Goal: Task Accomplishment & Management: Use online tool/utility

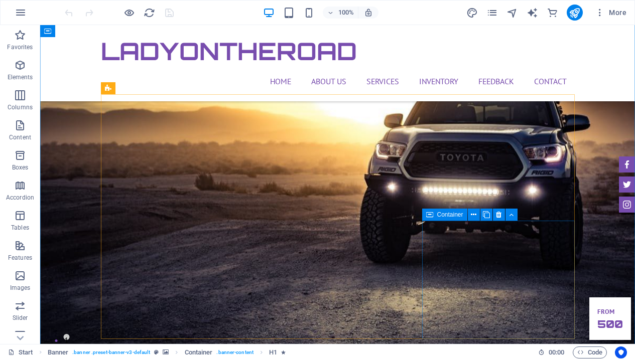
scroll to position [1121, 0]
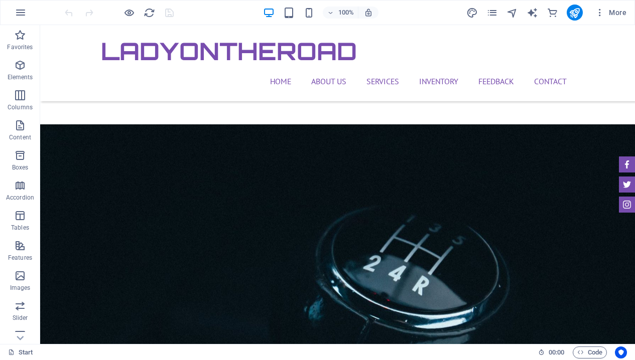
scroll to position [1222, 0]
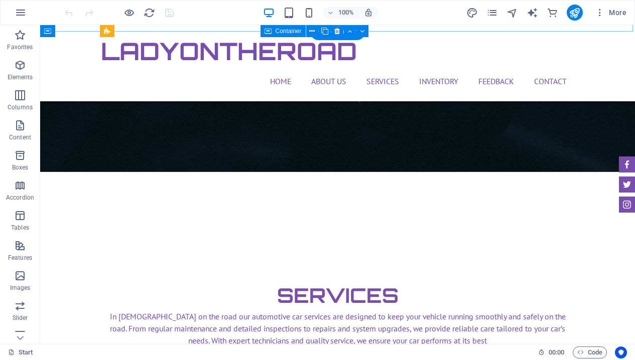
scroll to position [1495, 0]
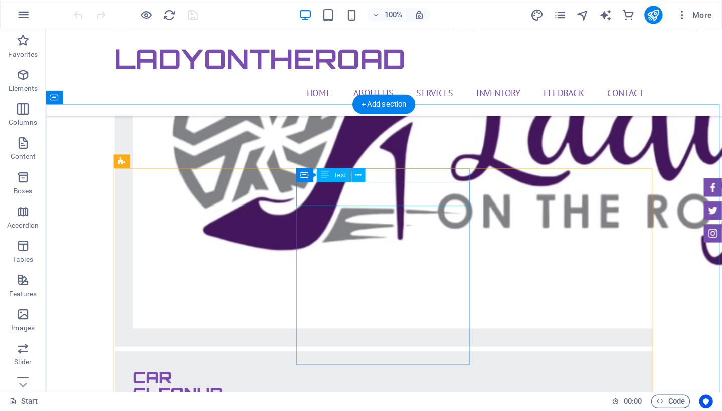
scroll to position [2347, 0]
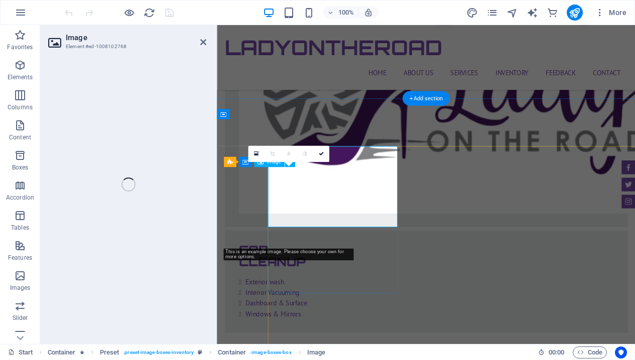
select select "%"
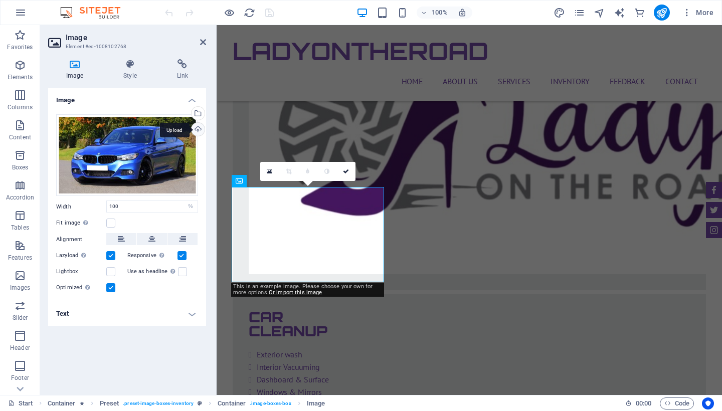
click at [202, 132] on div "Upload" at bounding box center [197, 130] width 15 height 15
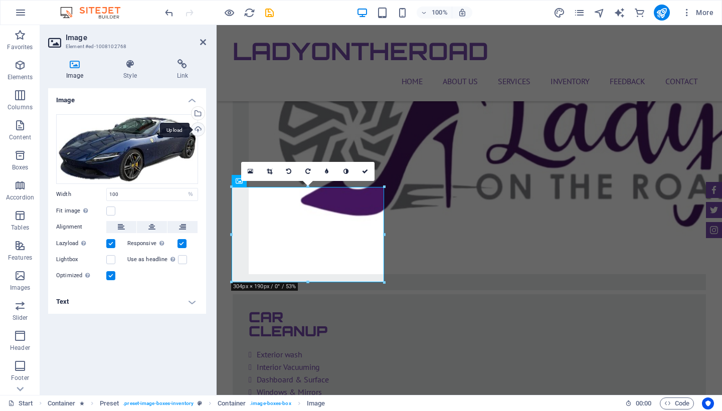
click at [200, 128] on div "Upload" at bounding box center [197, 130] width 15 height 15
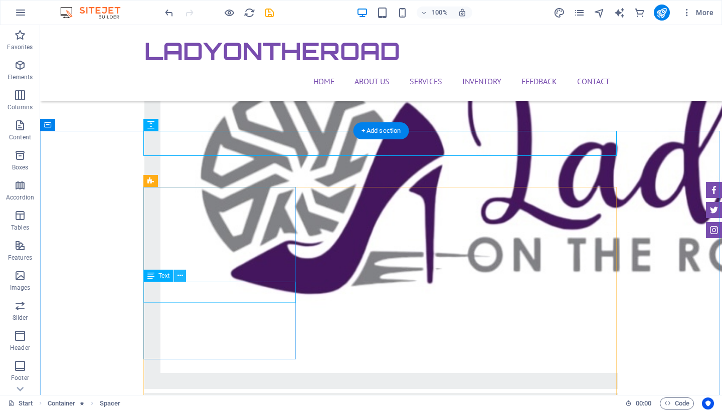
click at [178, 278] on icon at bounding box center [181, 276] width 6 height 11
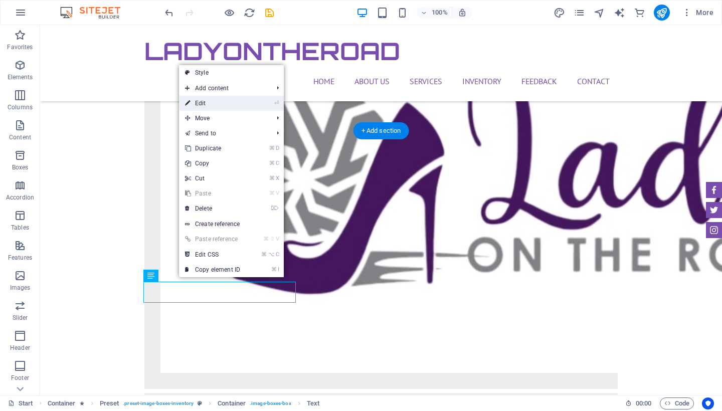
click at [210, 101] on link "⏎ Edit" at bounding box center [212, 103] width 67 height 15
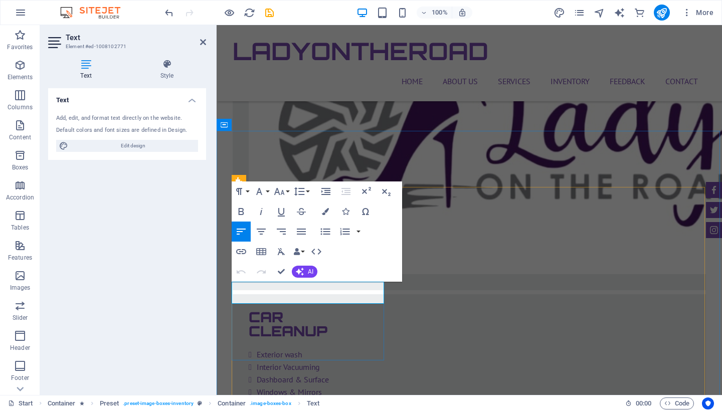
click at [204, 41] on icon at bounding box center [203, 42] width 6 height 8
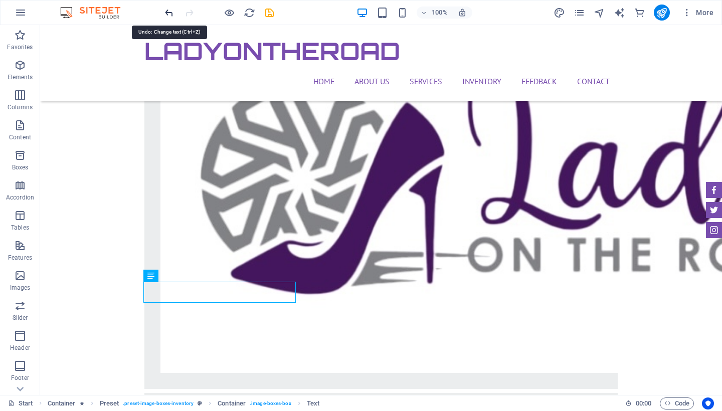
click at [167, 9] on icon "undo" at bounding box center [170, 13] width 12 height 12
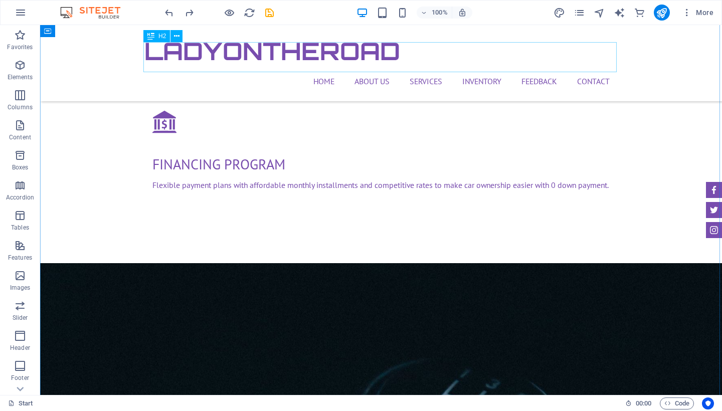
scroll to position [1120, 0]
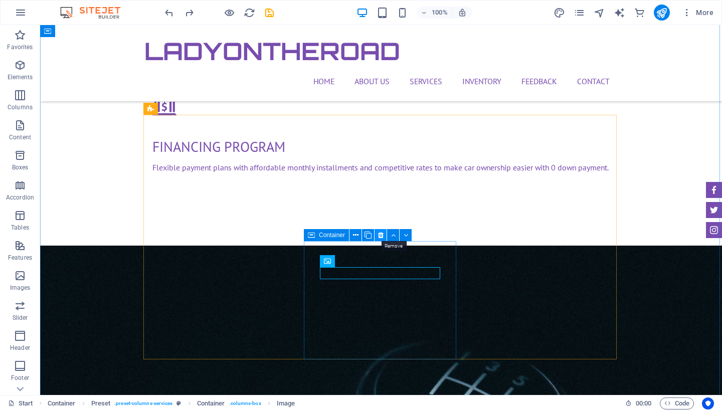
click at [380, 236] on icon at bounding box center [381, 235] width 6 height 11
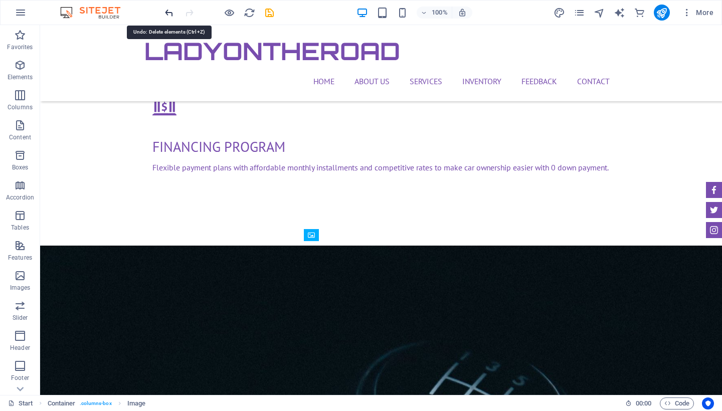
click at [169, 16] on icon "undo" at bounding box center [170, 13] width 12 height 12
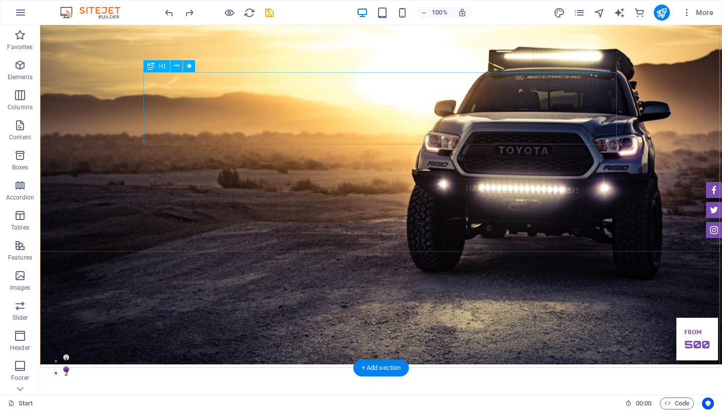
scroll to position [32, 0]
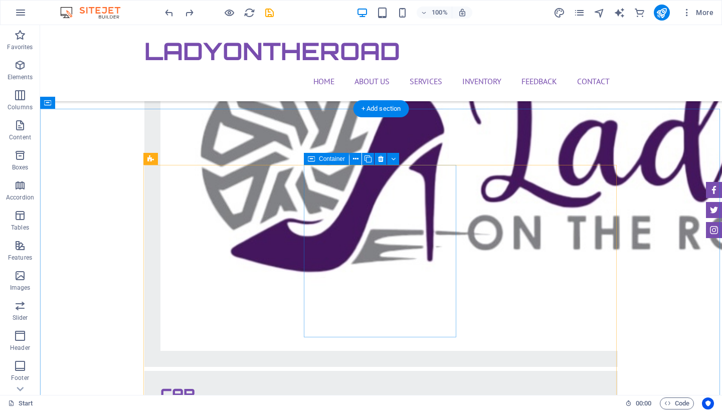
scroll to position [2368, 0]
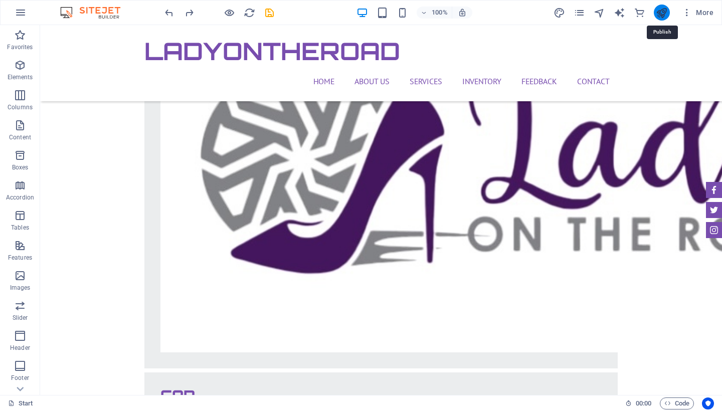
click at [634, 14] on icon "publish" at bounding box center [662, 13] width 12 height 12
checkbox input "false"
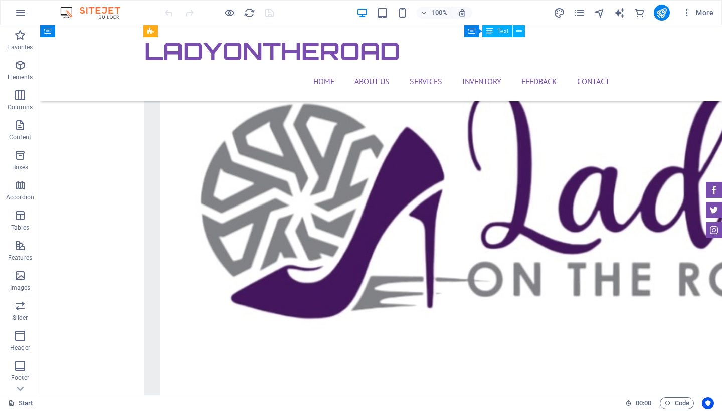
scroll to position [2319, 0]
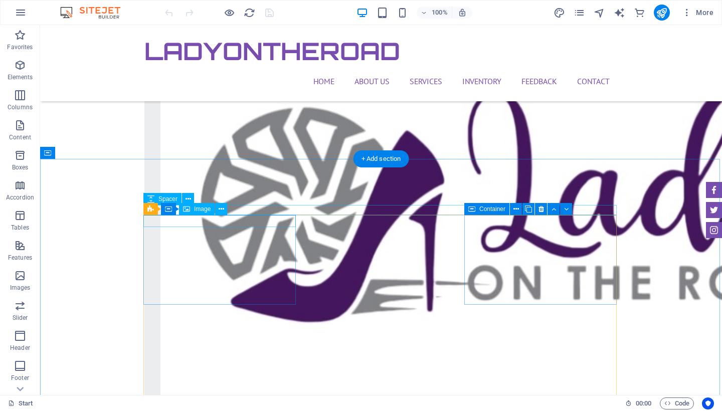
click at [188, 215] on icon at bounding box center [186, 209] width 7 height 12
select select "%"
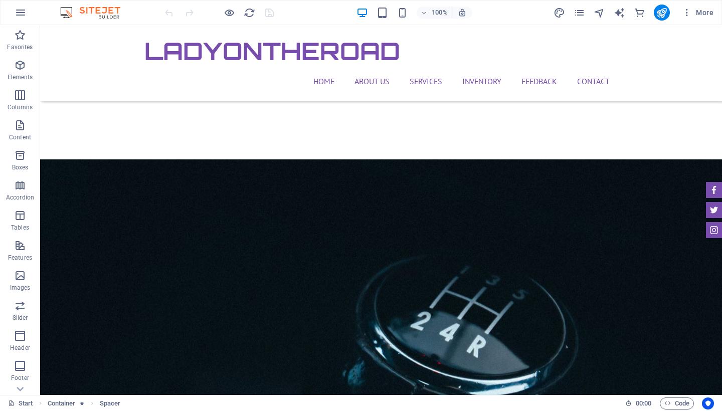
scroll to position [1201, 0]
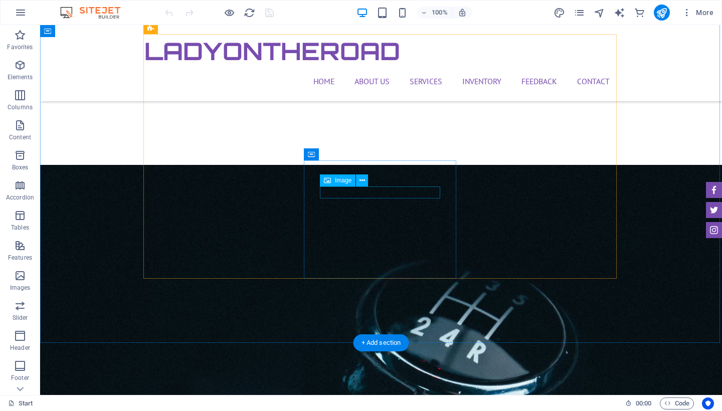
select select "%"
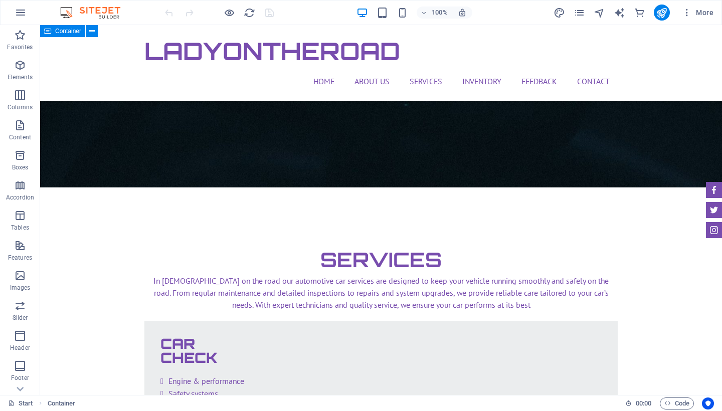
scroll to position [1547, 0]
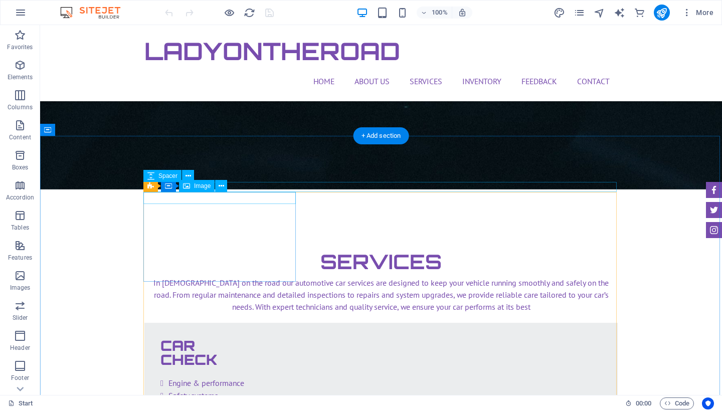
click at [196, 189] on span "Image" at bounding box center [202, 186] width 17 height 6
select select "%"
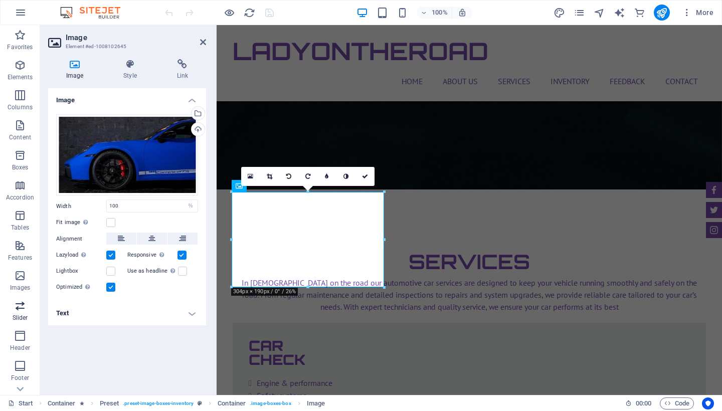
click at [20, 315] on p "Slider" at bounding box center [21, 318] width 16 height 8
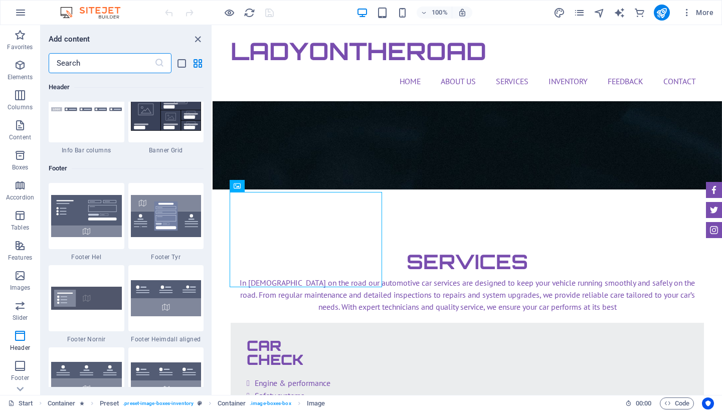
scroll to position [6564, 0]
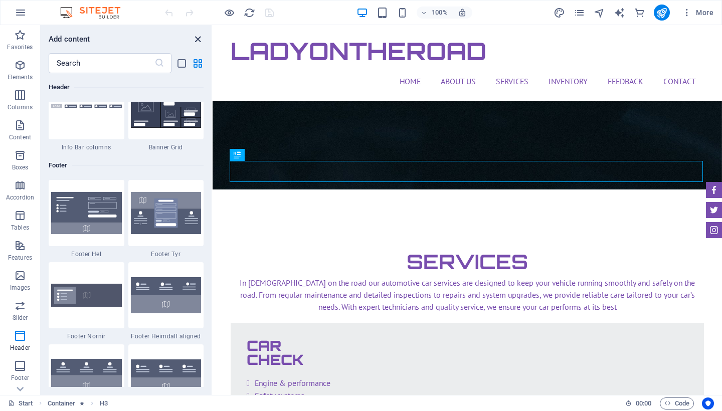
click at [198, 35] on icon "close panel" at bounding box center [198, 40] width 12 height 12
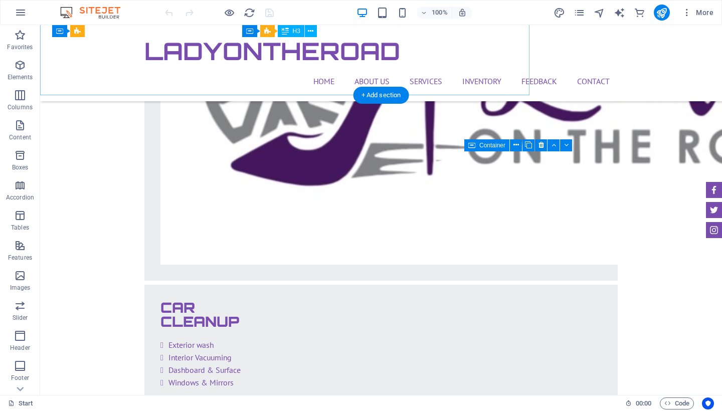
scroll to position [2457, 0]
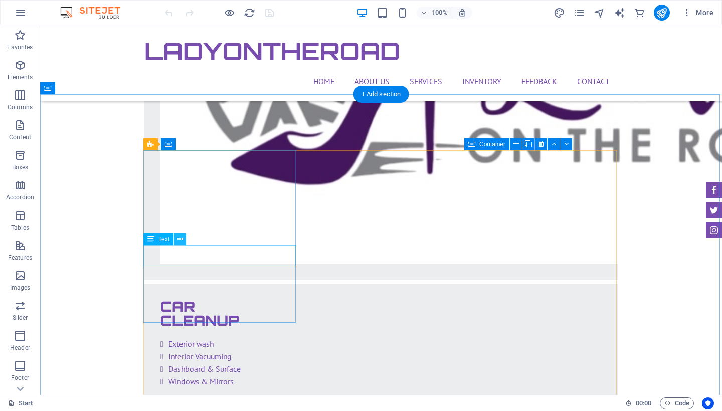
click at [181, 240] on icon at bounding box center [181, 239] width 6 height 11
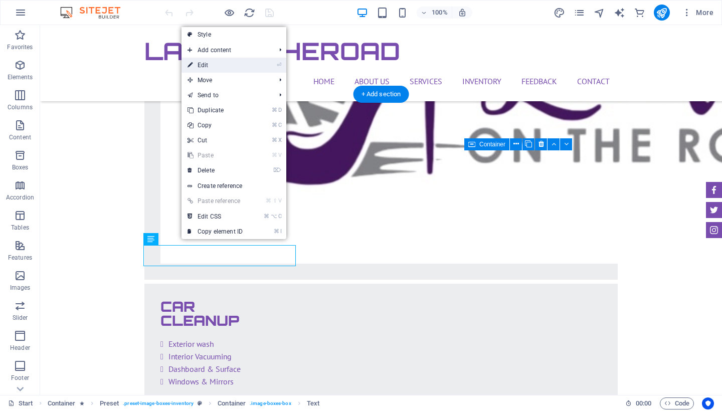
click at [218, 66] on link "⏎ Edit" at bounding box center [215, 65] width 67 height 15
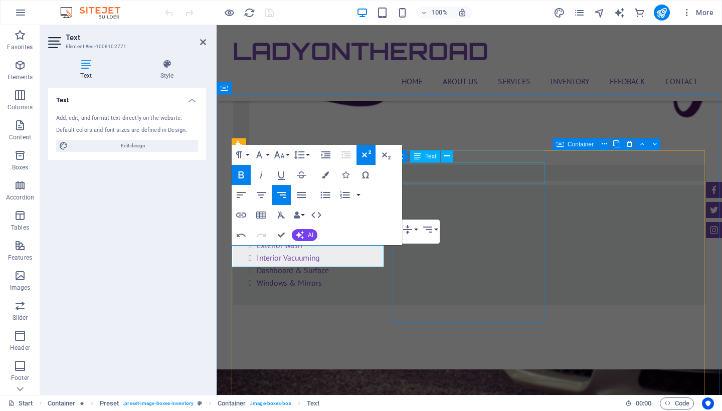
click at [363, 156] on icon "button" at bounding box center [366, 154] width 9 height 7
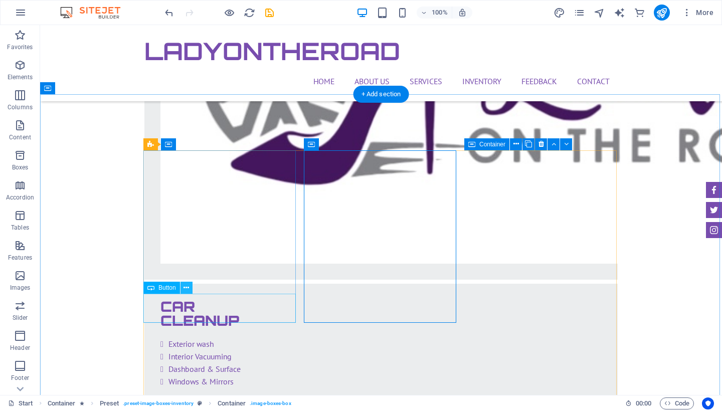
click at [184, 291] on icon at bounding box center [187, 288] width 6 height 11
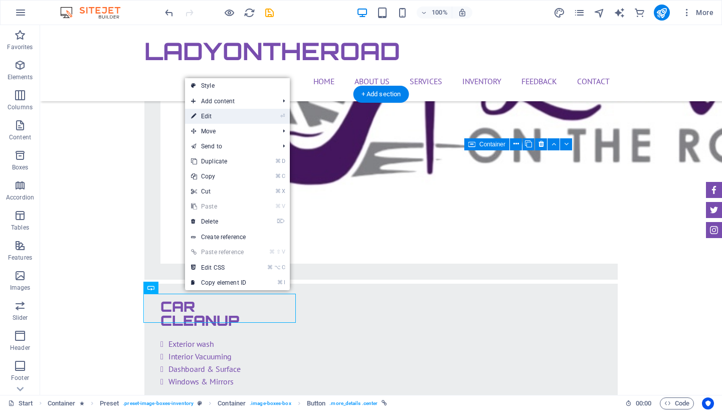
click at [214, 121] on link "⏎ Edit" at bounding box center [218, 116] width 67 height 15
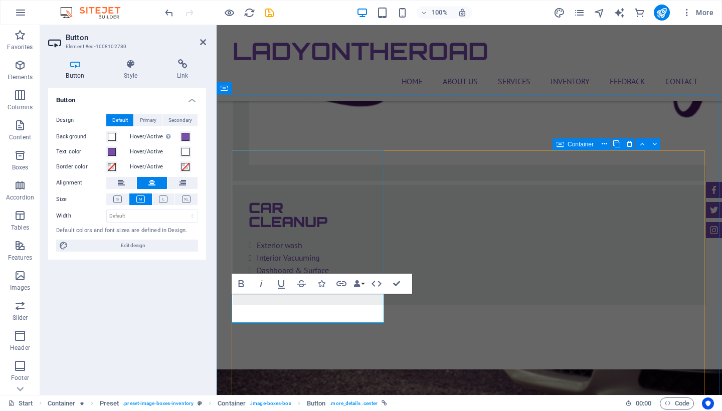
click at [189, 68] on icon at bounding box center [182, 64] width 47 height 10
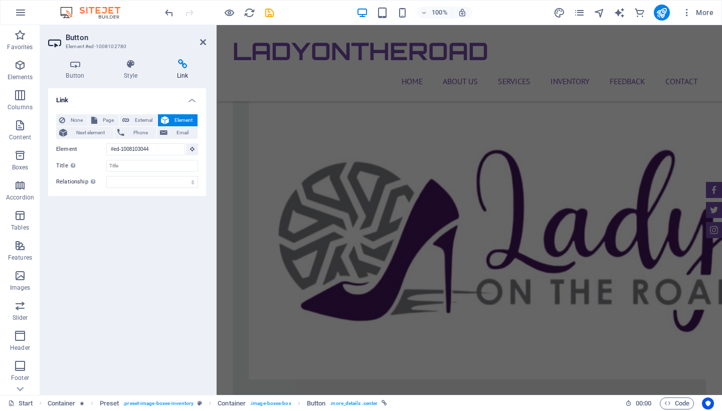
scroll to position [2245, 0]
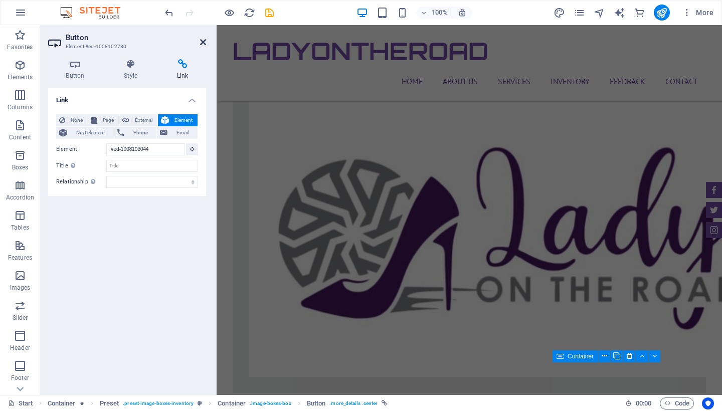
click at [204, 42] on icon at bounding box center [203, 42] width 6 height 8
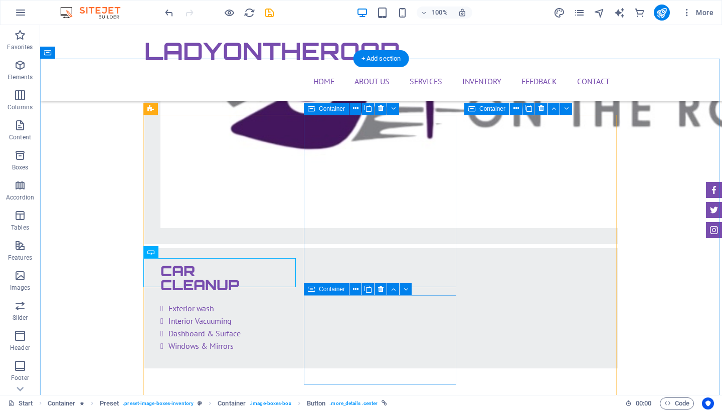
scroll to position [2490, 0]
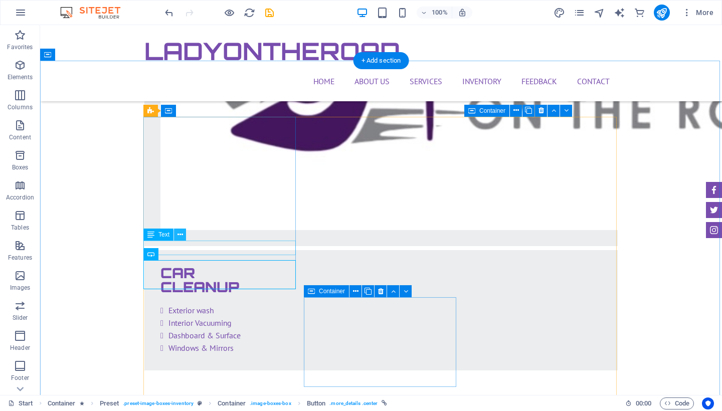
click at [179, 237] on icon at bounding box center [181, 235] width 6 height 11
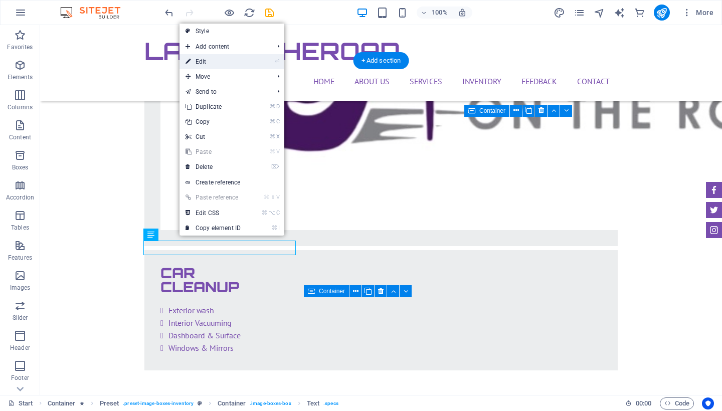
click at [216, 64] on link "⏎ Edit" at bounding box center [213, 61] width 67 height 15
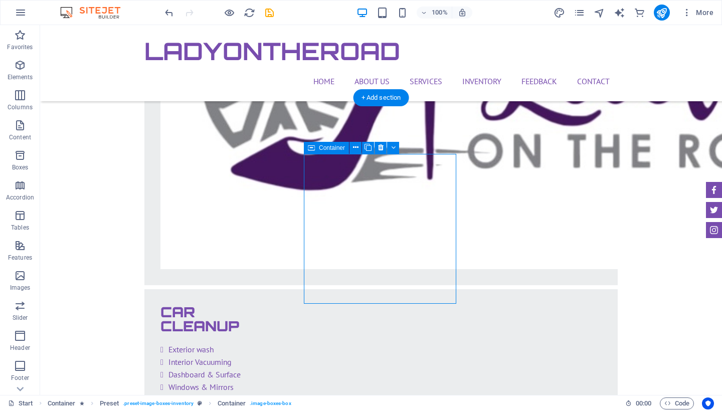
scroll to position [2453, 0]
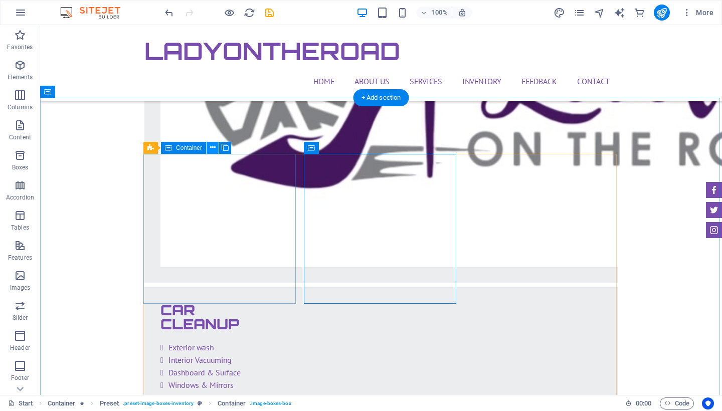
click at [213, 149] on icon at bounding box center [213, 147] width 6 height 11
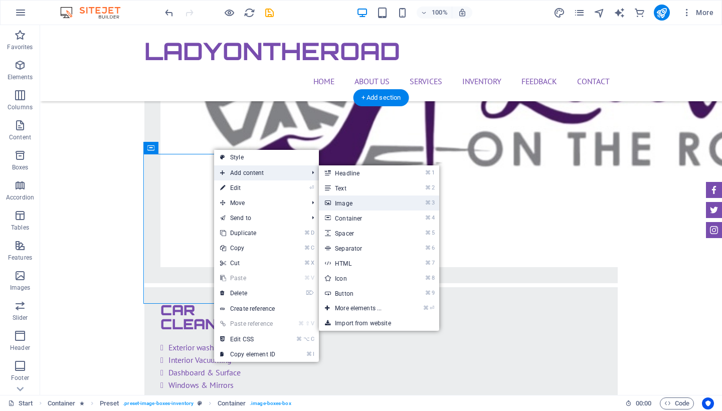
click at [338, 200] on link "⌘ 3 Image" at bounding box center [360, 203] width 83 height 15
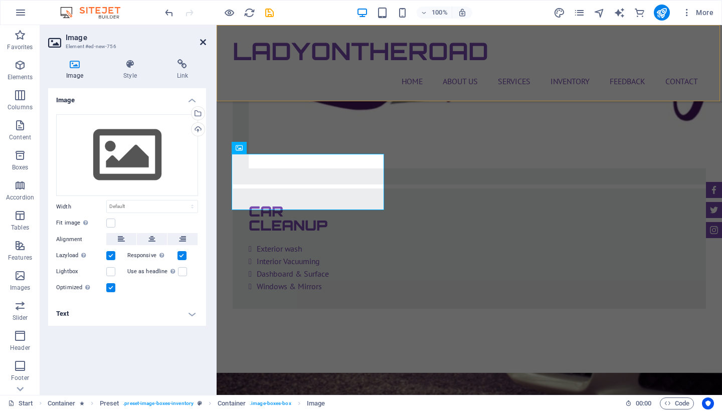
click at [203, 43] on icon at bounding box center [203, 42] width 6 height 8
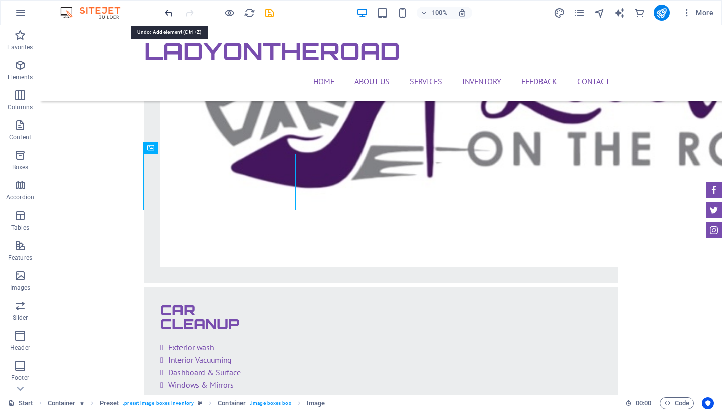
click at [172, 13] on icon "undo" at bounding box center [170, 13] width 12 height 12
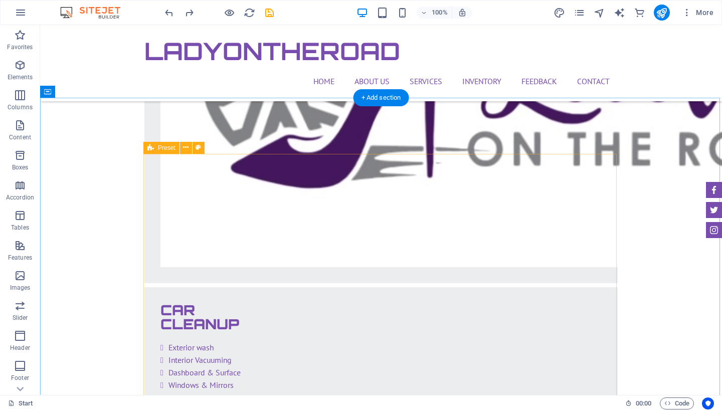
click at [167, 150] on span "Preset" at bounding box center [167, 148] width 18 height 6
click at [185, 150] on icon at bounding box center [186, 147] width 6 height 11
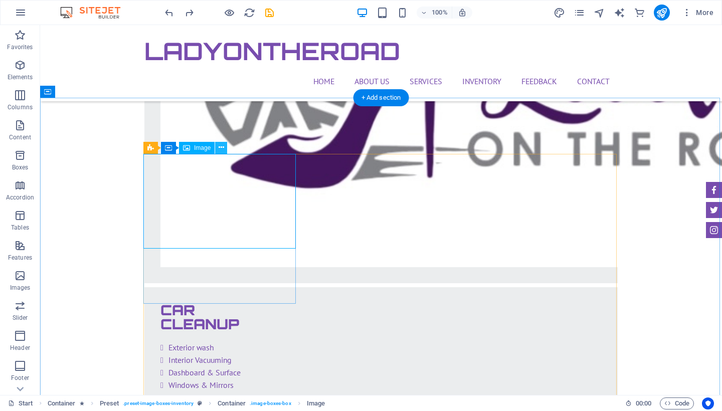
click at [219, 152] on icon at bounding box center [222, 147] width 6 height 11
click at [221, 153] on icon at bounding box center [222, 147] width 6 height 11
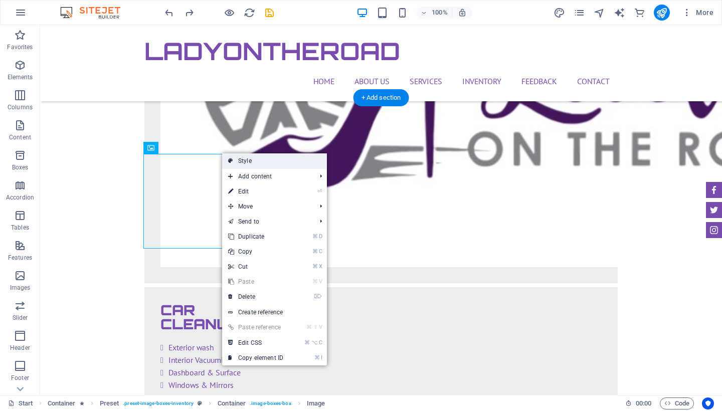
click at [256, 165] on link "Style" at bounding box center [274, 161] width 105 height 15
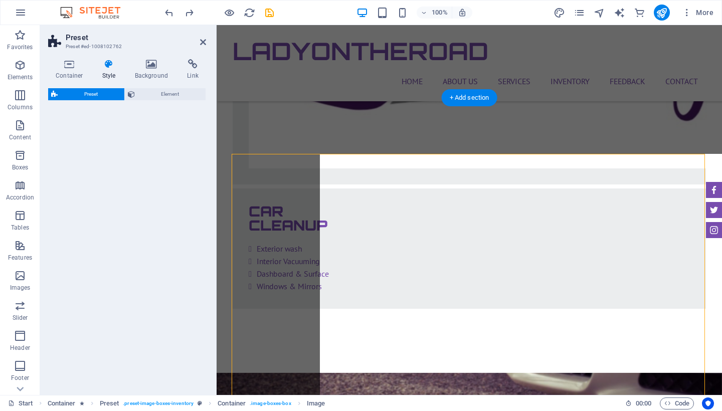
select select "px"
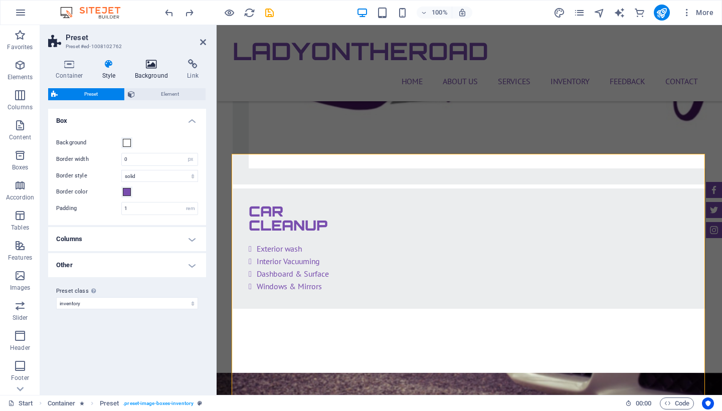
click at [150, 65] on icon at bounding box center [151, 64] width 49 height 10
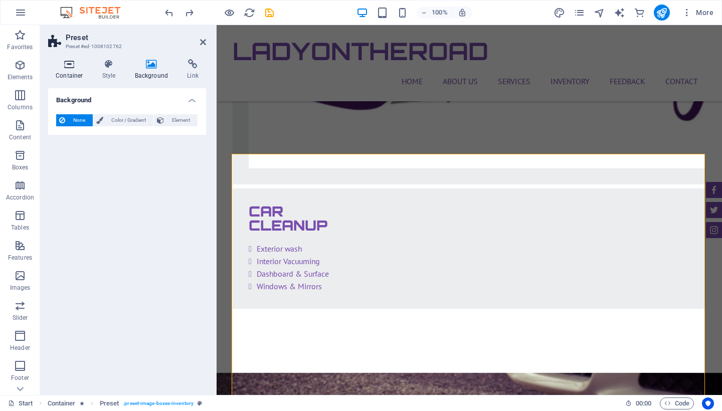
click at [66, 64] on icon at bounding box center [69, 64] width 43 height 10
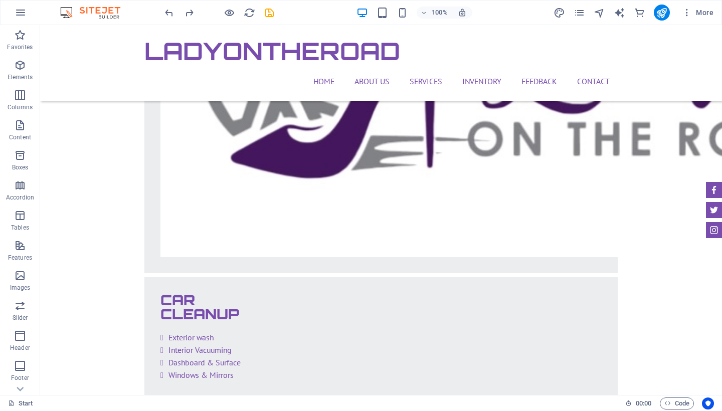
scroll to position [2465, 0]
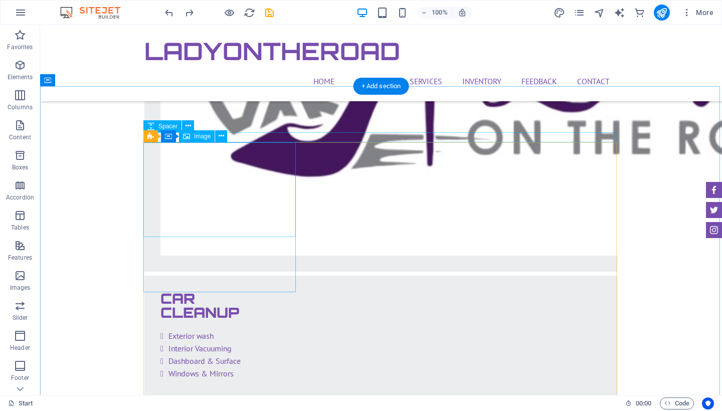
click at [203, 138] on span "Image" at bounding box center [202, 136] width 17 height 6
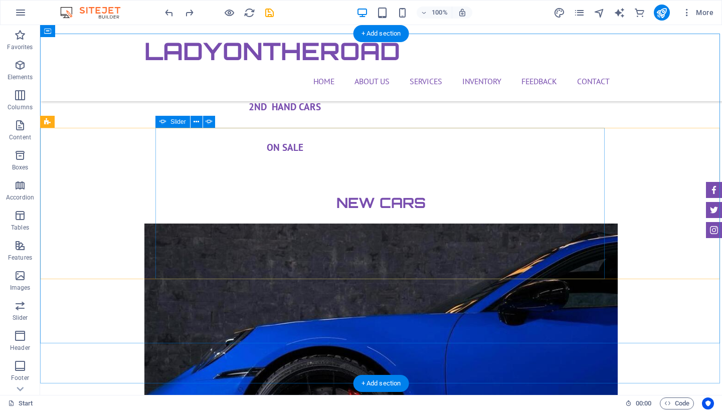
scroll to position [3277, 0]
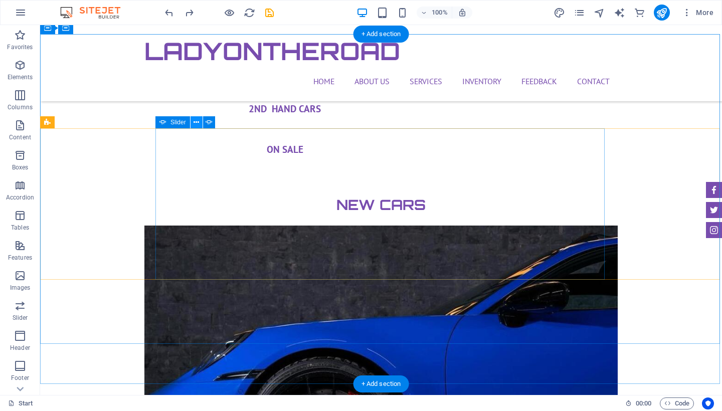
click at [197, 122] on icon at bounding box center [197, 122] width 6 height 11
click at [164, 124] on icon at bounding box center [163, 122] width 7 height 12
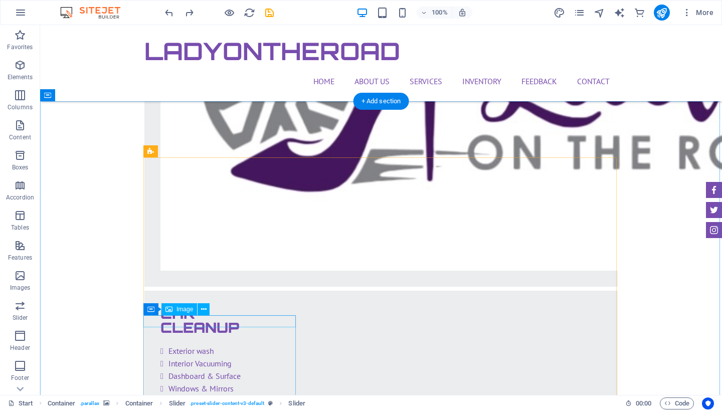
scroll to position [2451, 0]
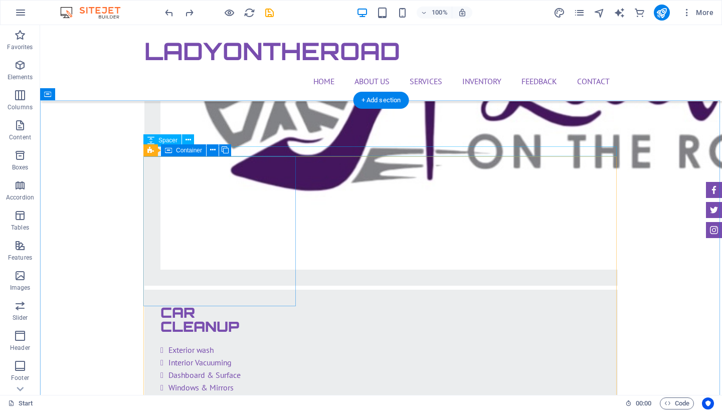
click at [169, 154] on icon at bounding box center [168, 150] width 7 height 12
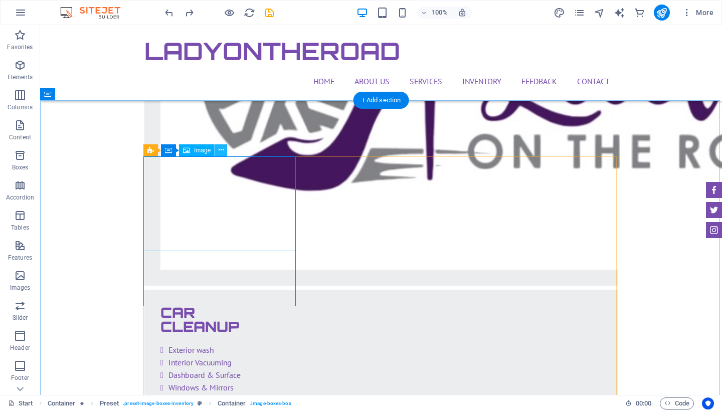
click at [218, 150] on button at bounding box center [221, 150] width 12 height 12
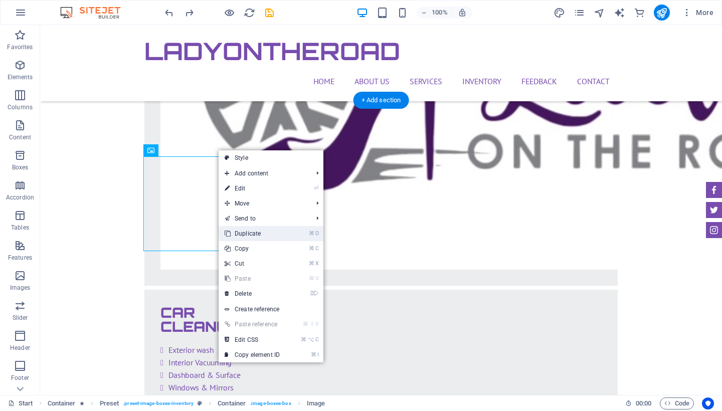
click at [259, 235] on link "⌘ D Duplicate" at bounding box center [252, 233] width 67 height 15
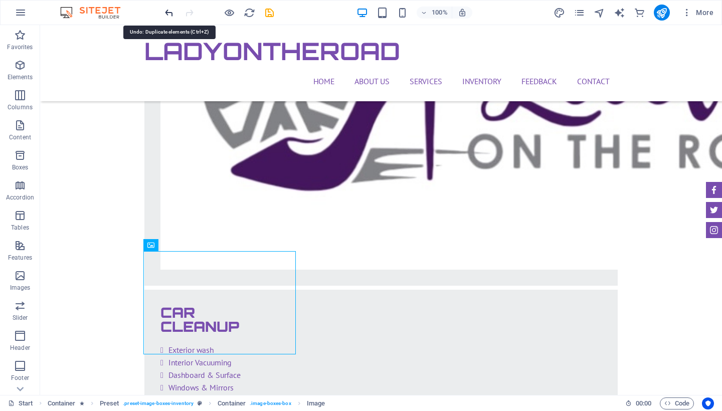
click at [167, 13] on icon "undo" at bounding box center [170, 13] width 12 height 12
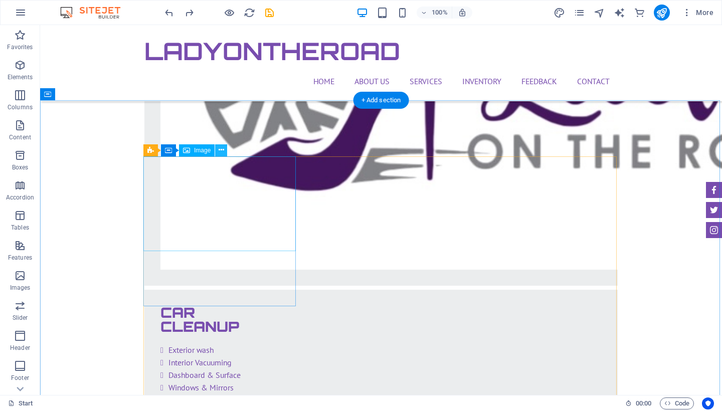
click at [219, 154] on icon at bounding box center [222, 150] width 6 height 11
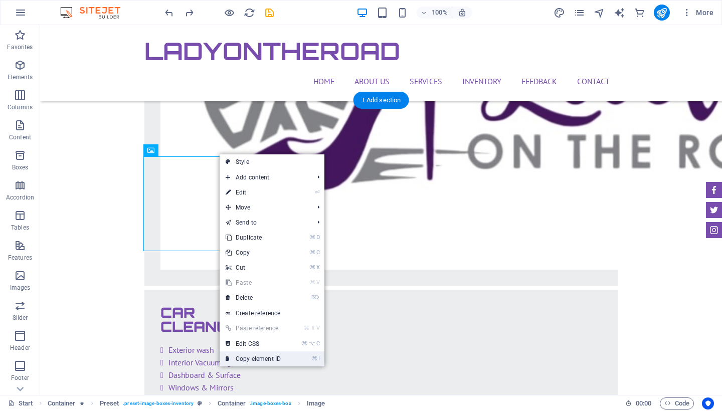
click at [259, 358] on link "⌘ I Copy element ID" at bounding box center [253, 359] width 67 height 15
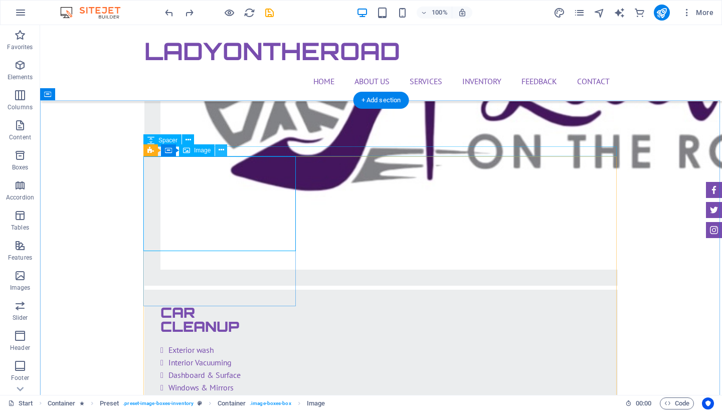
click at [223, 152] on icon at bounding box center [222, 150] width 6 height 11
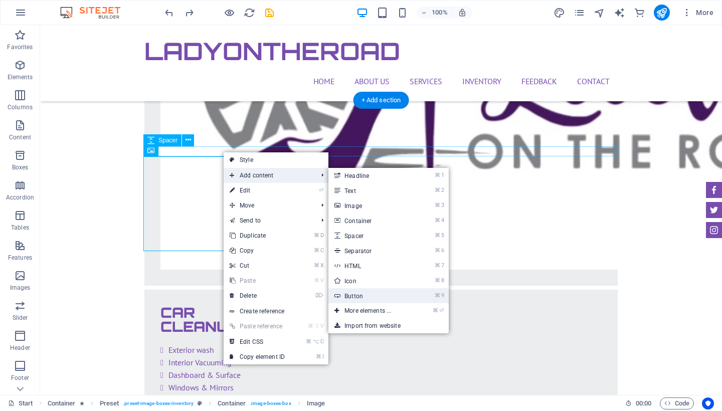
click at [376, 299] on link "⌘ 9 Button" at bounding box center [370, 295] width 83 height 15
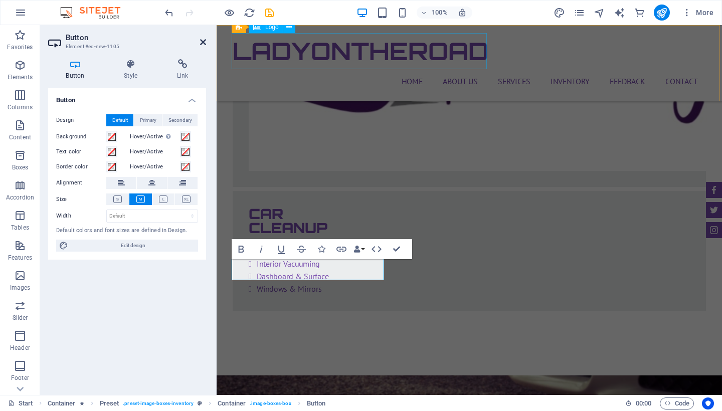
click at [204, 42] on icon at bounding box center [203, 42] width 6 height 8
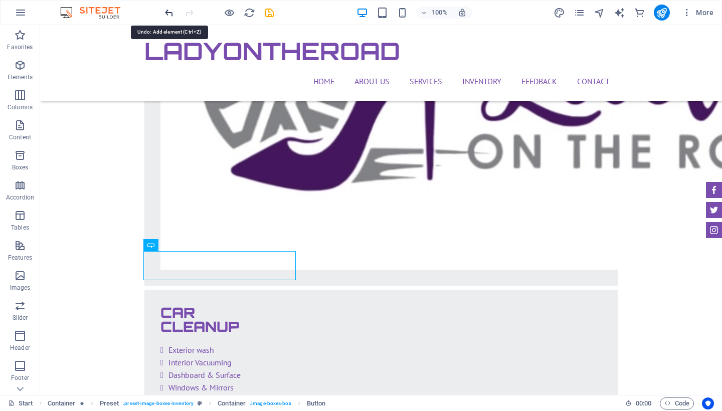
click at [169, 12] on icon "undo" at bounding box center [170, 13] width 12 height 12
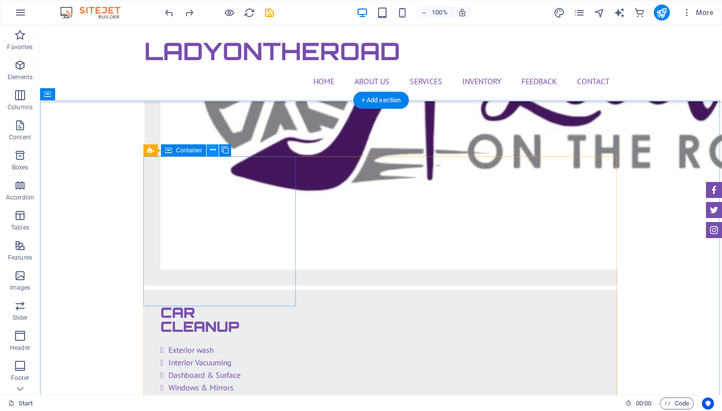
click at [213, 148] on icon at bounding box center [213, 150] width 6 height 11
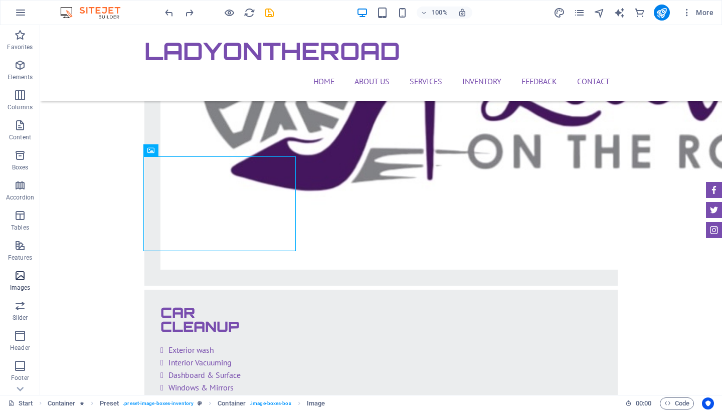
click at [18, 286] on p "Images" at bounding box center [20, 288] width 21 height 8
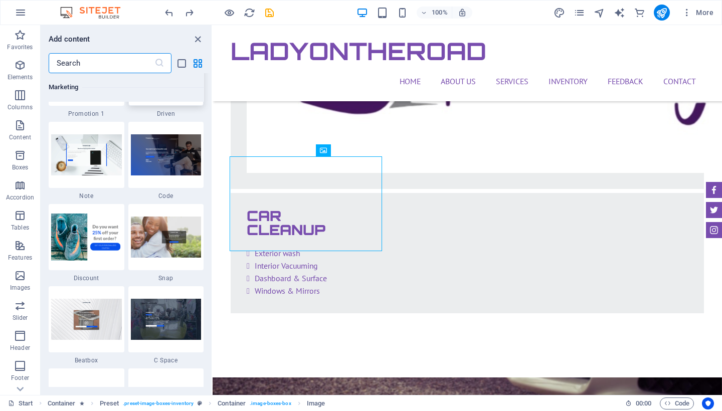
scroll to position [8729, 0]
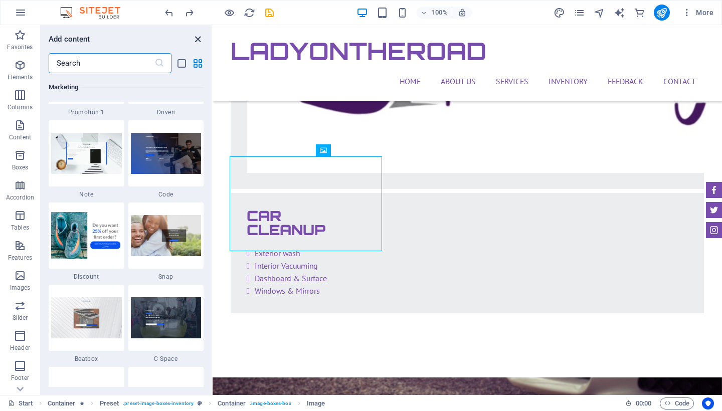
click at [201, 41] on icon "close panel" at bounding box center [198, 40] width 12 height 12
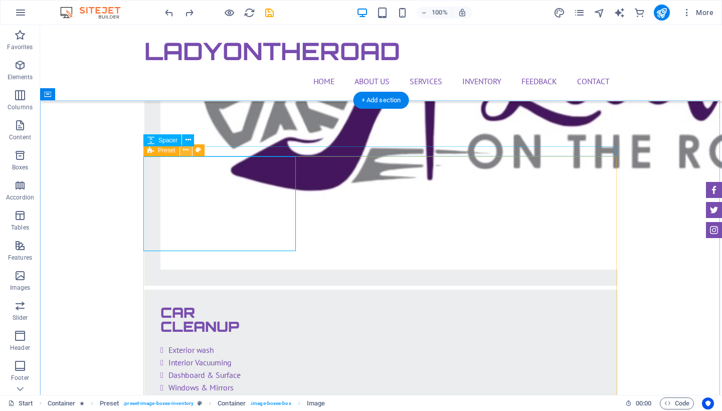
click at [186, 152] on icon at bounding box center [186, 150] width 6 height 11
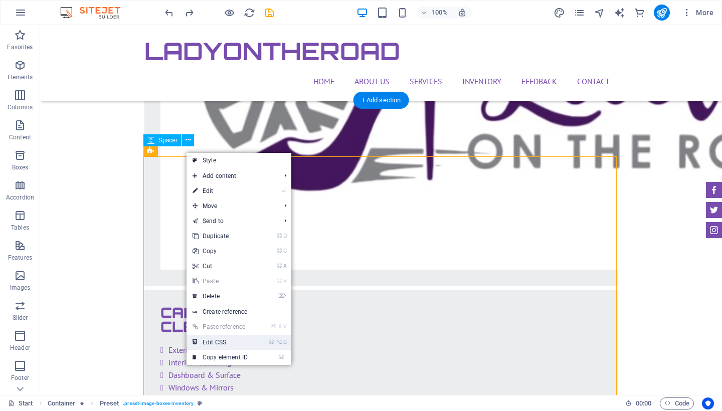
click at [236, 344] on link "⌘ ⌥ C Edit CSS" at bounding box center [220, 342] width 67 height 15
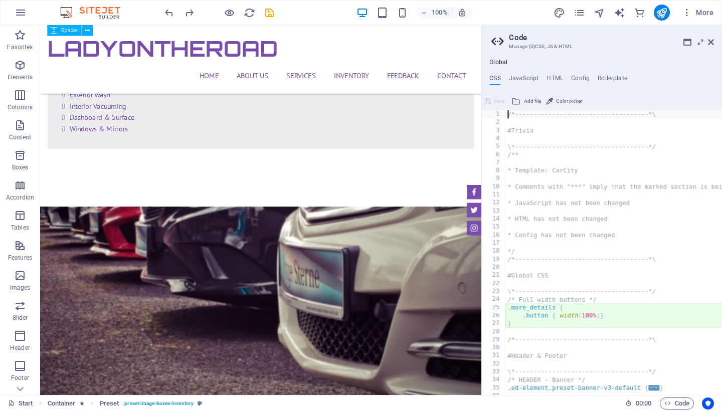
type textarea "@include image-boxes("
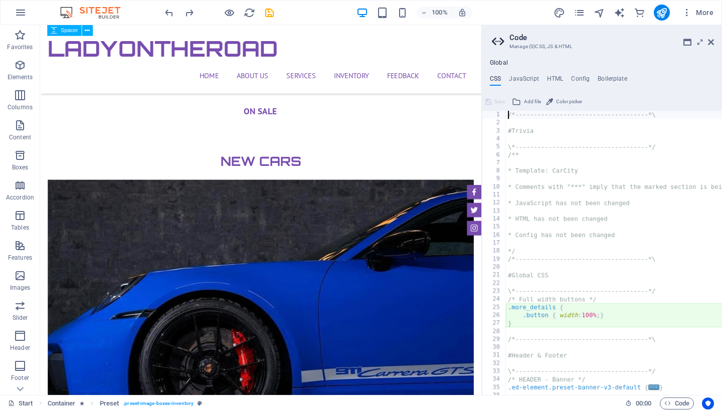
scroll to position [452, 0]
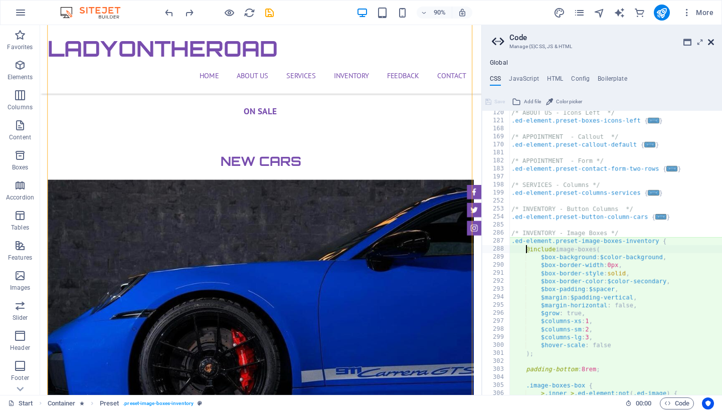
click at [710, 45] on icon at bounding box center [711, 42] width 6 height 8
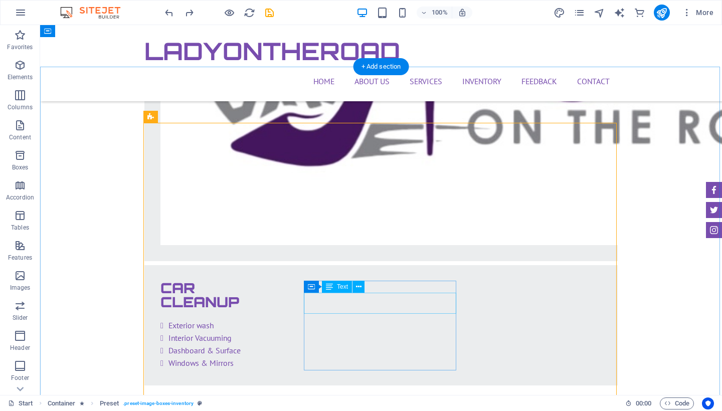
scroll to position [2469, 0]
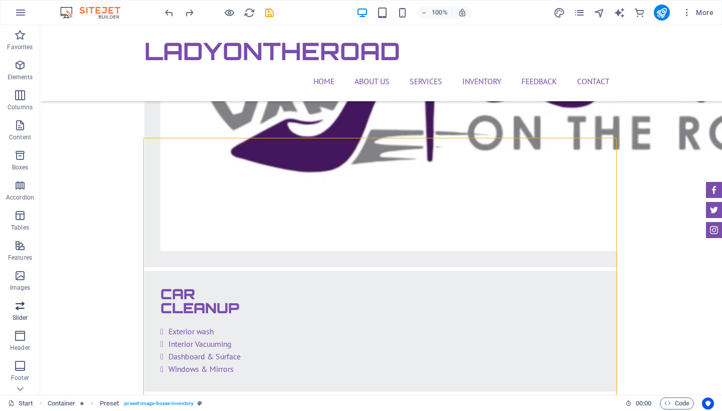
click at [17, 309] on icon "button" at bounding box center [20, 306] width 12 height 12
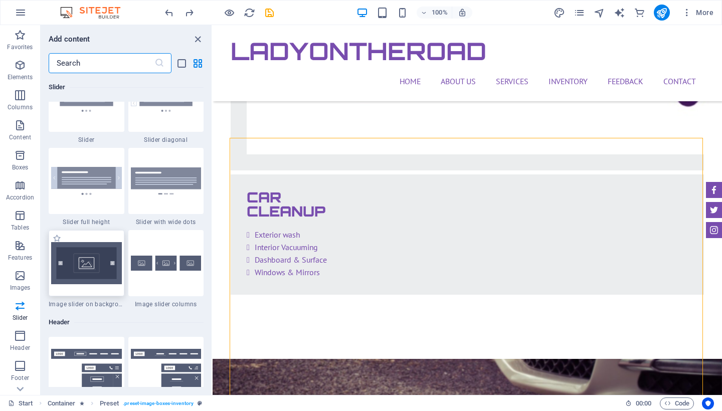
scroll to position [5810, 0]
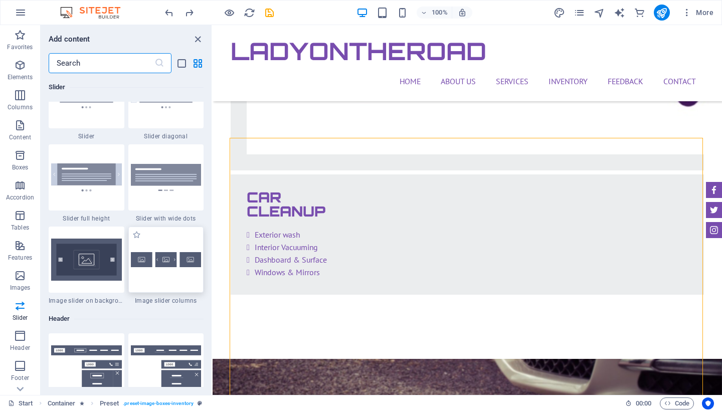
click at [158, 274] on div at bounding box center [166, 260] width 76 height 66
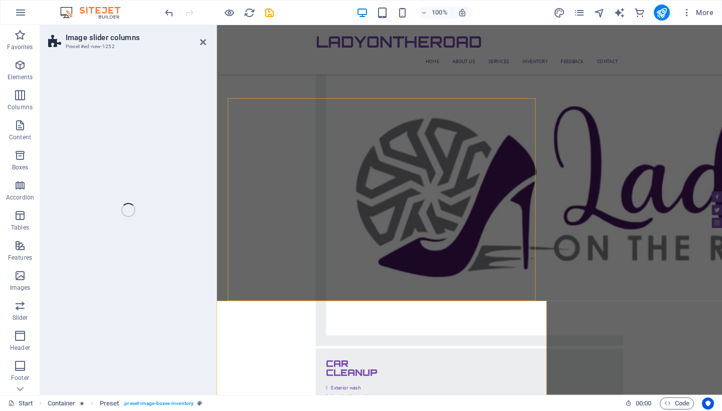
select select "rem"
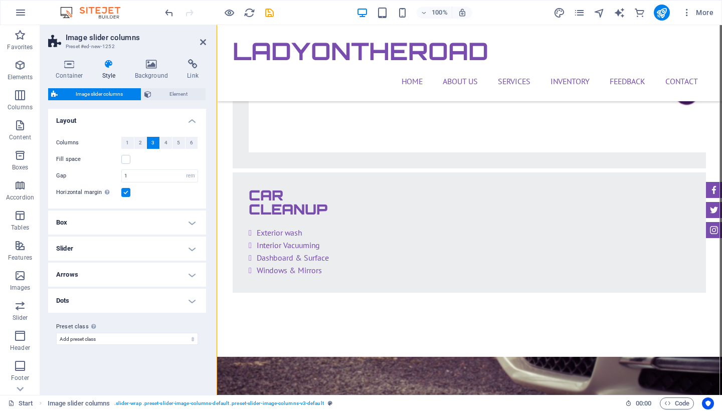
scroll to position [3032, 0]
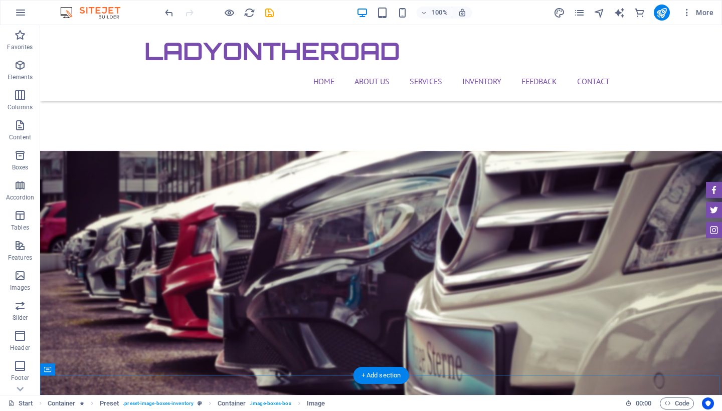
scroll to position [2776, 0]
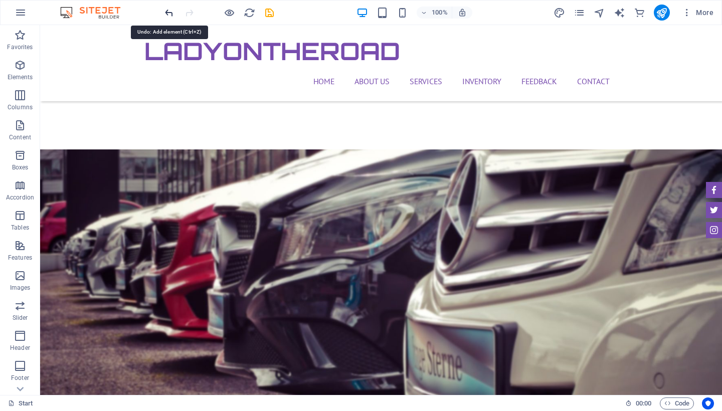
click at [172, 14] on icon "undo" at bounding box center [170, 13] width 12 height 12
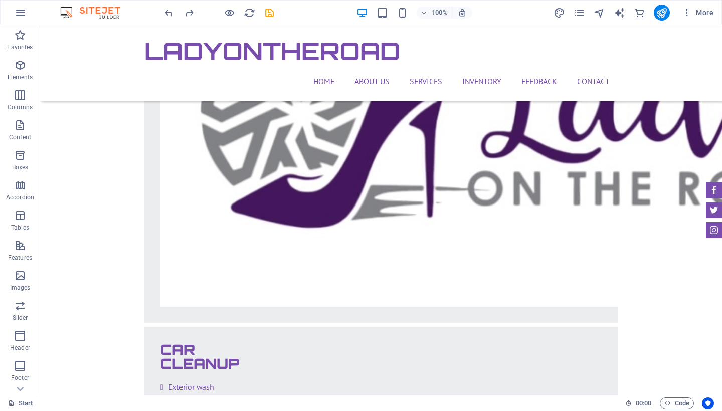
scroll to position [2413, 0]
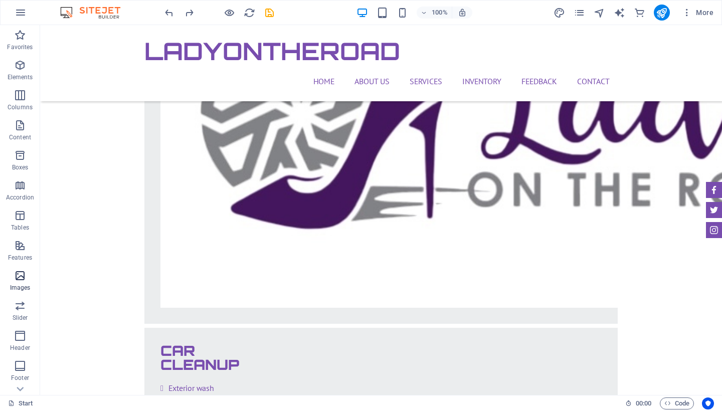
click at [18, 280] on icon "button" at bounding box center [20, 276] width 12 height 12
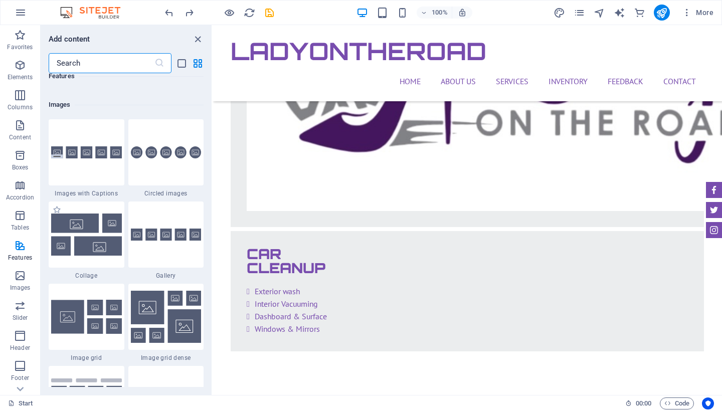
scroll to position [5077, 0]
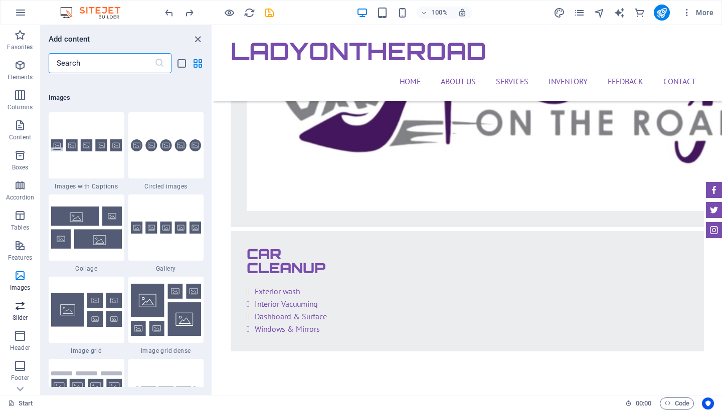
click at [17, 316] on p "Slider" at bounding box center [21, 318] width 16 height 8
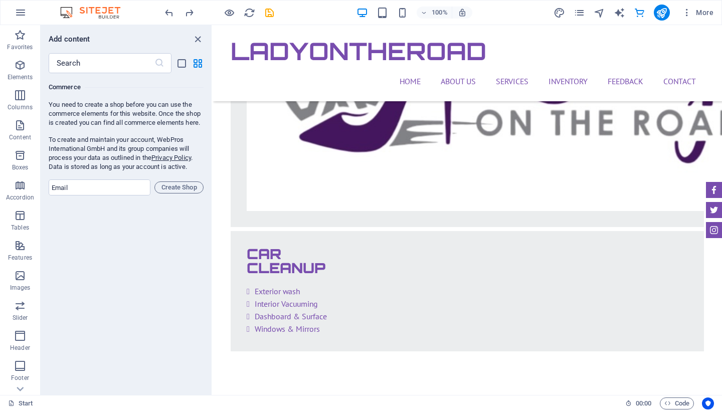
scroll to position [9693, 0]
click at [197, 38] on icon "close panel" at bounding box center [198, 40] width 12 height 12
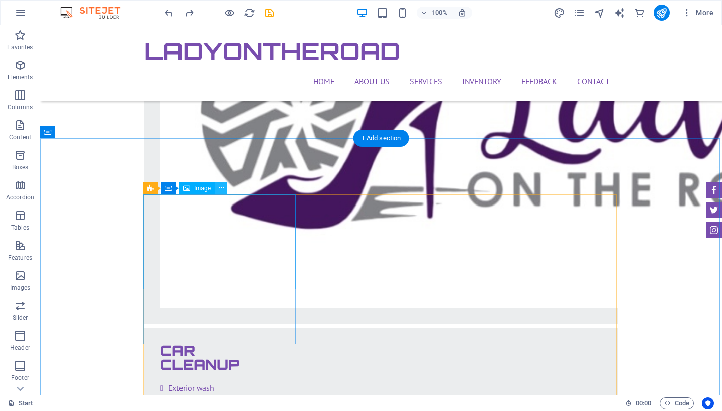
click at [225, 191] on button at bounding box center [221, 189] width 12 height 12
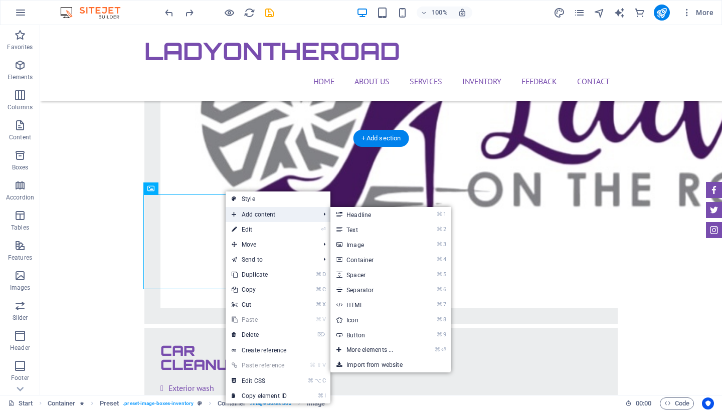
click at [260, 214] on span "Add content" at bounding box center [271, 214] width 90 height 15
click at [359, 246] on link "⌘ 3 Image" at bounding box center [372, 244] width 83 height 15
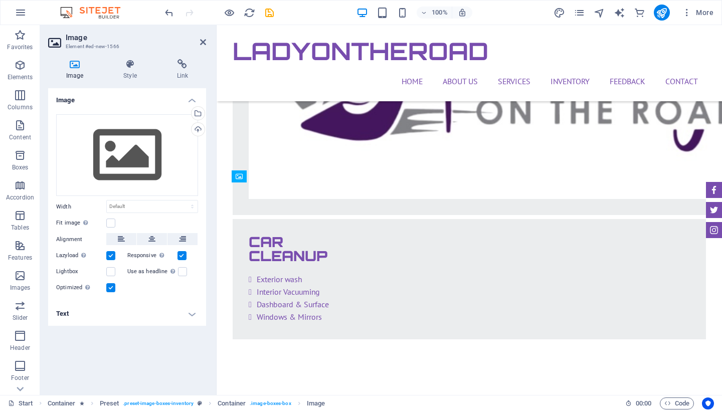
scroll to position [2425, 0]
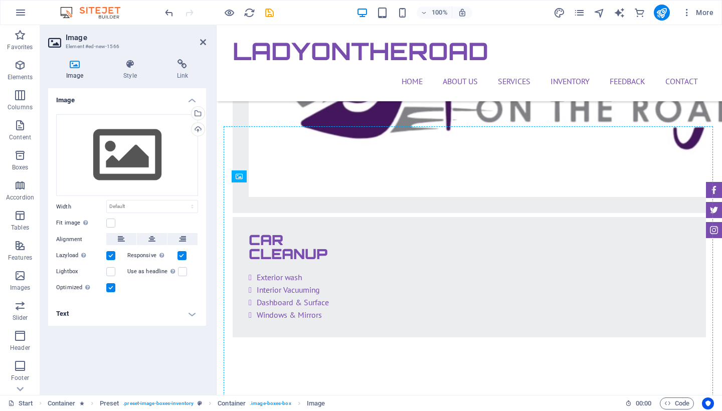
drag, startPoint x: 265, startPoint y: 303, endPoint x: 344, endPoint y: 265, distance: 87.1
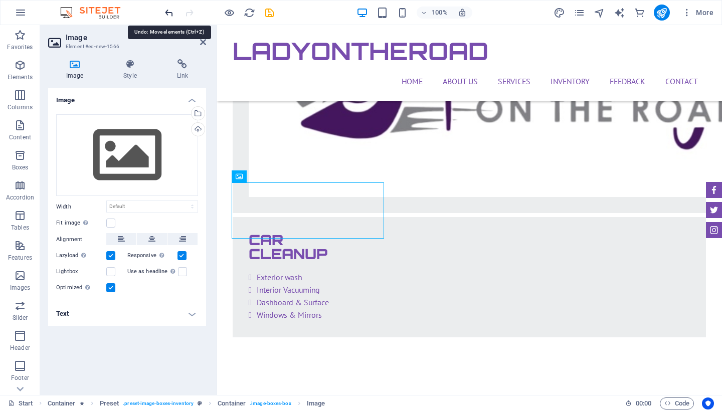
click at [168, 15] on icon "undo" at bounding box center [170, 13] width 12 height 12
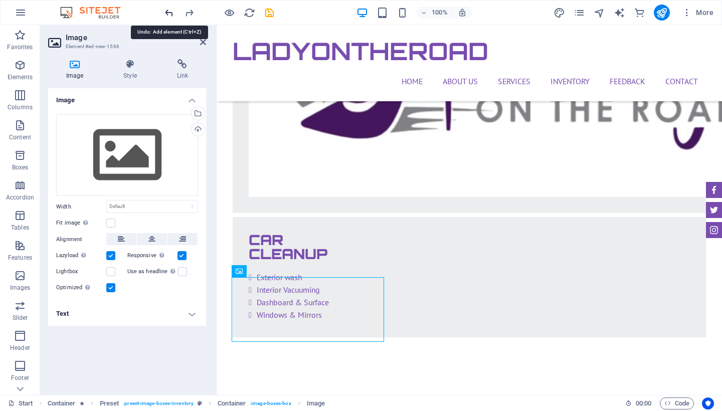
click at [168, 15] on icon "undo" at bounding box center [170, 13] width 12 height 12
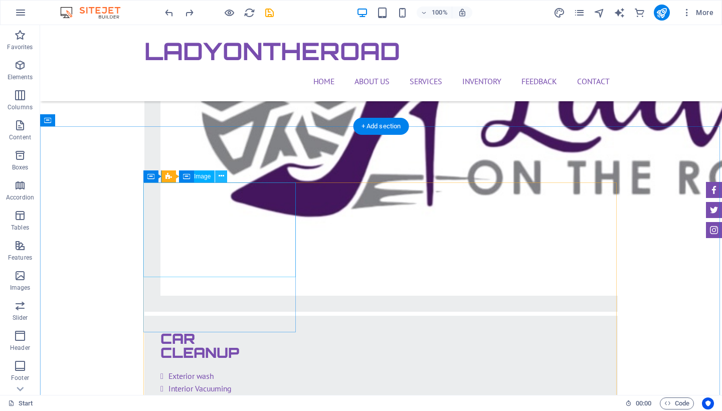
click at [223, 181] on icon at bounding box center [222, 176] width 6 height 11
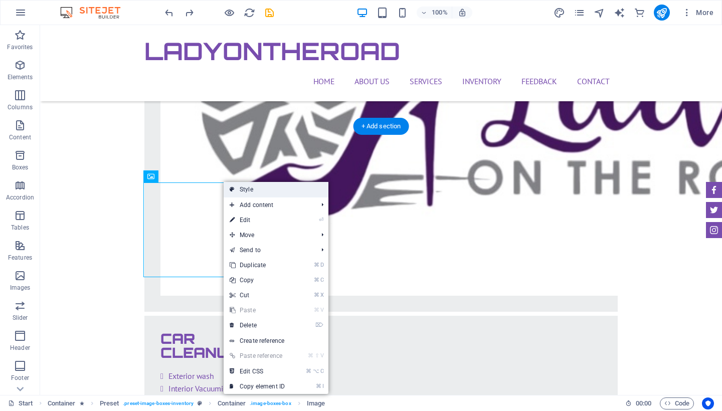
click at [242, 189] on link "Style" at bounding box center [276, 189] width 105 height 15
select select "px"
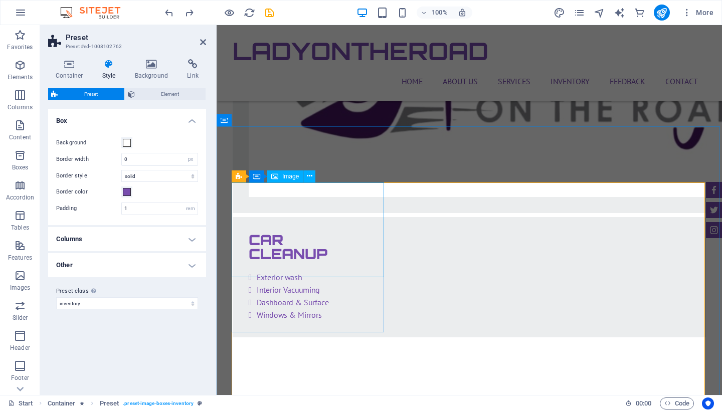
click at [28, 310] on span "Slider" at bounding box center [20, 312] width 40 height 24
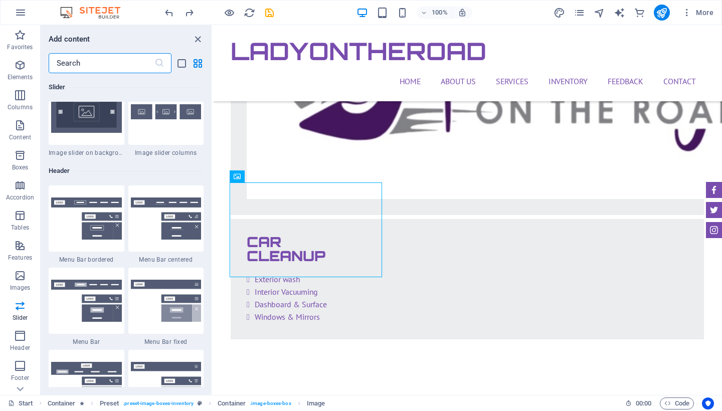
scroll to position [5959, 0]
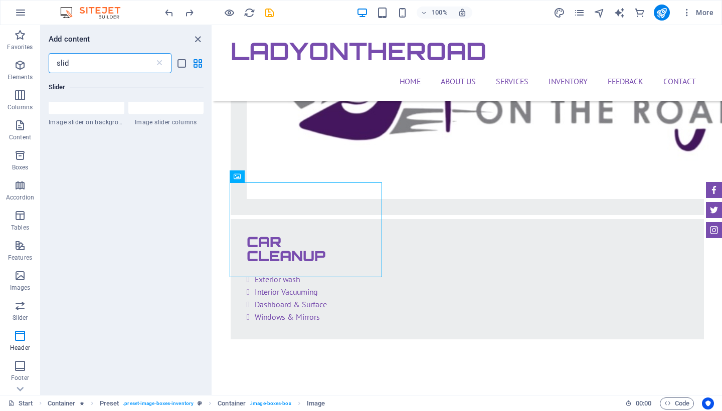
type input "slide"
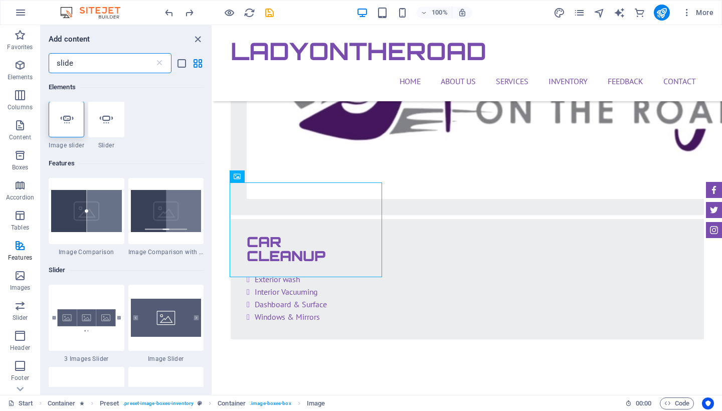
scroll to position [0, 0]
click at [96, 133] on div at bounding box center [106, 120] width 36 height 36
select select "ms"
select select "s"
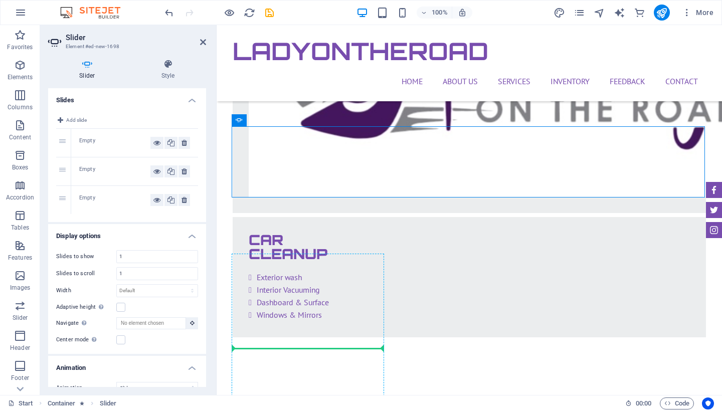
drag, startPoint x: 364, startPoint y: 184, endPoint x: 334, endPoint y: 301, distance: 120.8
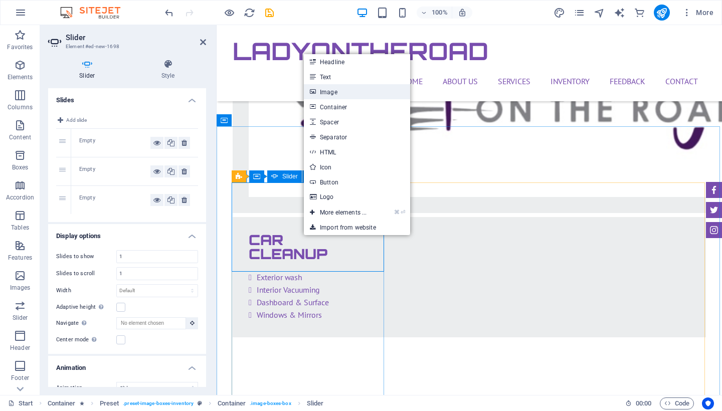
click at [333, 92] on link "Image" at bounding box center [357, 91] width 106 height 15
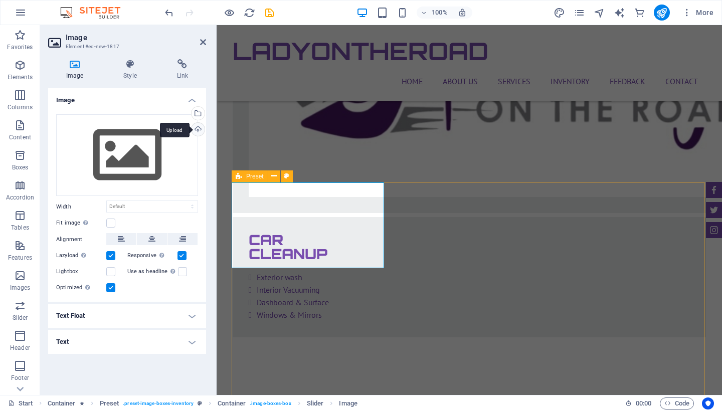
click at [195, 133] on div "Upload" at bounding box center [197, 130] width 15 height 15
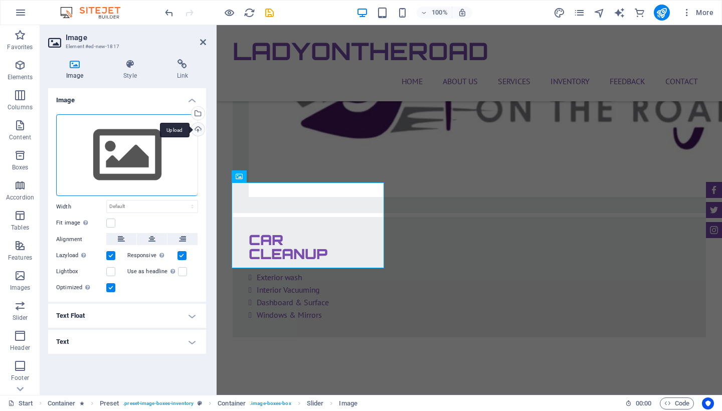
click at [195, 129] on div "Upload" at bounding box center [197, 130] width 15 height 15
click at [197, 127] on div "Upload" at bounding box center [197, 130] width 15 height 15
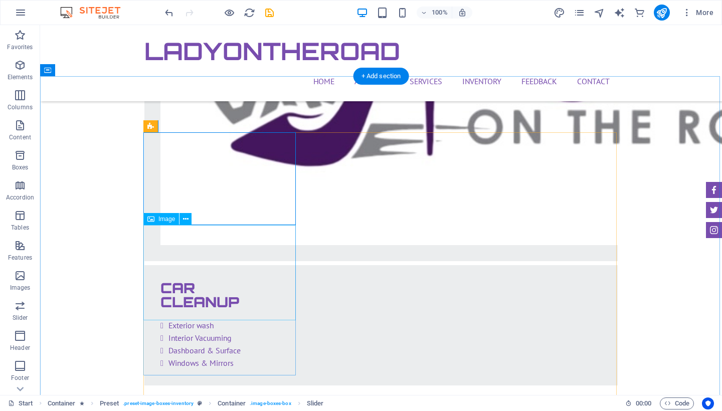
scroll to position [2476, 0]
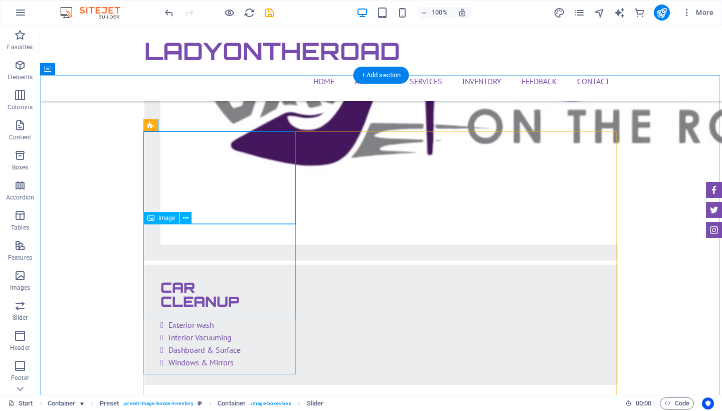
click at [184, 222] on icon at bounding box center [186, 218] width 6 height 11
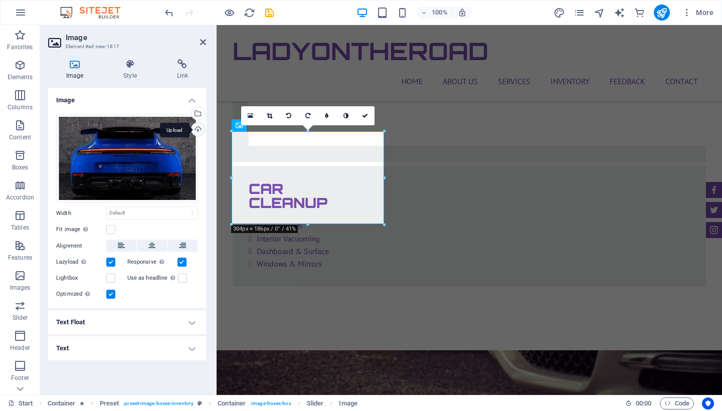
click at [198, 131] on div "Upload" at bounding box center [197, 130] width 15 height 15
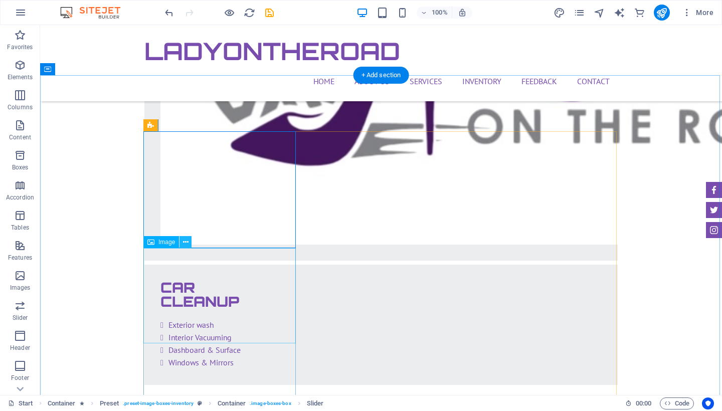
click at [188, 244] on icon at bounding box center [186, 242] width 6 height 11
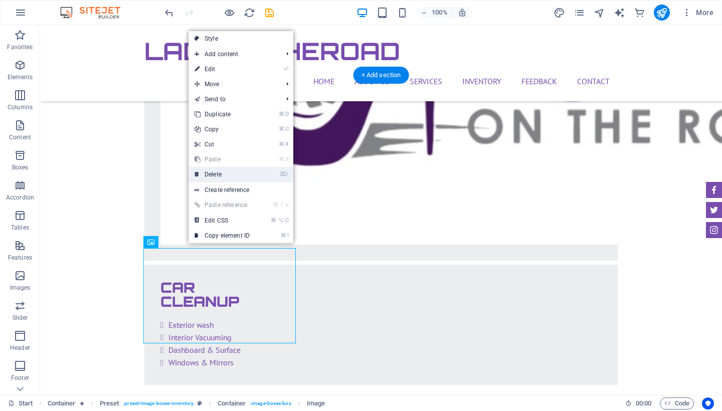
click at [246, 178] on link "⌦ Delete" at bounding box center [222, 174] width 67 height 15
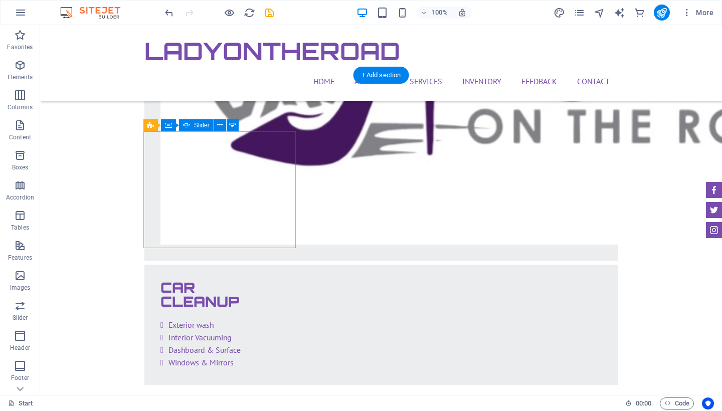
select select "ms"
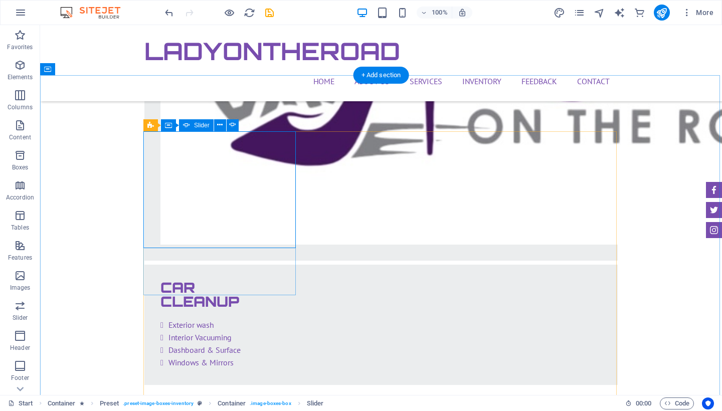
select select "s"
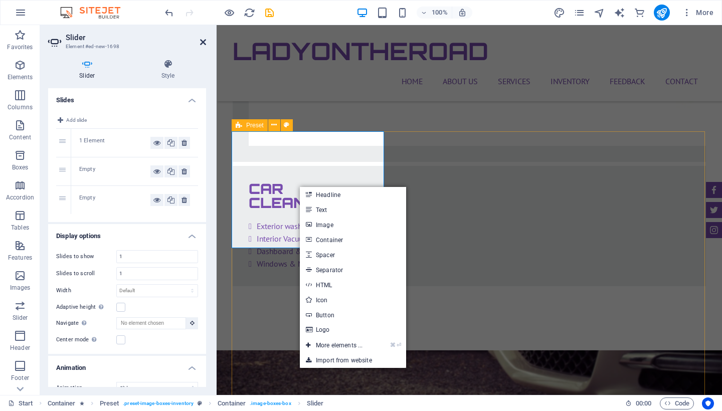
click at [203, 42] on icon at bounding box center [203, 42] width 6 height 8
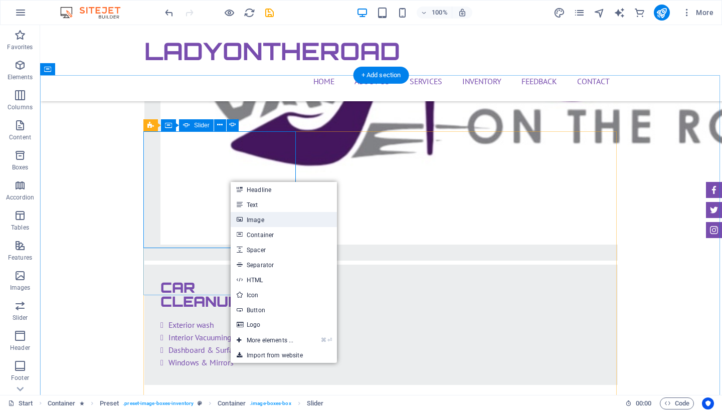
click at [254, 219] on link "Image" at bounding box center [284, 219] width 106 height 15
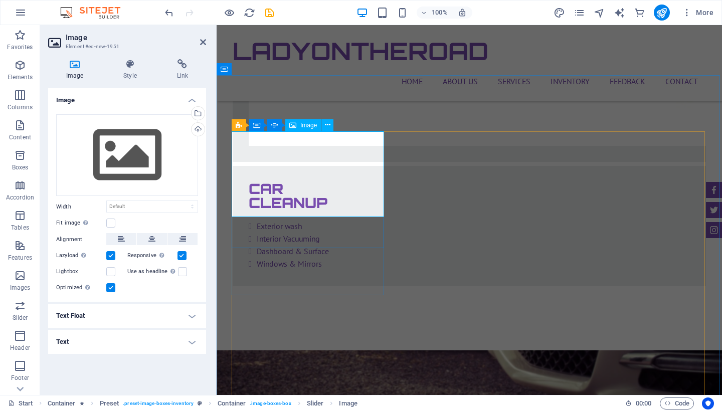
click at [198, 129] on div "Upload" at bounding box center [197, 130] width 15 height 15
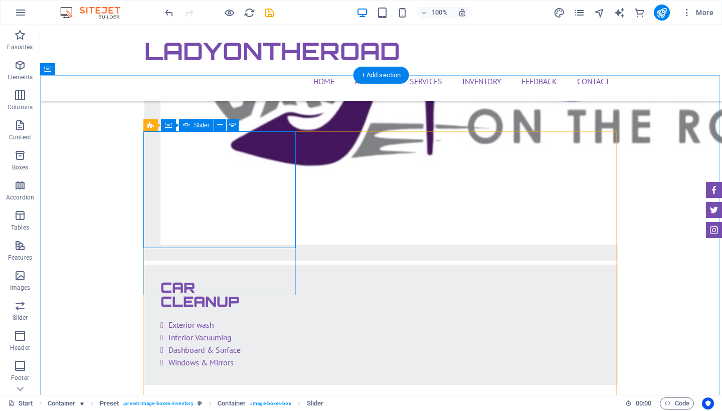
click at [237, 125] on icon at bounding box center [240, 125] width 6 height 11
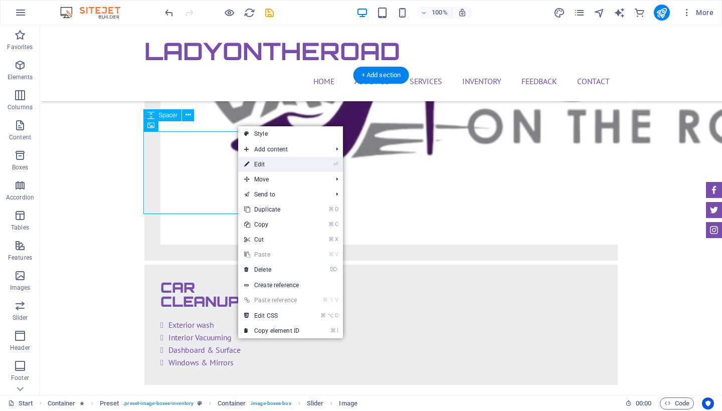
click at [259, 171] on link "⏎ Edit" at bounding box center [271, 164] width 67 height 15
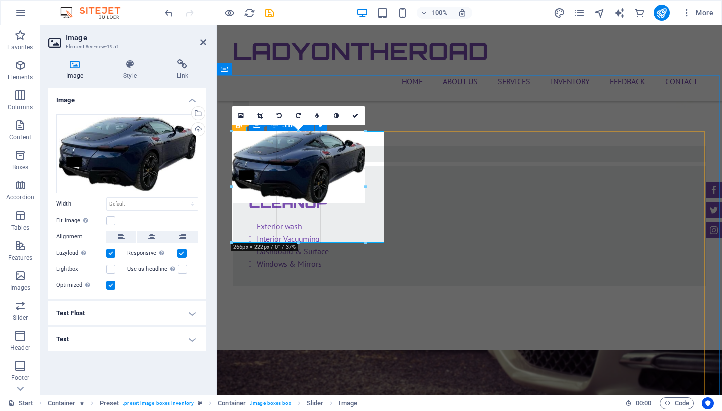
drag, startPoint x: 307, startPoint y: 214, endPoint x: 320, endPoint y: 243, distance: 31.6
type input "265"
select select "px"
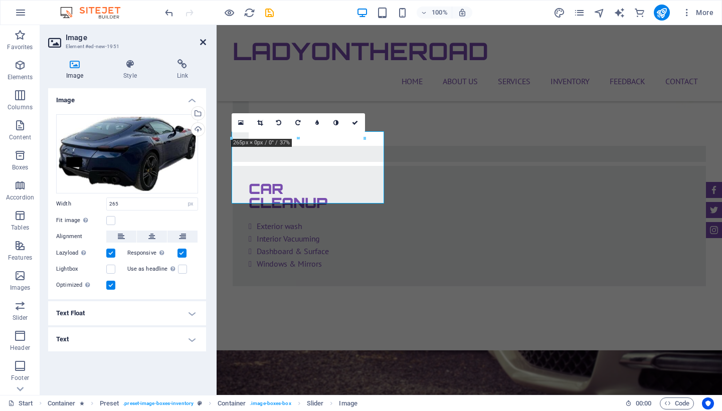
click at [201, 42] on icon at bounding box center [203, 42] width 6 height 8
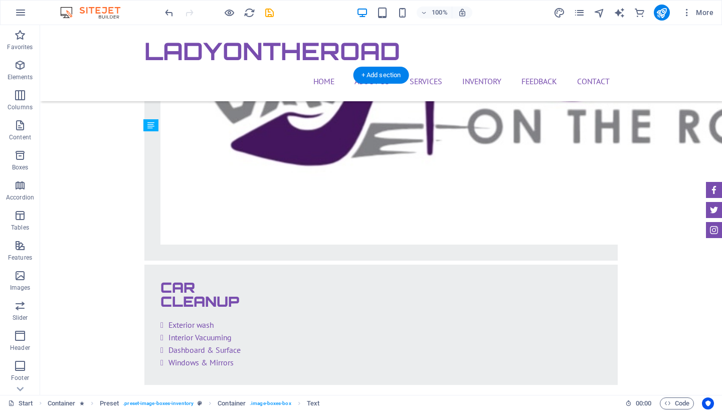
drag, startPoint x: 236, startPoint y: 251, endPoint x: 238, endPoint y: 258, distance: 7.2
drag, startPoint x: 192, startPoint y: 219, endPoint x: 193, endPoint y: 235, distance: 16.6
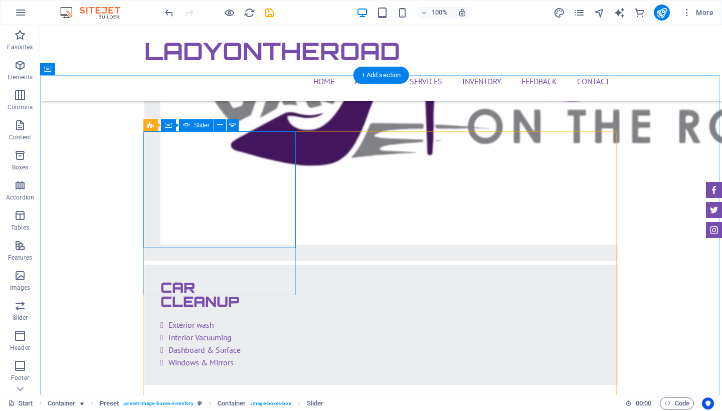
click at [174, 127] on div "Container" at bounding box center [183, 125] width 45 height 12
click at [175, 126] on div "Container" at bounding box center [183, 125] width 45 height 12
click at [217, 124] on button at bounding box center [213, 125] width 12 height 12
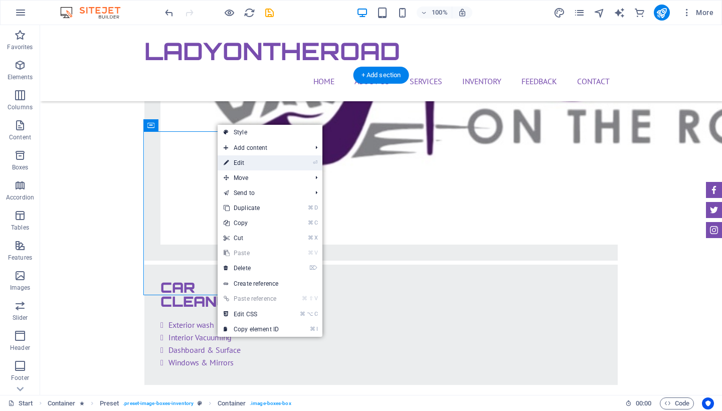
click at [244, 162] on link "⏎ Edit" at bounding box center [251, 163] width 67 height 15
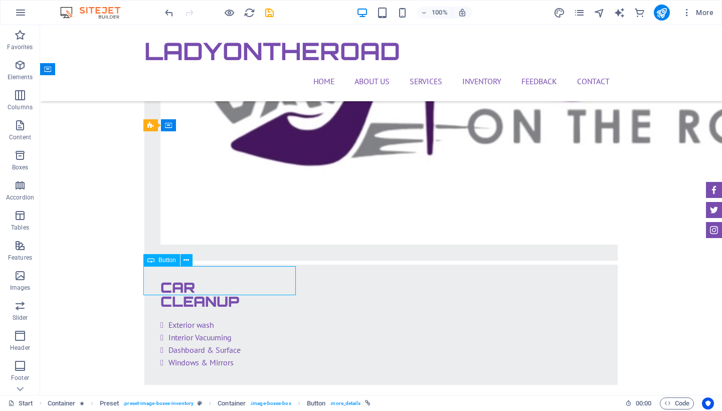
drag, startPoint x: 108, startPoint y: 293, endPoint x: 284, endPoint y: 268, distance: 178.4
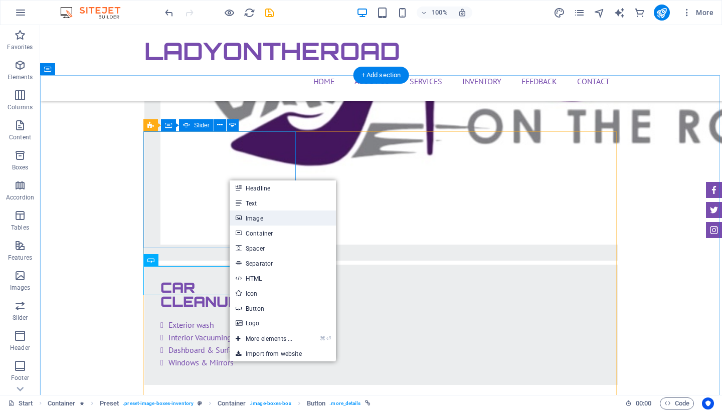
click at [275, 224] on link "Image" at bounding box center [283, 218] width 106 height 15
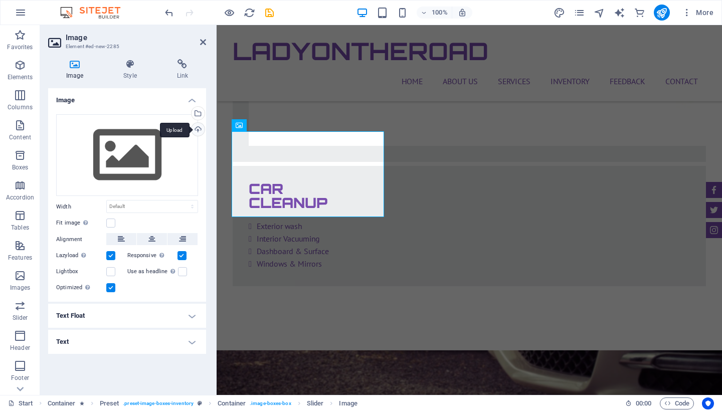
click at [198, 132] on div "Upload" at bounding box center [197, 130] width 15 height 15
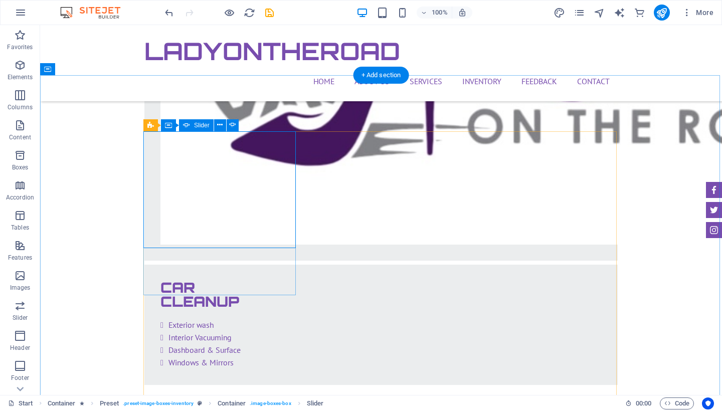
select select "ms"
select select "s"
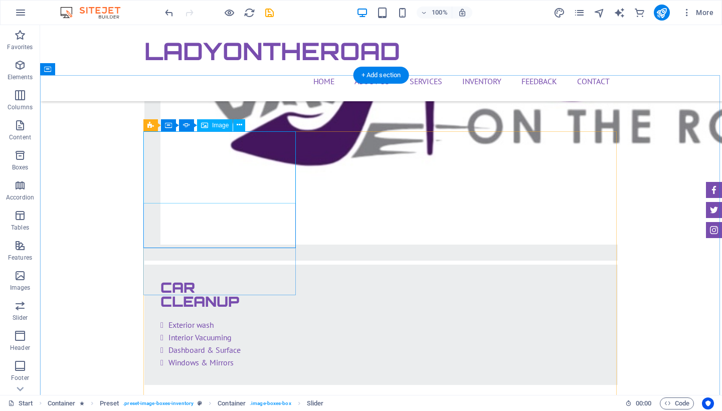
select select "ms"
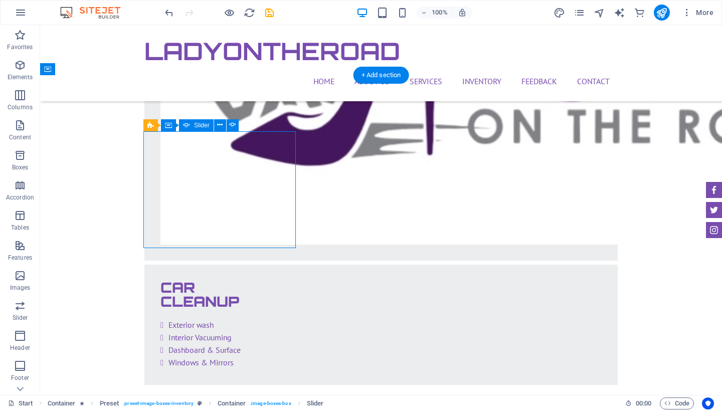
select select "s"
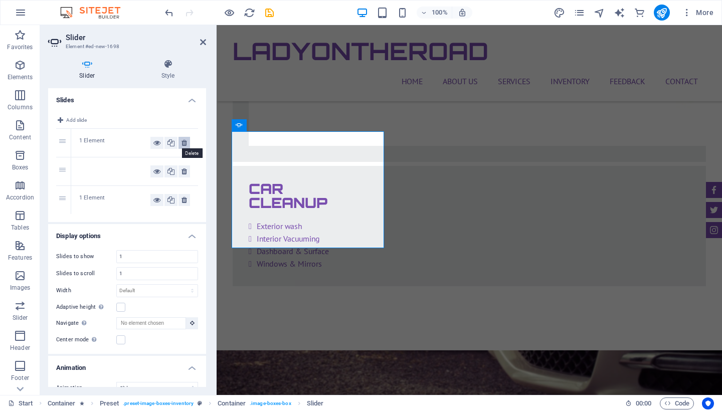
click at [185, 140] on icon at bounding box center [185, 143] width 6 height 12
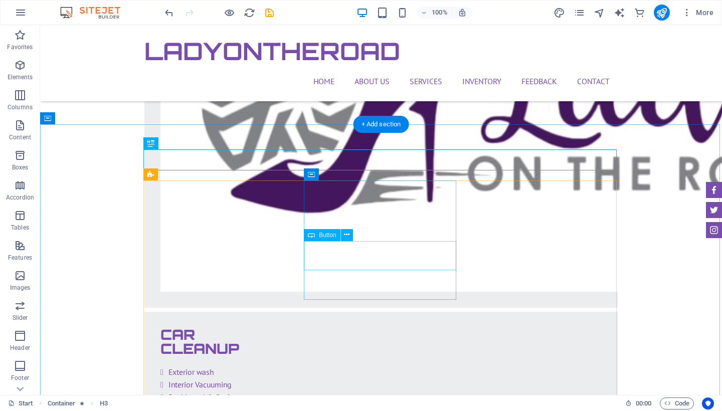
scroll to position [2428, 0]
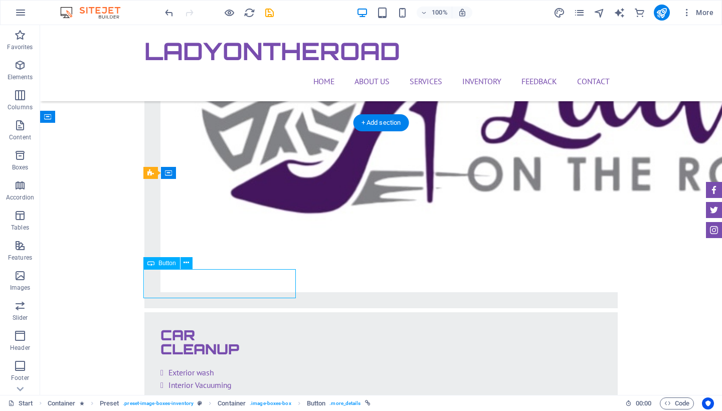
drag, startPoint x: 265, startPoint y: 279, endPoint x: 266, endPoint y: 294, distance: 15.1
click at [181, 266] on button at bounding box center [187, 263] width 12 height 12
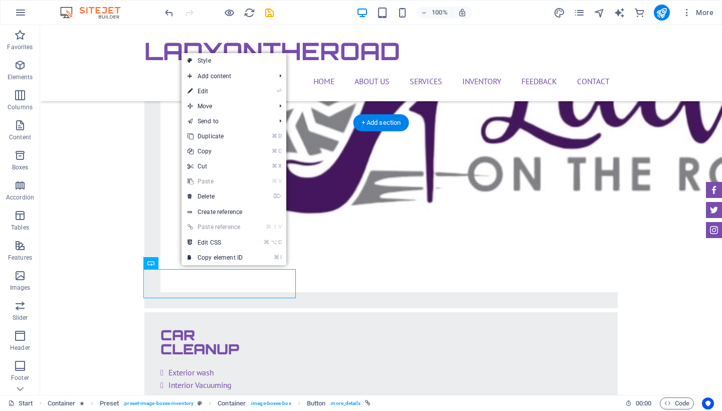
drag, startPoint x: 210, startPoint y: 277, endPoint x: 215, endPoint y: 283, distance: 7.1
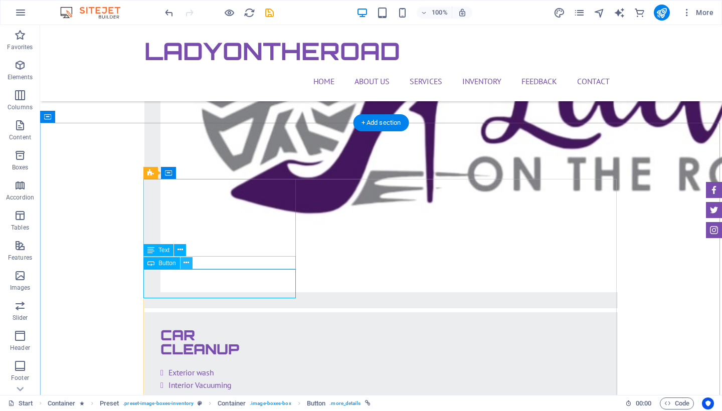
click at [184, 265] on icon at bounding box center [187, 263] width 6 height 11
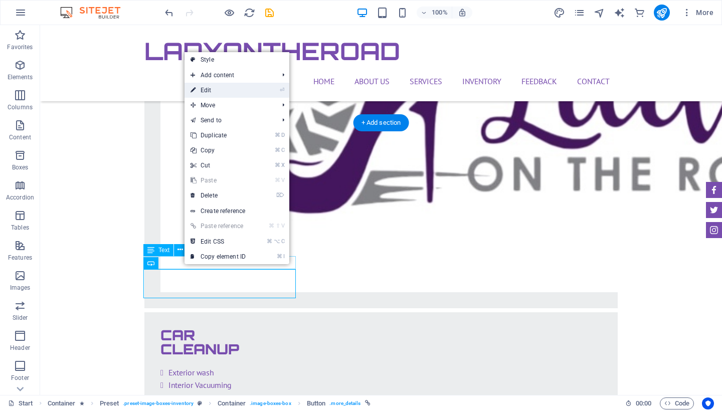
click at [262, 92] on li "⏎ Edit" at bounding box center [237, 90] width 105 height 15
click at [262, 93] on li "⏎ Edit" at bounding box center [237, 90] width 105 height 15
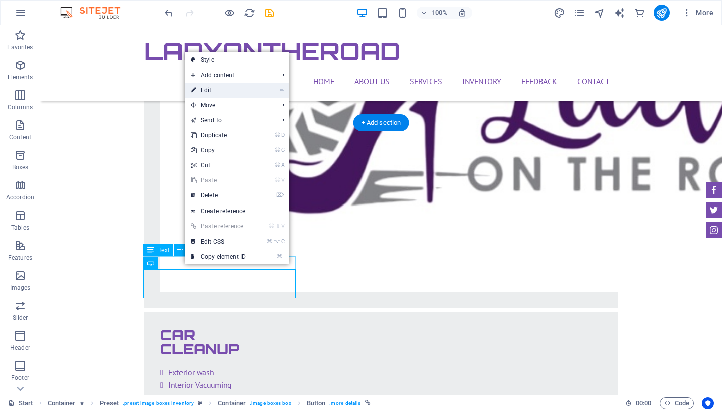
click at [262, 93] on li "⏎ Edit" at bounding box center [237, 90] width 105 height 15
click at [216, 92] on link "⏎ Edit" at bounding box center [218, 90] width 67 height 15
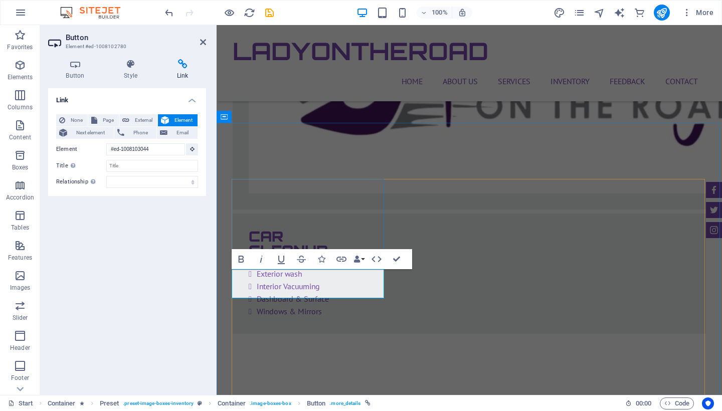
drag, startPoint x: 374, startPoint y: 278, endPoint x: 372, endPoint y: 287, distance: 9.3
click at [201, 44] on icon at bounding box center [203, 42] width 6 height 8
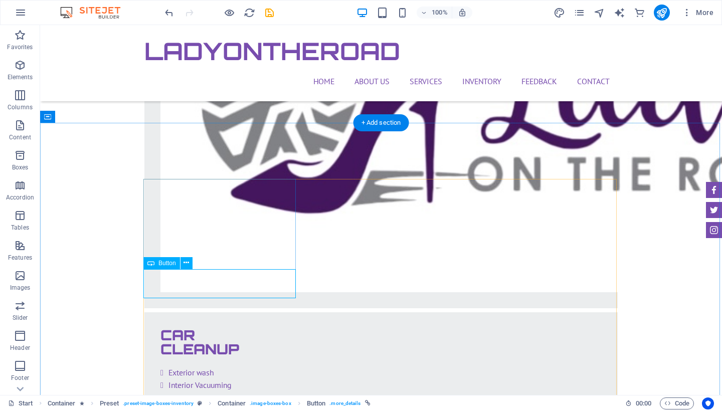
click at [191, 264] on button at bounding box center [187, 263] width 12 height 12
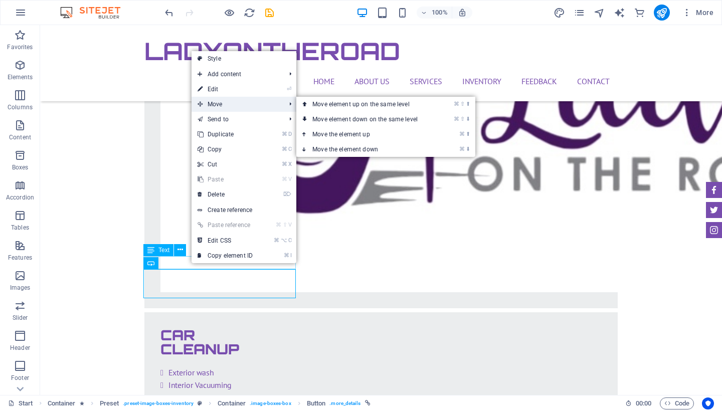
click at [247, 107] on span "Move" at bounding box center [237, 104] width 90 height 15
click at [256, 109] on span "Move" at bounding box center [237, 104] width 90 height 15
click at [324, 117] on link "⌘ ⇧ ⬇ Move element down on the same level" at bounding box center [366, 119] width 141 height 15
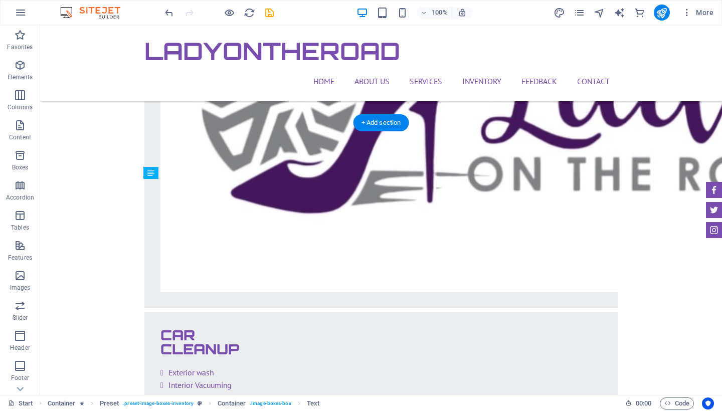
drag, startPoint x: 257, startPoint y: 260, endPoint x: 256, endPoint y: 254, distance: 6.0
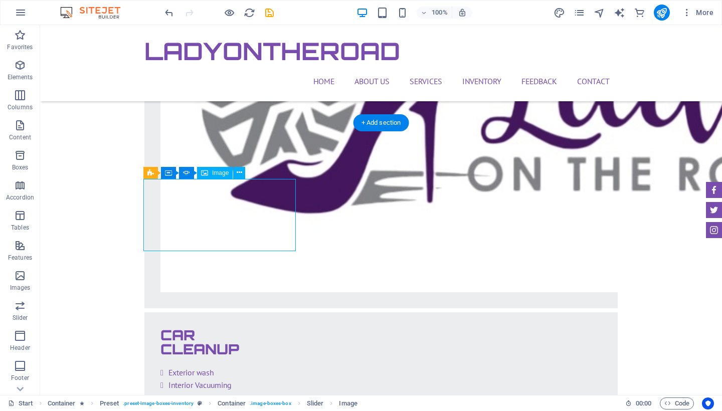
drag, startPoint x: 216, startPoint y: 198, endPoint x: 269, endPoint y: 206, distance: 53.7
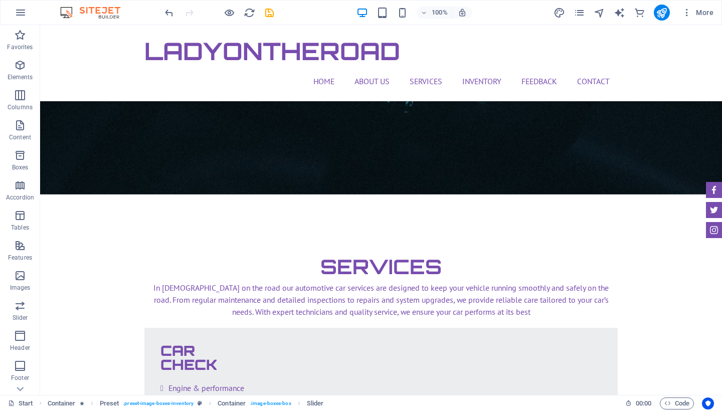
scroll to position [1543, 0]
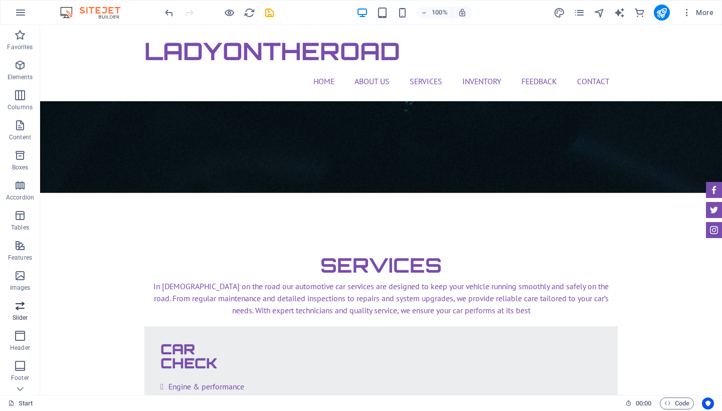
click at [23, 312] on icon "button" at bounding box center [20, 306] width 12 height 12
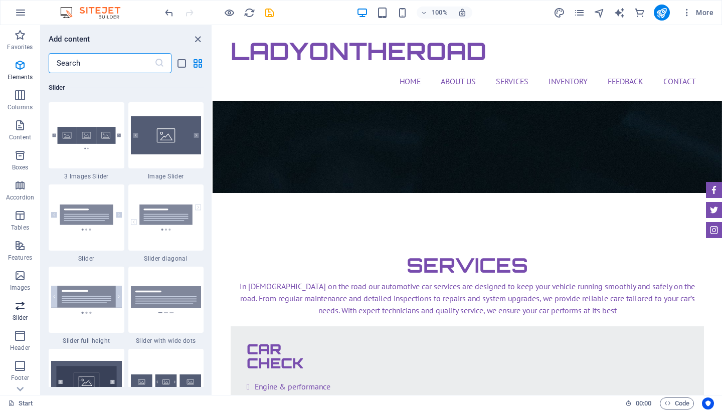
scroll to position [5688, 0]
click at [115, 58] on input "text" at bounding box center [102, 63] width 106 height 20
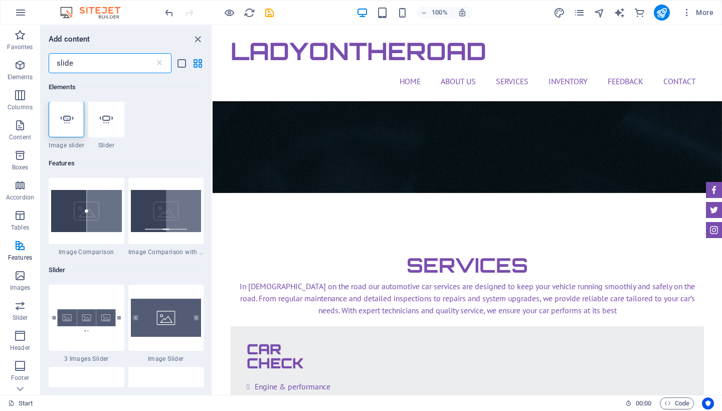
scroll to position [0, 0]
type input "slide"
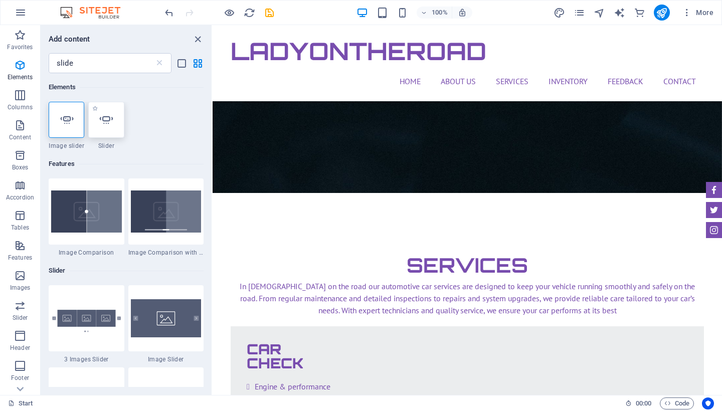
click at [101, 121] on icon at bounding box center [106, 119] width 13 height 13
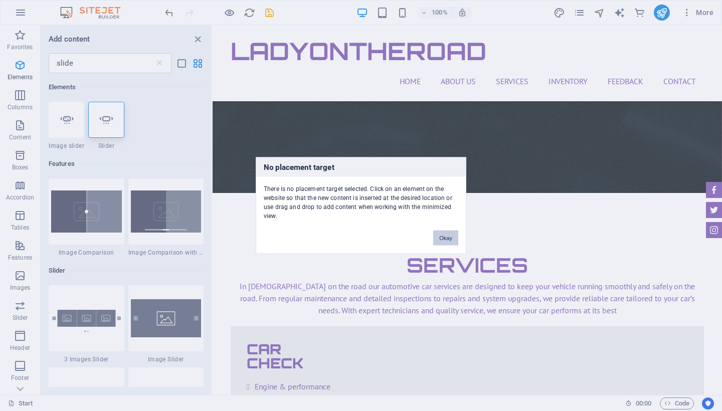
click at [439, 236] on button "Okay" at bounding box center [445, 238] width 25 height 15
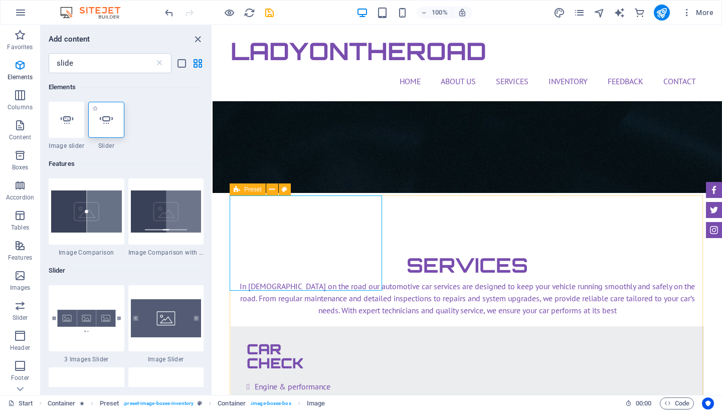
click at [106, 127] on div at bounding box center [106, 120] width 36 height 36
select select "ms"
select select "s"
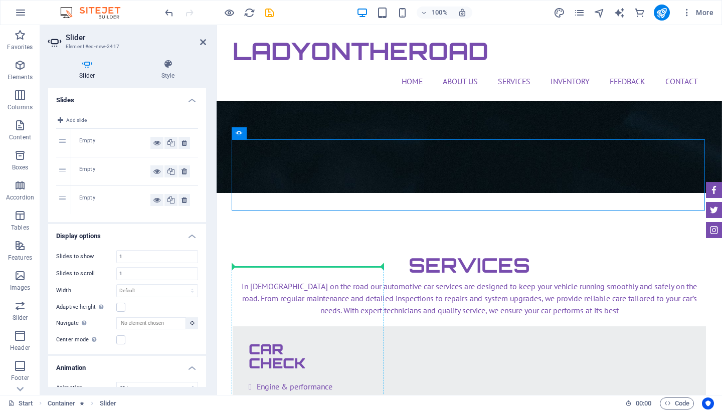
drag, startPoint x: 313, startPoint y: 200, endPoint x: 295, endPoint y: 304, distance: 105.9
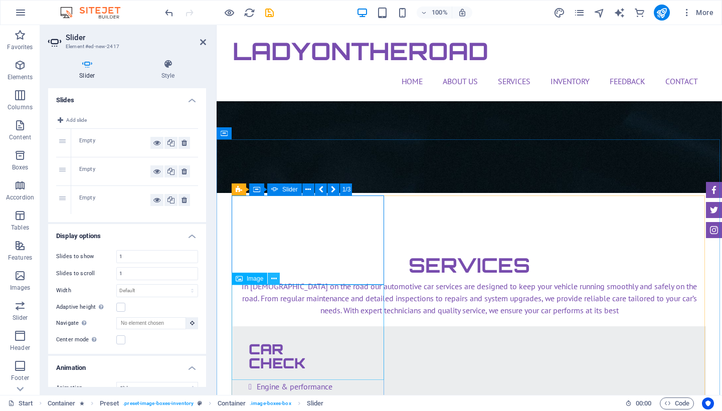
click at [276, 280] on icon at bounding box center [274, 279] width 6 height 11
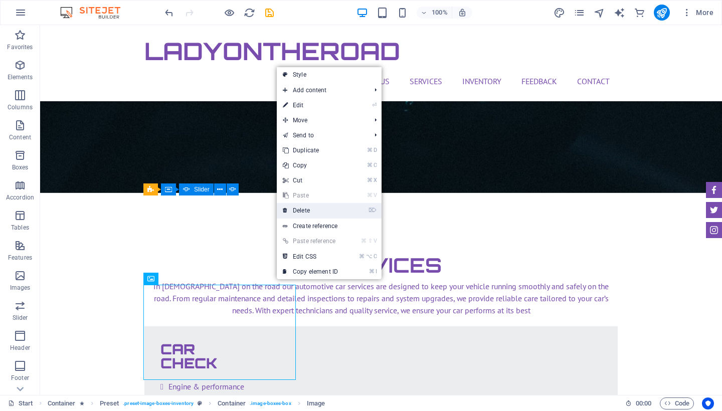
click at [305, 210] on link "⌦ Delete" at bounding box center [310, 210] width 67 height 15
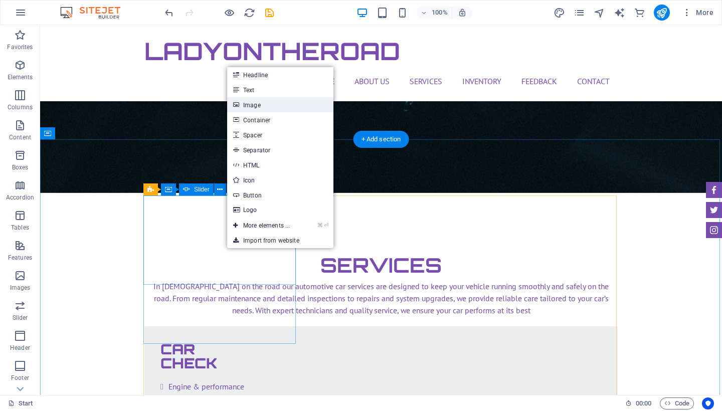
click at [264, 107] on link "Image" at bounding box center [280, 104] width 106 height 15
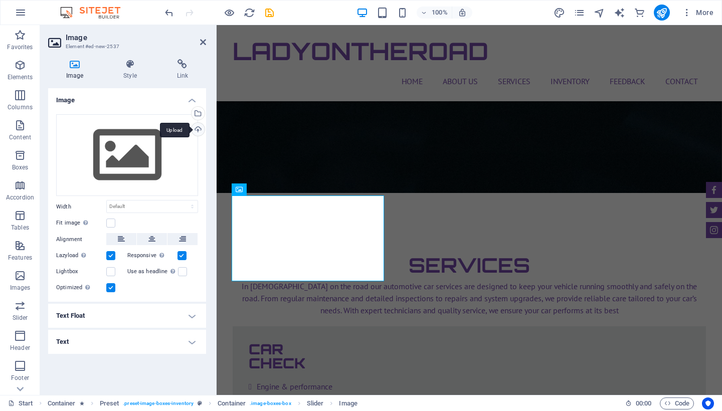
click at [198, 131] on div "Upload" at bounding box center [197, 130] width 15 height 15
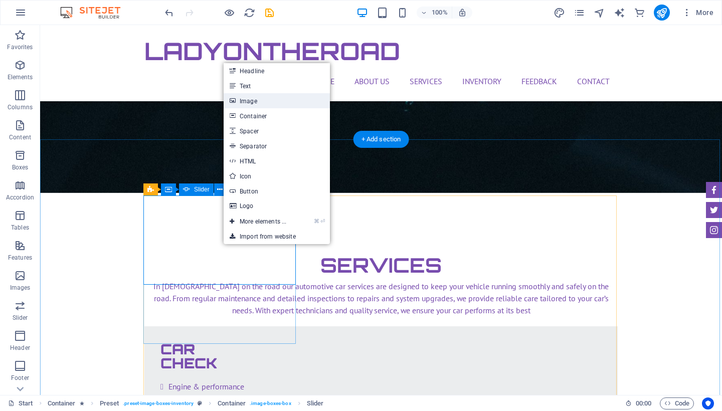
click at [258, 100] on link "Image" at bounding box center [277, 100] width 106 height 15
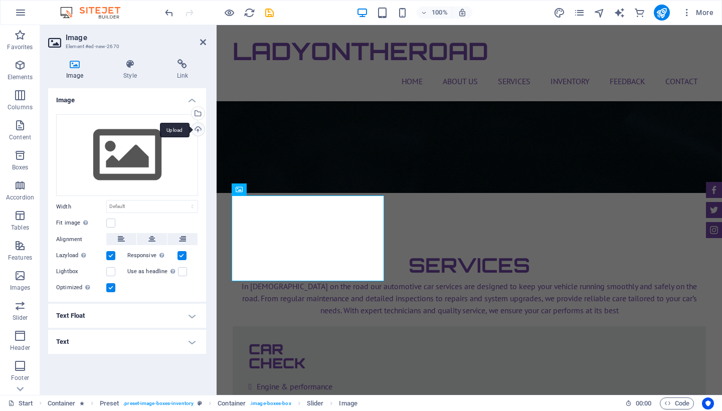
click at [202, 127] on div "Upload" at bounding box center [197, 130] width 15 height 15
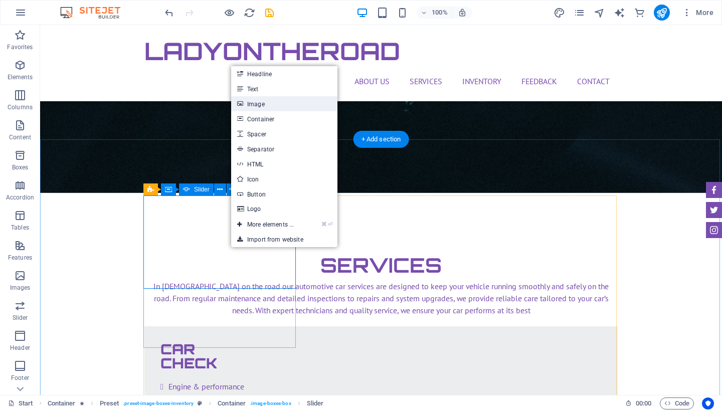
click at [270, 100] on link "Image" at bounding box center [284, 103] width 106 height 15
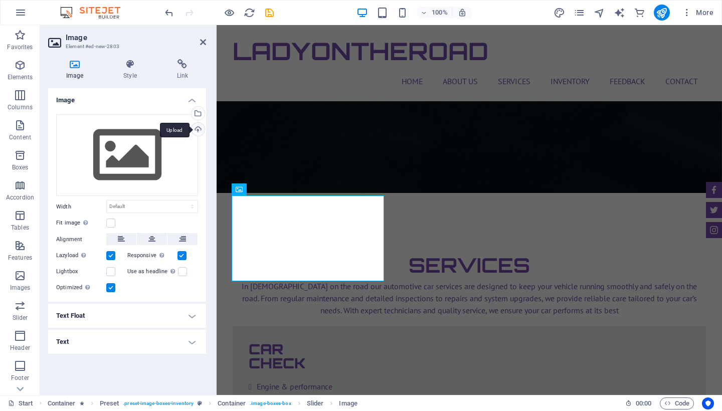
click at [199, 128] on div "Upload" at bounding box center [197, 130] width 15 height 15
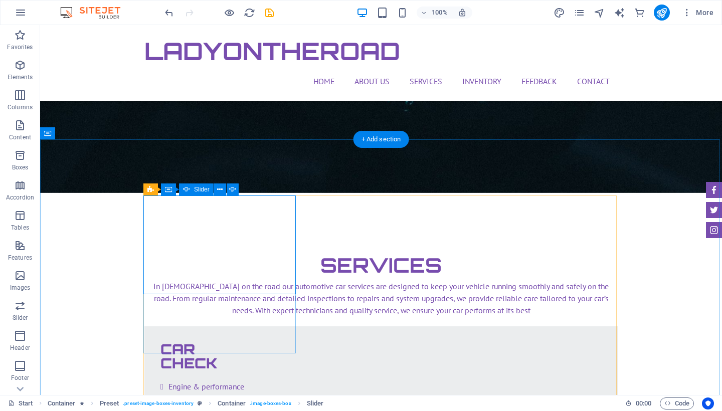
select select "ms"
select select "s"
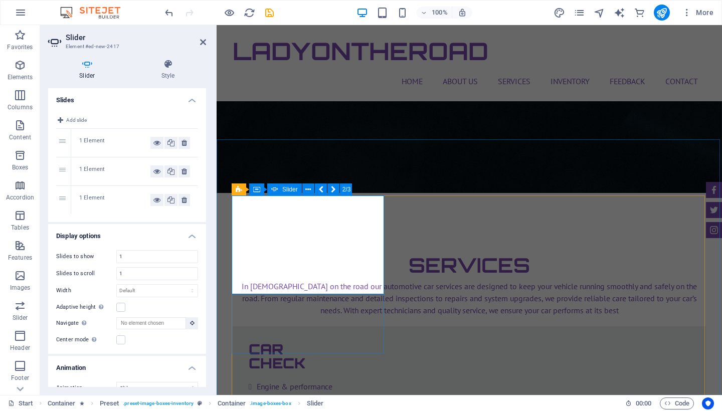
click at [78, 118] on span "Add slide" at bounding box center [76, 120] width 21 height 12
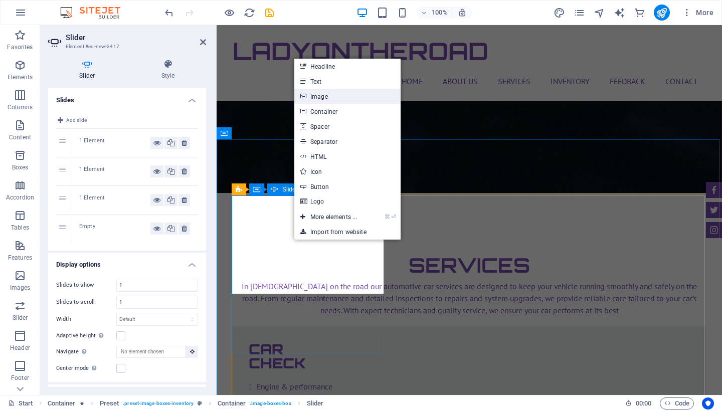
click at [333, 94] on link "Image" at bounding box center [347, 96] width 106 height 15
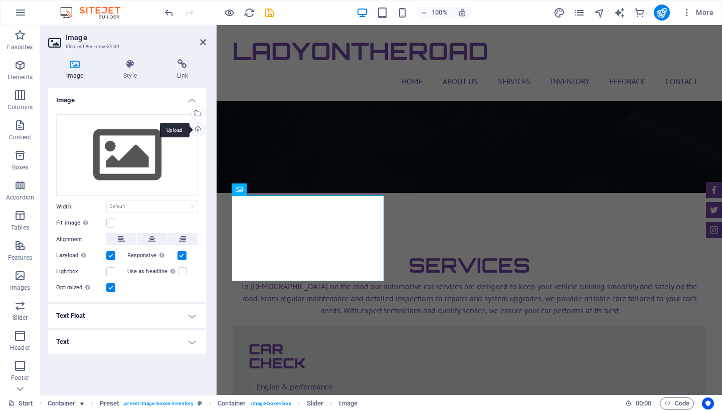
click at [199, 129] on div "Upload" at bounding box center [197, 130] width 15 height 15
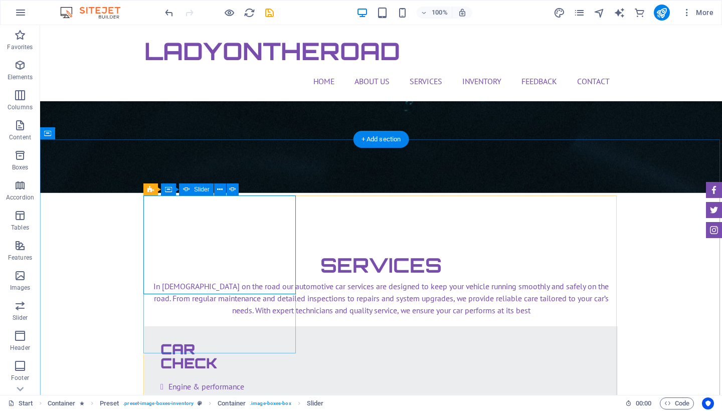
select select "ms"
select select "s"
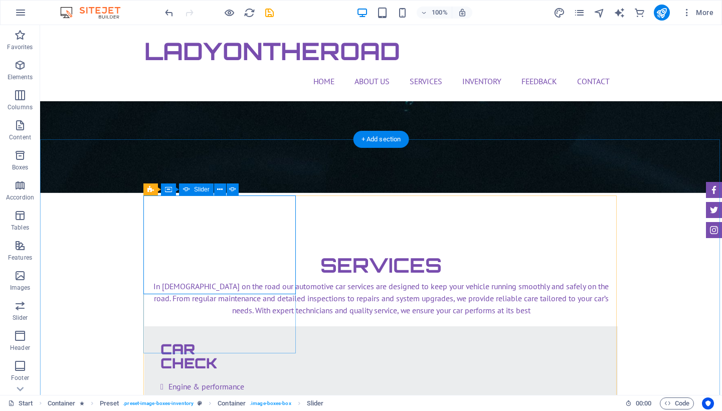
click at [188, 195] on icon at bounding box center [186, 190] width 7 height 12
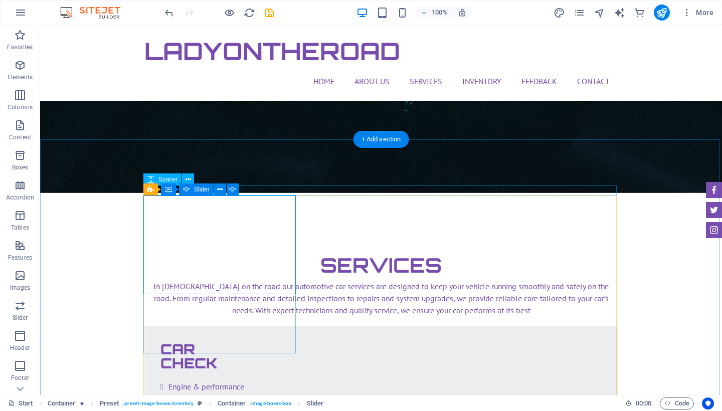
click at [193, 191] on div "Slider" at bounding box center [196, 190] width 35 height 12
select select "ms"
select select "s"
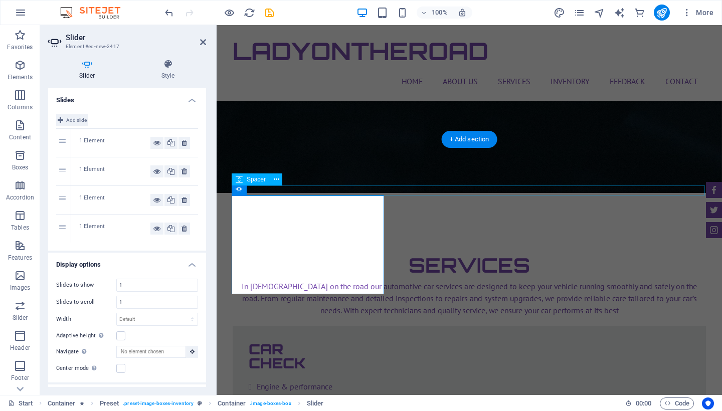
click at [80, 120] on span "Add slide" at bounding box center [76, 120] width 21 height 12
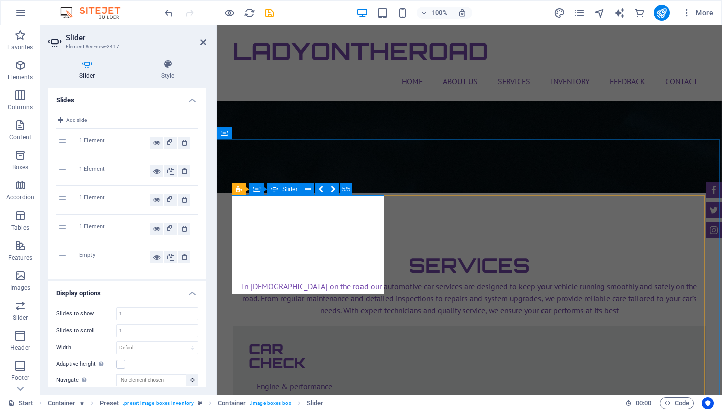
click at [185, 259] on icon at bounding box center [185, 257] width 6 height 12
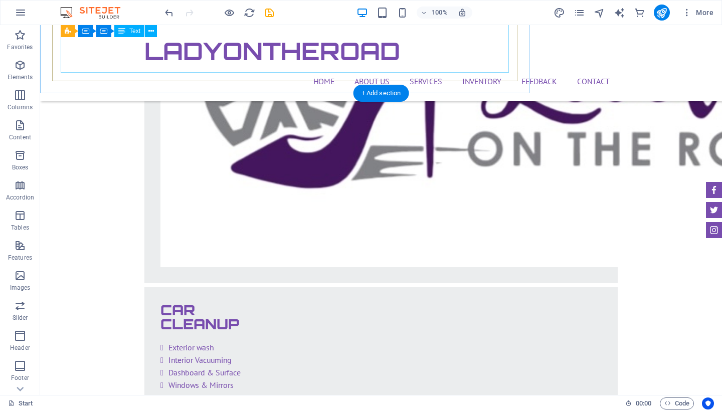
scroll to position [2454, 0]
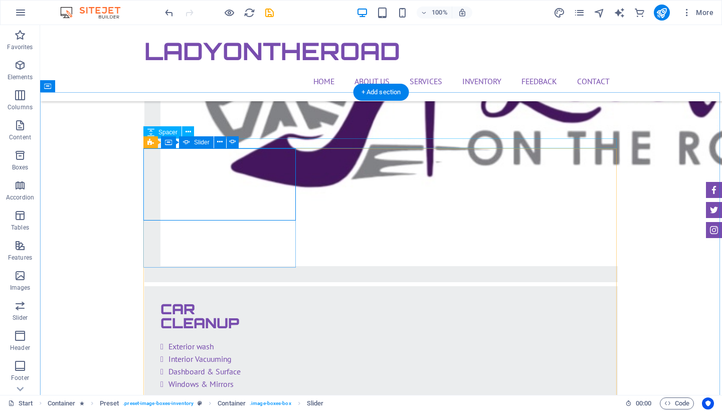
click at [185, 147] on icon at bounding box center [186, 142] width 7 height 12
click at [190, 144] on div "Slider" at bounding box center [196, 142] width 35 height 12
select select "ms"
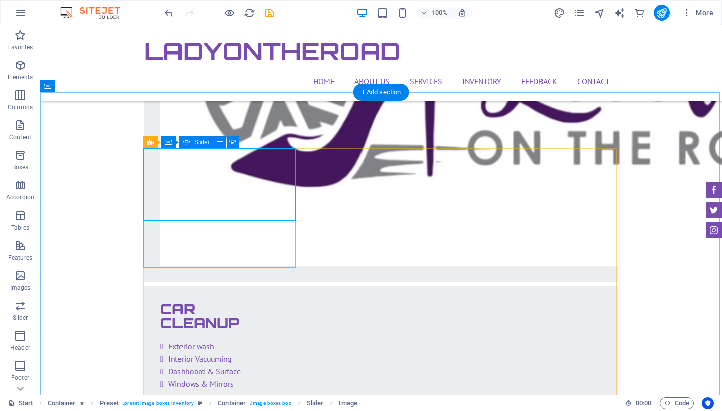
select select "s"
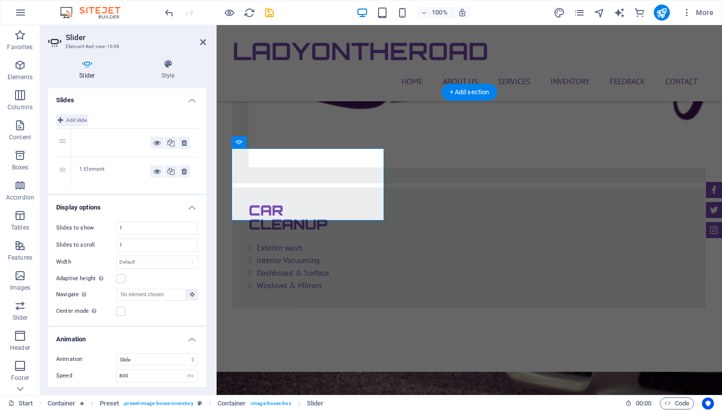
click at [78, 116] on span "Add slide" at bounding box center [76, 120] width 21 height 12
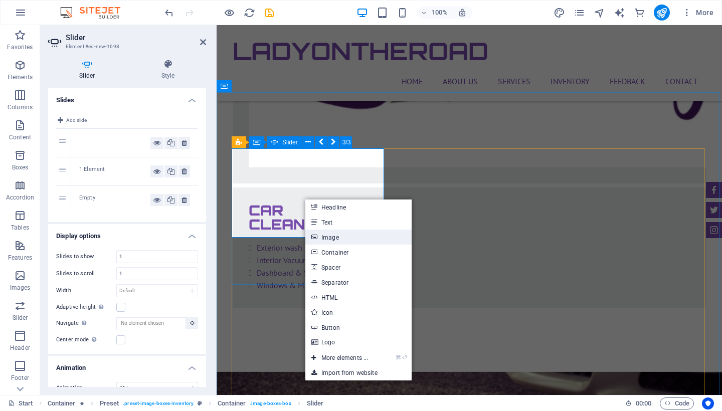
click at [351, 242] on link "Image" at bounding box center [359, 237] width 106 height 15
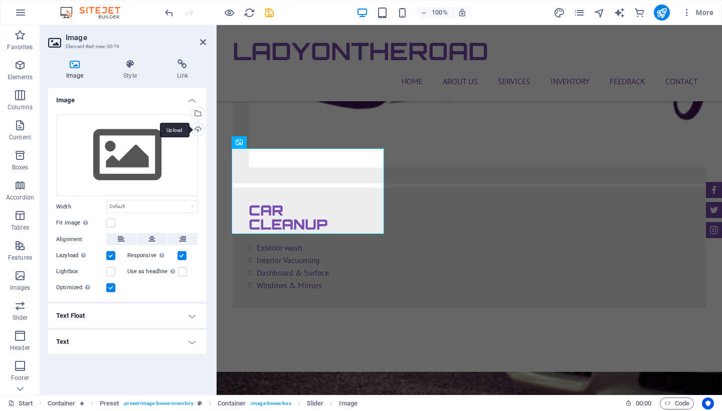
click at [200, 128] on div "Upload" at bounding box center [197, 130] width 15 height 15
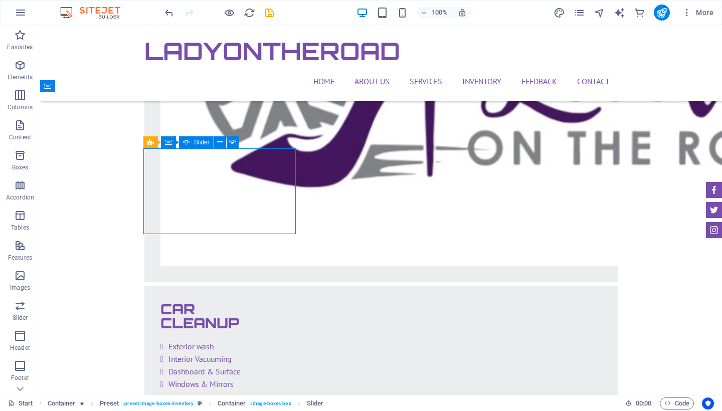
click at [186, 144] on icon at bounding box center [186, 142] width 7 height 12
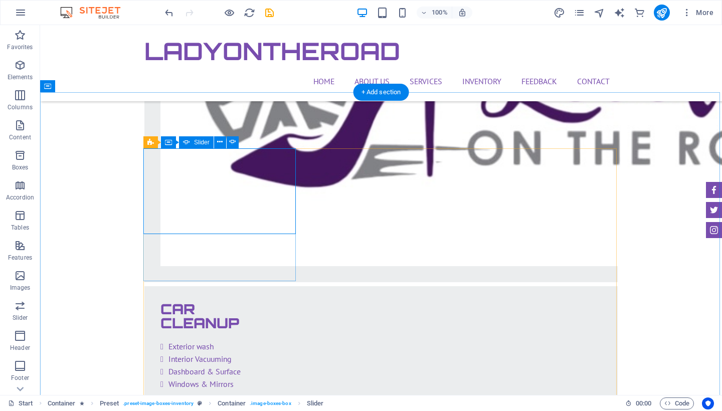
click at [186, 144] on icon at bounding box center [186, 142] width 7 height 12
select select "ms"
select select "s"
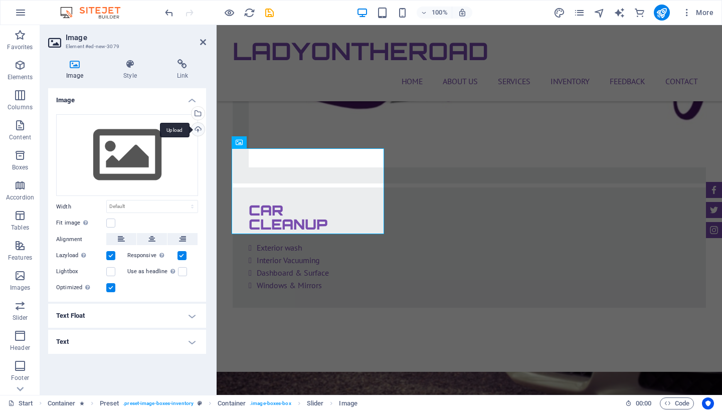
click at [200, 126] on div "Upload" at bounding box center [197, 130] width 15 height 15
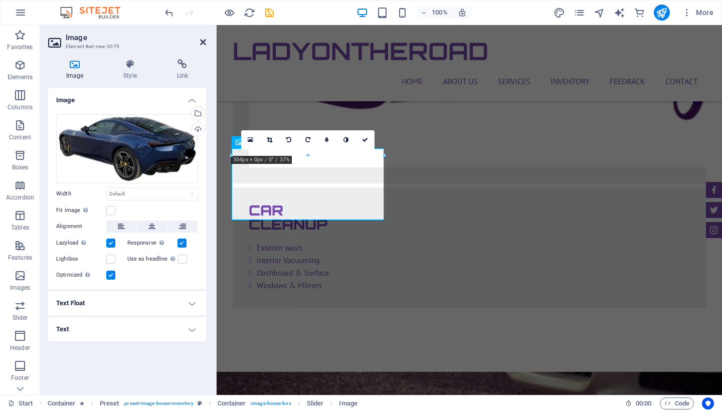
click at [200, 40] on icon at bounding box center [203, 42] width 6 height 8
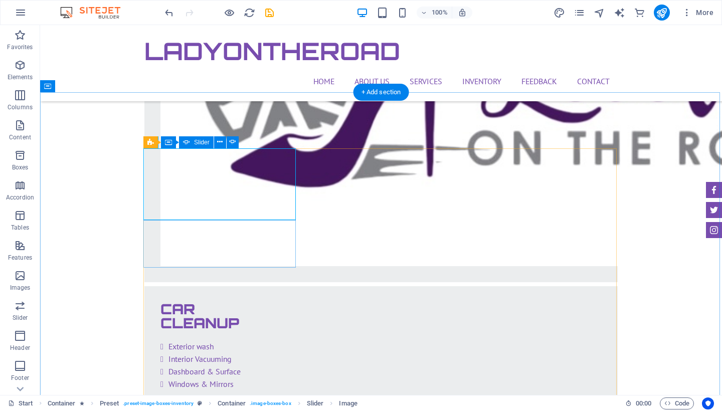
select select "ms"
select select "s"
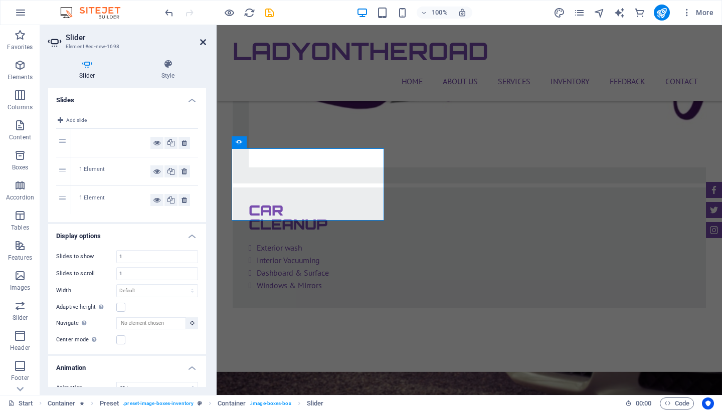
click at [203, 41] on icon at bounding box center [203, 42] width 6 height 8
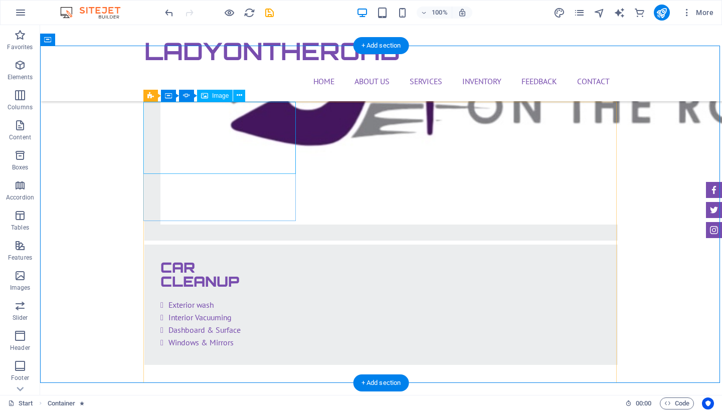
scroll to position [2500, 0]
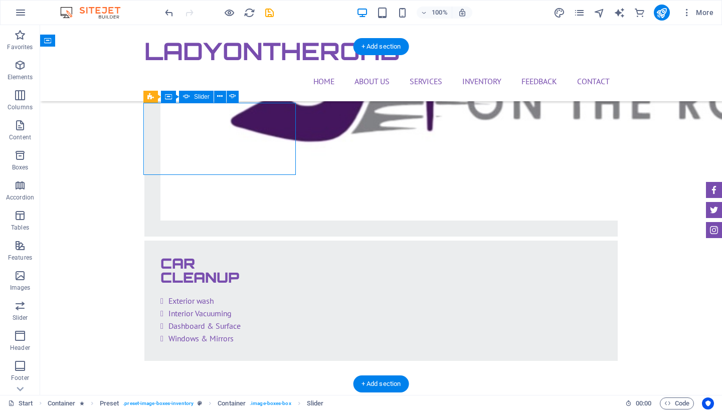
select select "ms"
select select "s"
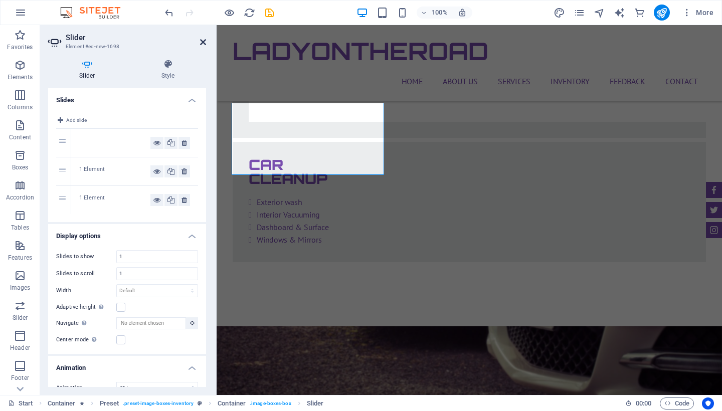
click at [205, 45] on icon at bounding box center [203, 42] width 6 height 8
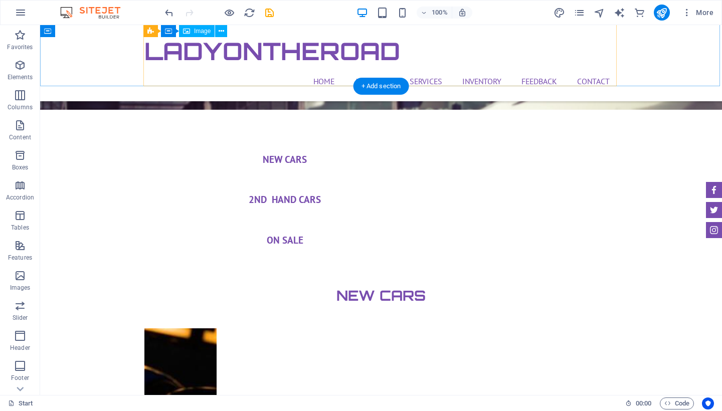
scroll to position [3195, 0]
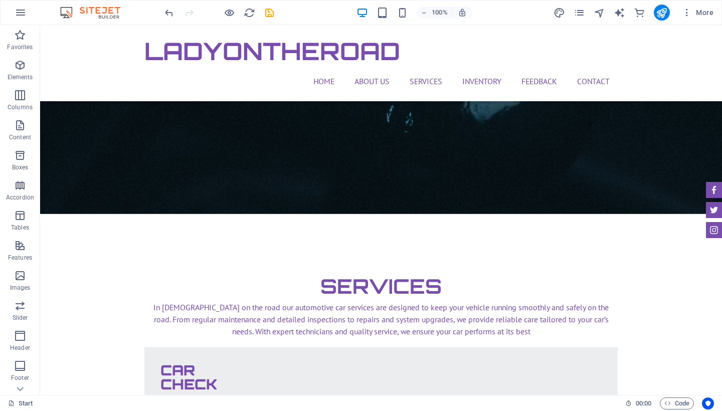
scroll to position [1521, 0]
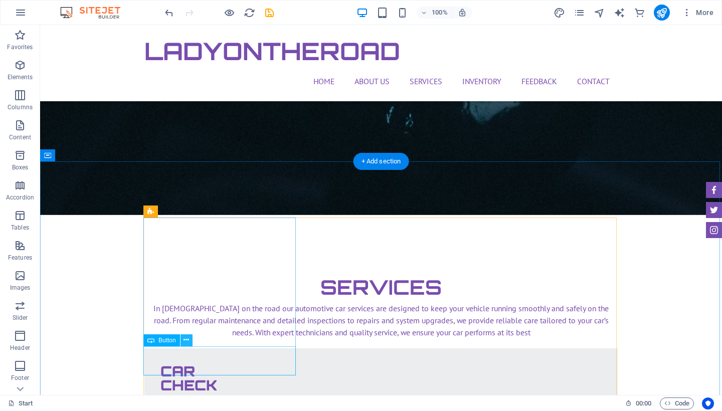
click at [187, 344] on icon at bounding box center [187, 340] width 6 height 11
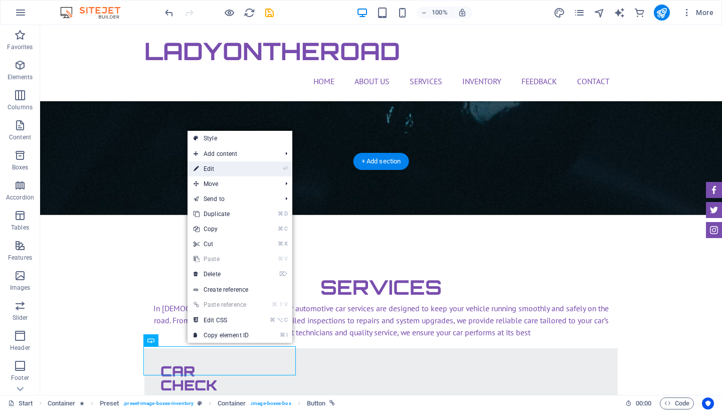
click at [223, 173] on link "⏎ Edit" at bounding box center [221, 169] width 67 height 15
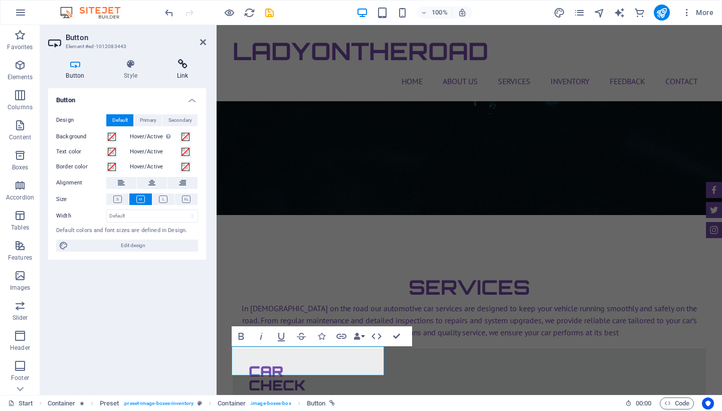
click at [179, 74] on h4 "Link" at bounding box center [182, 69] width 47 height 21
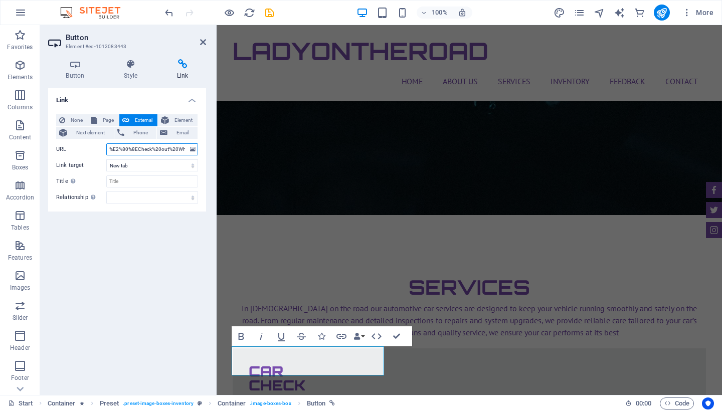
click at [155, 150] on input "%E2%80%8ECheck%20out%20WhatsApp%20Business,%20I%20use%20it%20to%20connect%20wit…" at bounding box center [152, 149] width 92 height 12
drag, startPoint x: 108, startPoint y: 149, endPoint x: 205, endPoint y: 150, distance: 96.8
click at [203, 150] on div "None Page External Element Next element Phone Email Page Start Subpage Legal No…" at bounding box center [127, 158] width 158 height 105
paste input "‎Check out WhatsApp Business, I use it to connect with my customers. Get it for…"
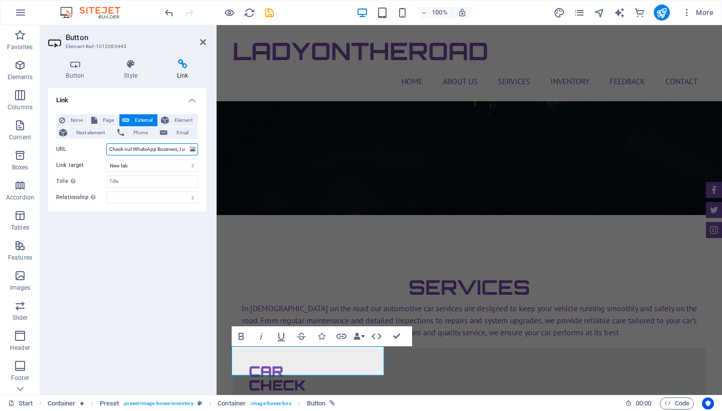
drag, startPoint x: 108, startPoint y: 151, endPoint x: 165, endPoint y: 153, distance: 56.7
click at [165, 153] on input "‎Check out WhatsApp Business, I use it to connect with my customers. Get it for…" at bounding box center [152, 149] width 92 height 12
type input "‎"
paste input "[URL][DOMAIN_NAME]"
type input "[URL][DOMAIN_NAME]"
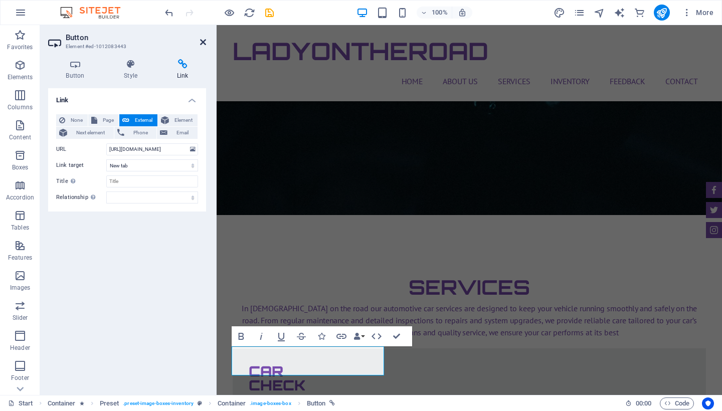
click at [201, 44] on icon at bounding box center [203, 42] width 6 height 8
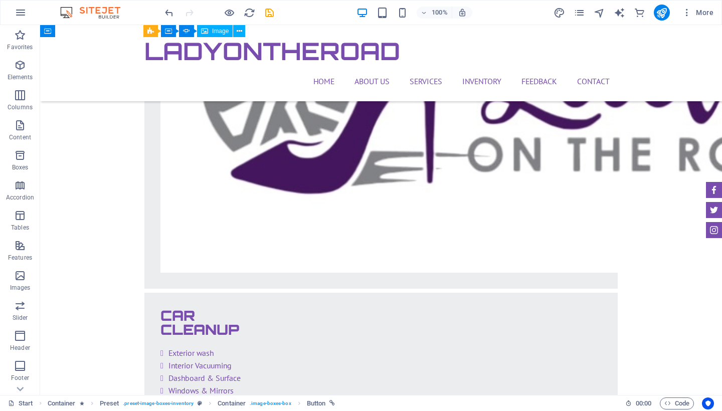
scroll to position [2446, 0]
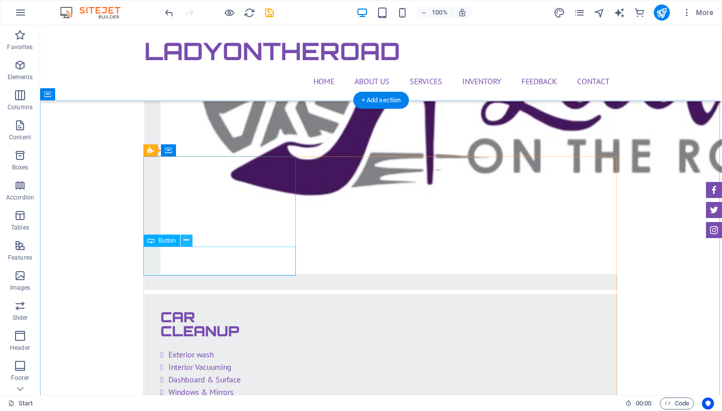
click at [189, 244] on icon at bounding box center [187, 240] width 6 height 11
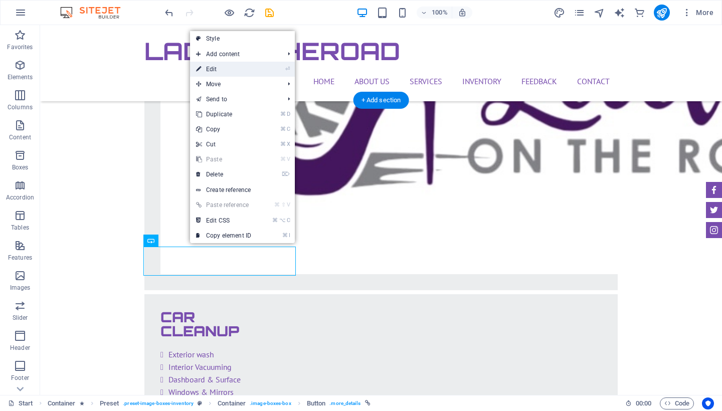
click at [236, 75] on link "⏎ Edit" at bounding box center [223, 69] width 67 height 15
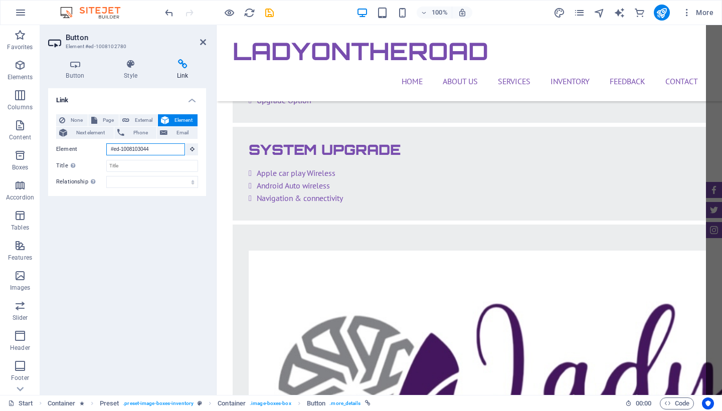
scroll to position [2092, 0]
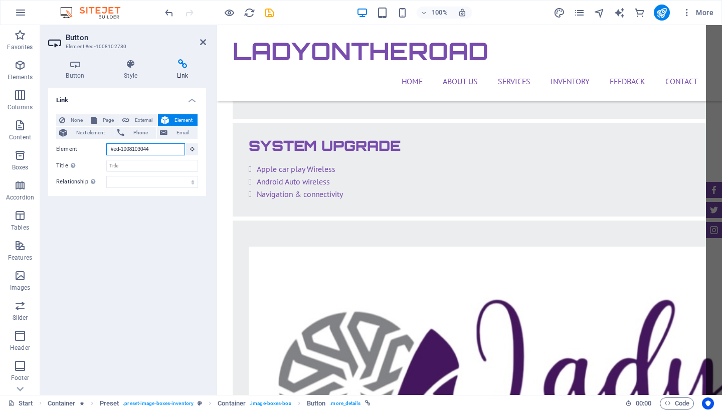
drag, startPoint x: 109, startPoint y: 149, endPoint x: 162, endPoint y: 151, distance: 52.7
click at [162, 151] on input "#ed-1008103044" at bounding box center [145, 149] width 79 height 12
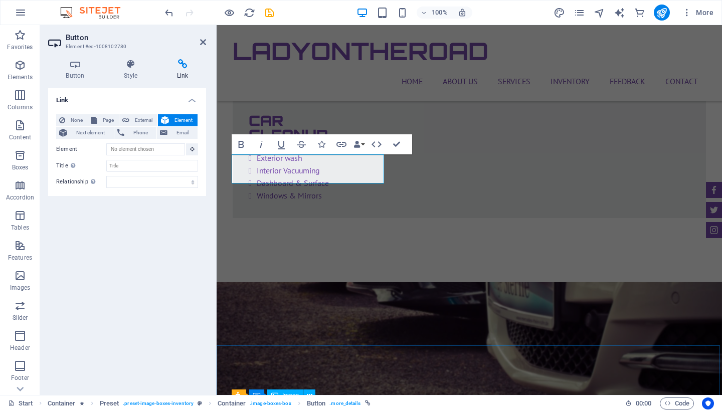
scroll to position [2539, 0]
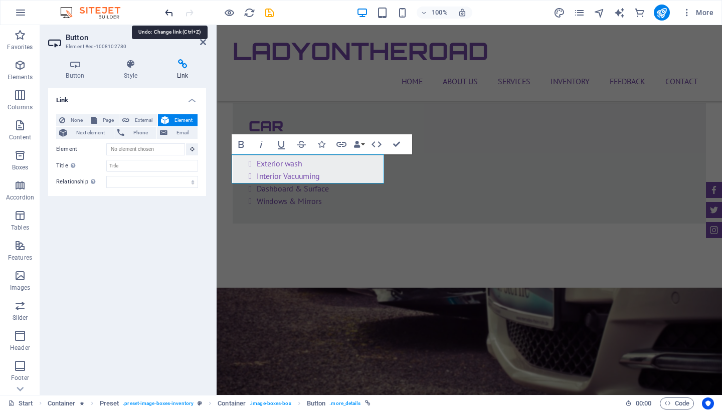
click at [168, 12] on icon "undo" at bounding box center [170, 13] width 12 height 12
type input "#ed-1008103044"
click at [285, 62] on div "LadyOnTheRoad" at bounding box center [470, 51] width 474 height 36
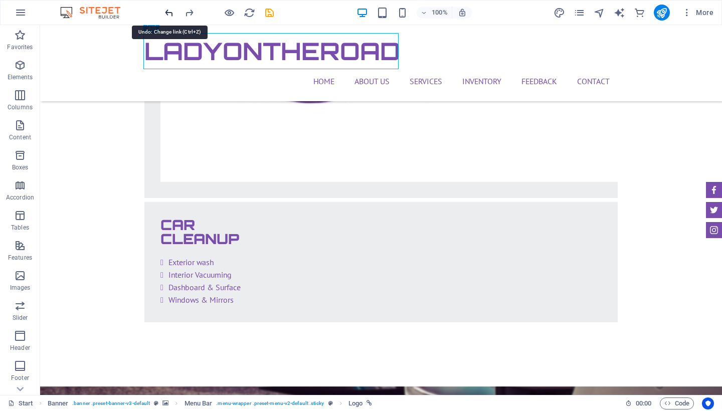
click at [168, 14] on icon "undo" at bounding box center [170, 13] width 12 height 12
click at [169, 14] on icon "undo" at bounding box center [170, 13] width 12 height 12
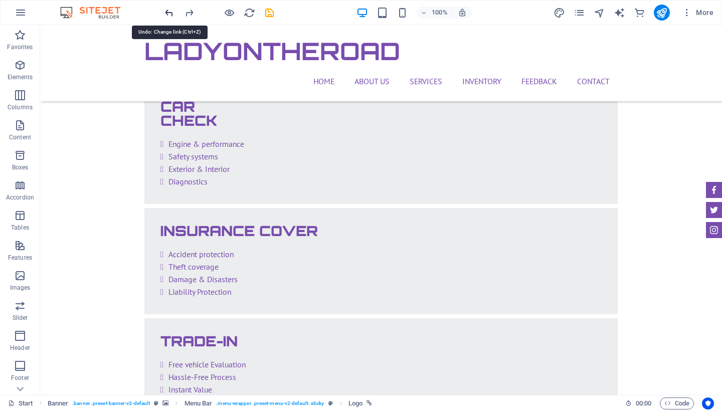
scroll to position [1672, 0]
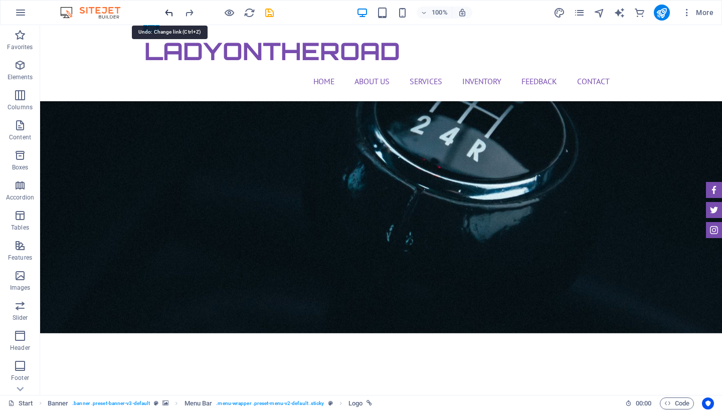
click at [170, 11] on icon "undo" at bounding box center [170, 13] width 12 height 12
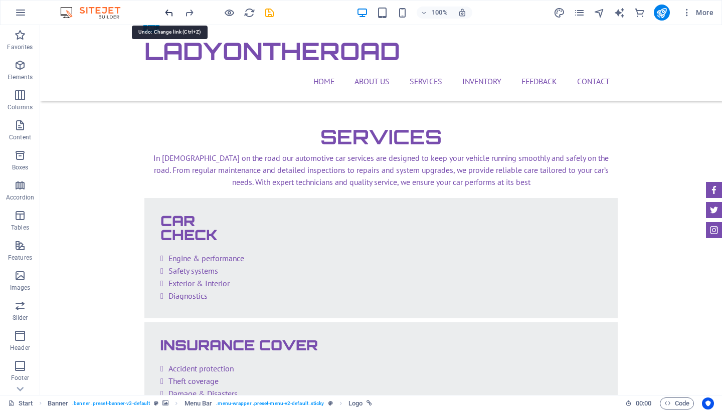
click at [170, 11] on icon "undo" at bounding box center [170, 13] width 12 height 12
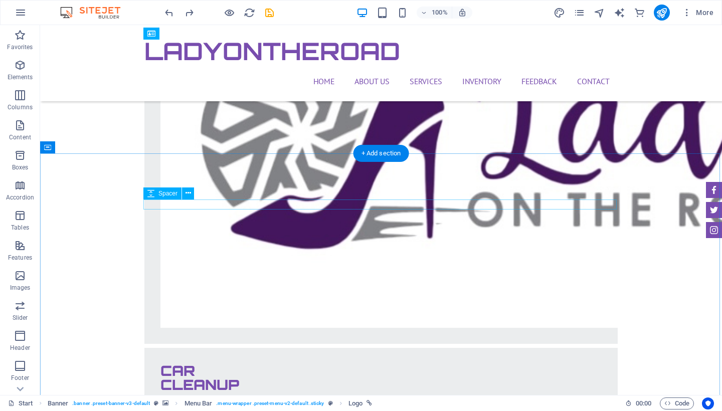
scroll to position [2390, 0]
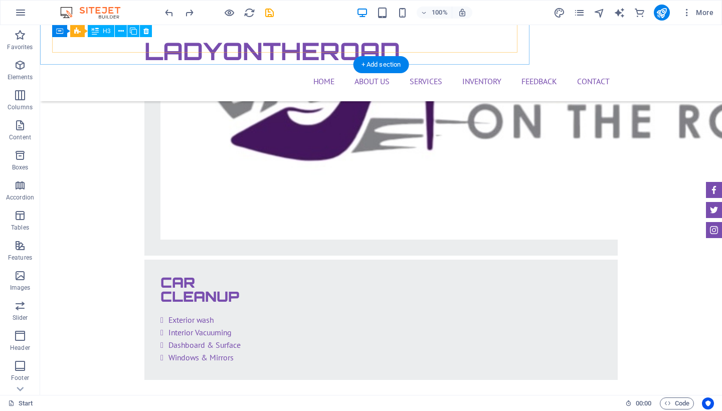
scroll to position [2482, 0]
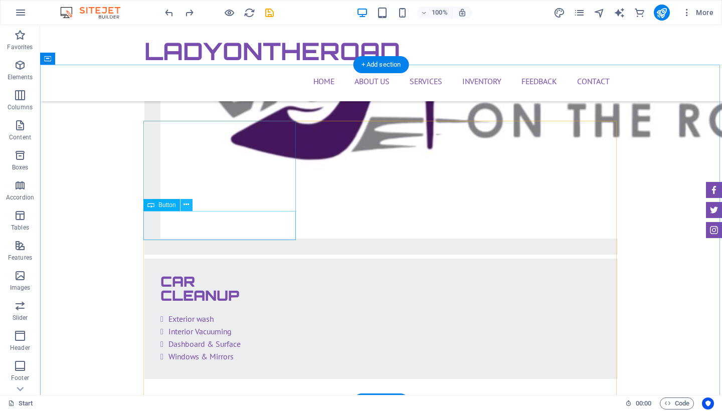
click at [187, 209] on icon at bounding box center [187, 205] width 6 height 11
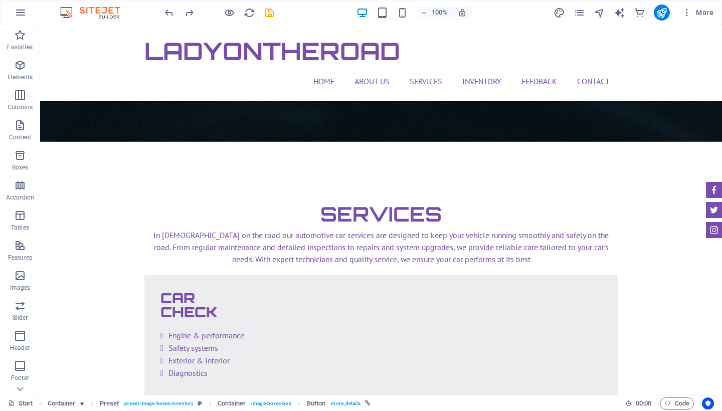
scroll to position [1596, 0]
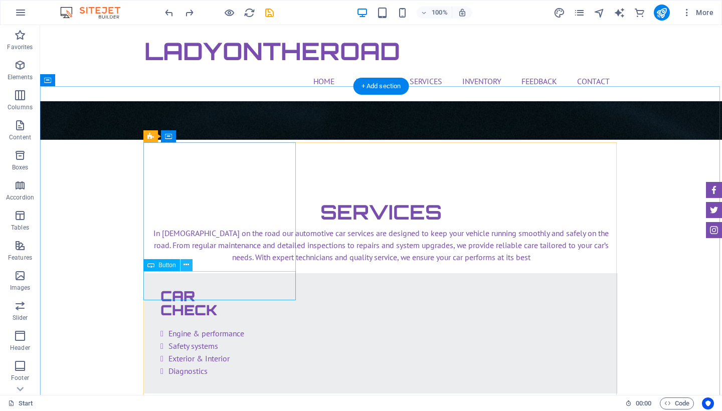
click at [187, 266] on icon at bounding box center [187, 265] width 6 height 11
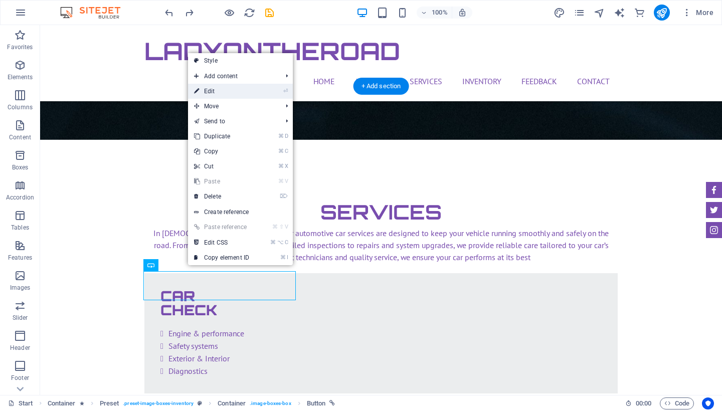
click at [214, 96] on link "⏎ Edit" at bounding box center [221, 91] width 67 height 15
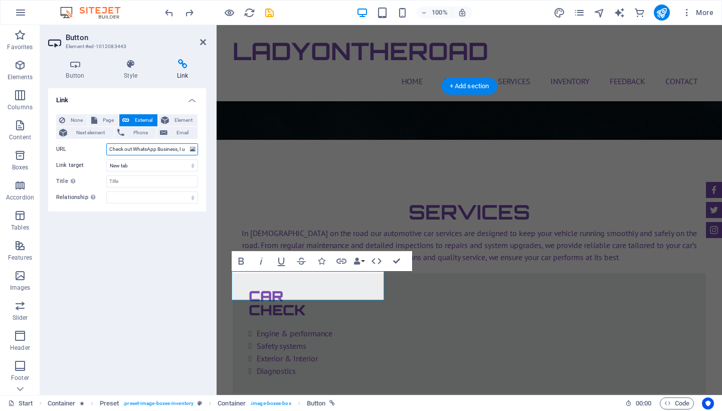
drag, startPoint x: 108, startPoint y: 149, endPoint x: 211, endPoint y: 154, distance: 102.5
click at [211, 154] on div "Button Style Link Button Design Default Primary Secondary Background Hover/Acti…" at bounding box center [127, 223] width 174 height 344
click at [112, 149] on input "URL" at bounding box center [152, 149] width 92 height 12
drag, startPoint x: 111, startPoint y: 150, endPoint x: 139, endPoint y: 153, distance: 28.2
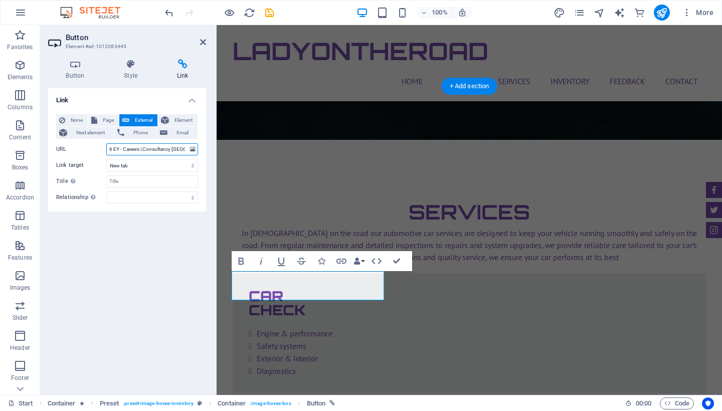
click at [139, 153] on input "6 EY - Careers | Consultancy Middle East EY is a global professional services f…" at bounding box center [152, 149] width 92 height 12
type input "6"
click at [121, 152] on input "URL" at bounding box center [152, 149] width 92 height 12
type input "[URL][DOMAIN_NAME]"
click at [244, 75] on nav "Home About us Services Inventory Feedback Contact" at bounding box center [470, 81] width 474 height 24
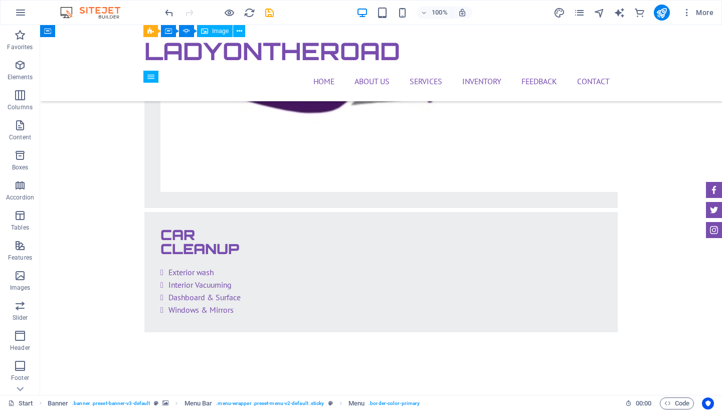
scroll to position [2521, 0]
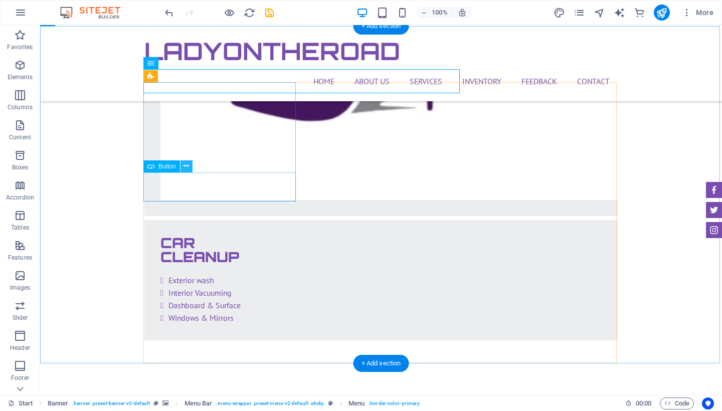
click at [188, 169] on icon at bounding box center [187, 166] width 6 height 11
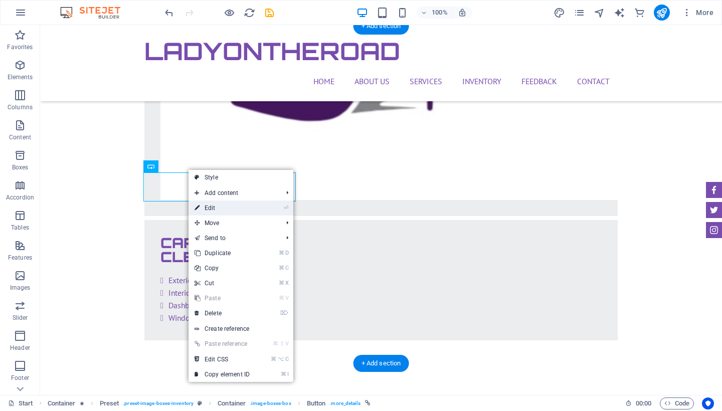
click at [214, 213] on link "⏎ Edit" at bounding box center [222, 208] width 67 height 15
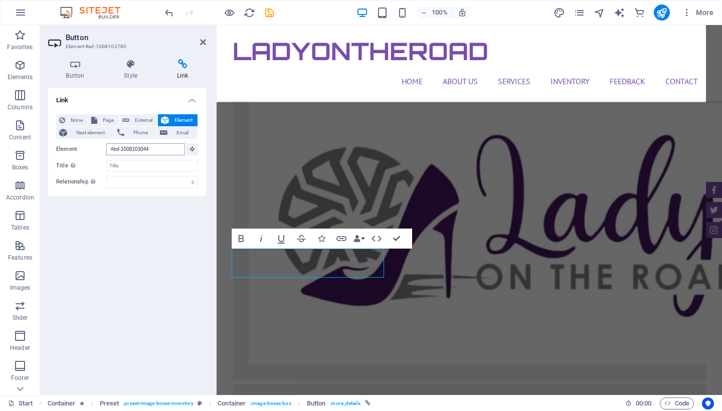
scroll to position [2092, 0]
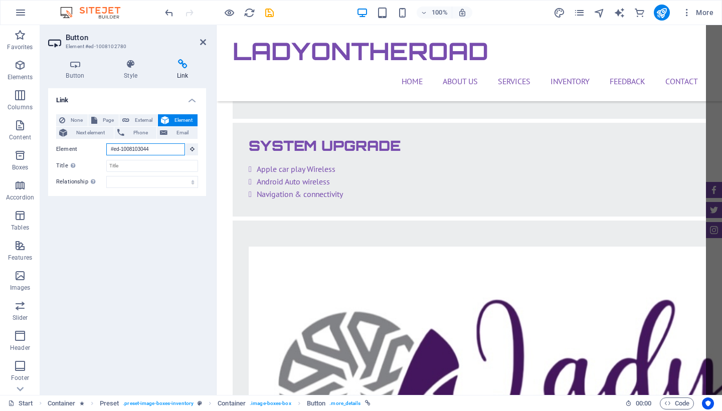
click at [167, 153] on input "#ed-1008103044" at bounding box center [145, 149] width 79 height 12
type input "#"
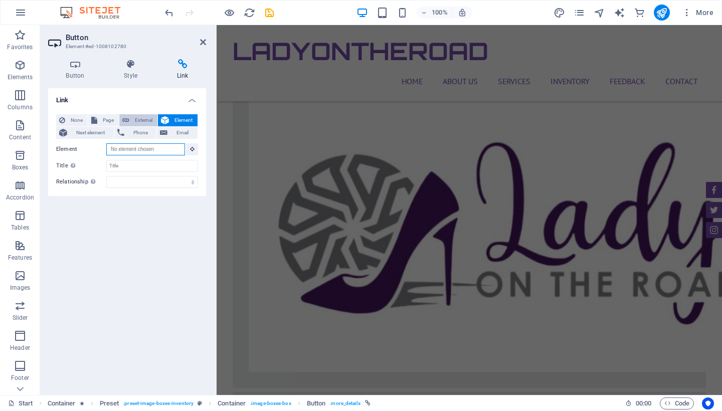
scroll to position [2307, 0]
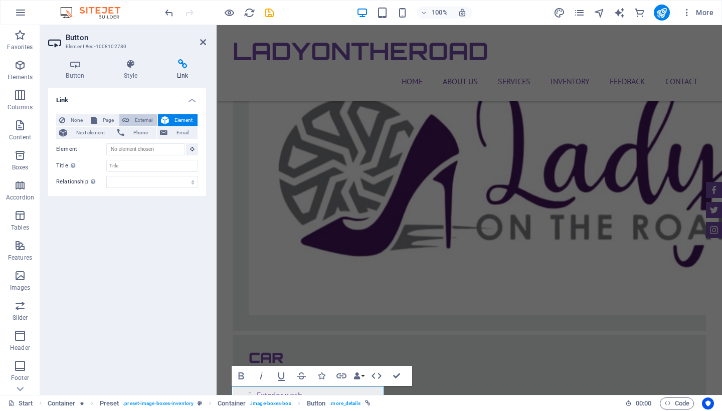
click at [137, 121] on span "External" at bounding box center [143, 120] width 22 height 12
select select "blank"
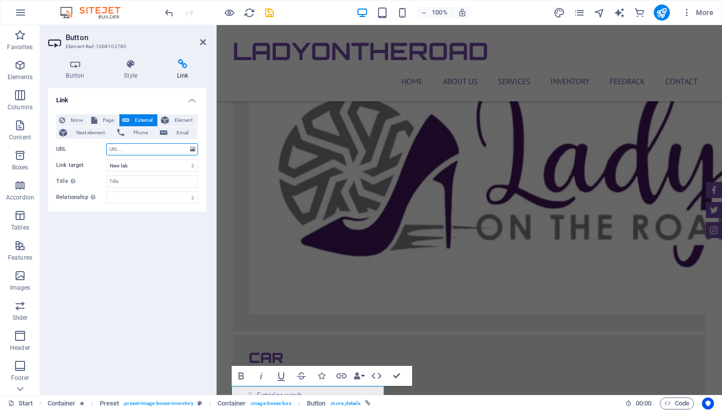
click at [113, 148] on input "URL" at bounding box center [152, 149] width 92 height 12
paste input "[URL][DOMAIN_NAME]"
type input "[URL][DOMAIN_NAME]"
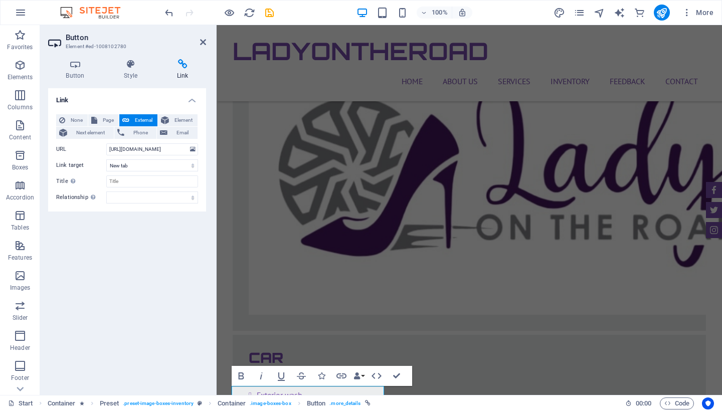
click at [229, 46] on div "LadyOnTheRoad Home About us Services Inventory Feedback Contact Menu" at bounding box center [470, 63] width 506 height 76
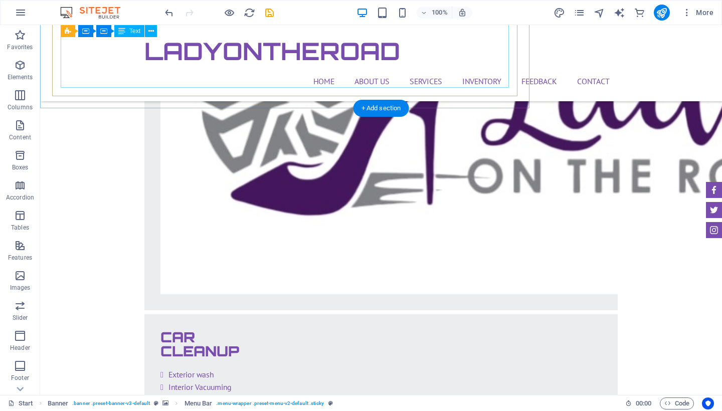
scroll to position [2443, 0]
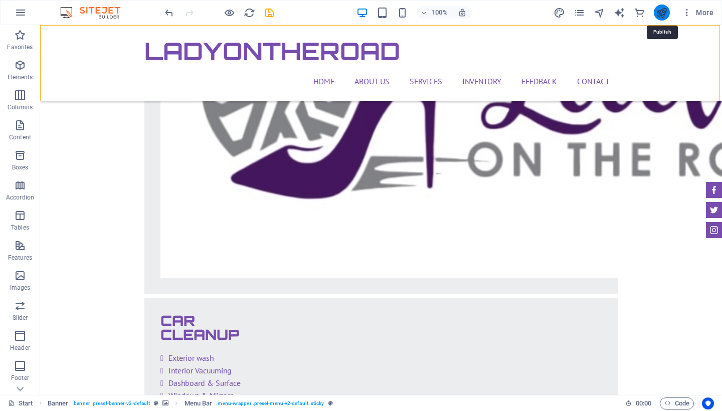
click at [664, 14] on icon "publish" at bounding box center [662, 13] width 12 height 12
checkbox input "false"
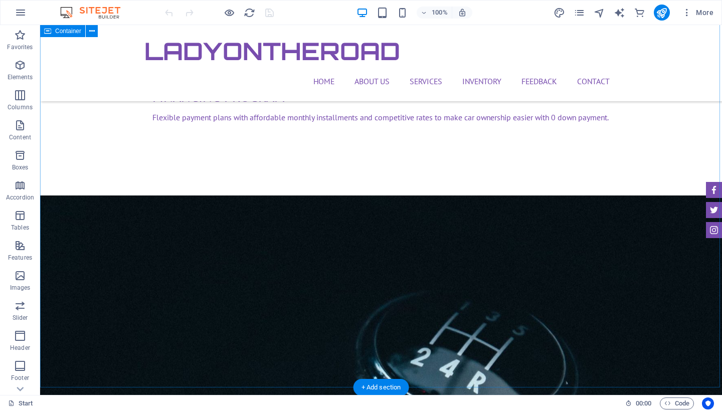
scroll to position [1175, 0]
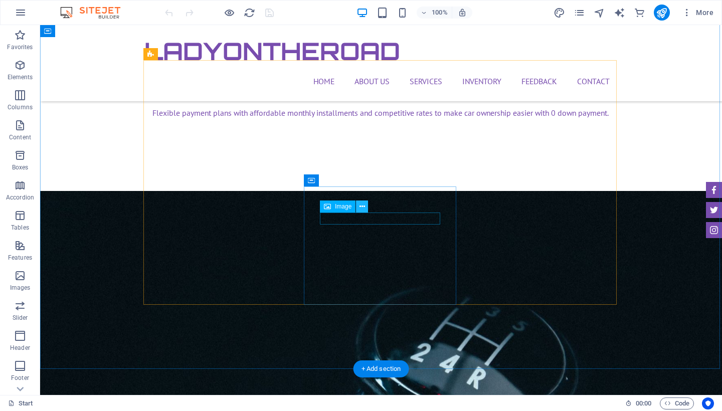
click at [366, 209] on button at bounding box center [362, 207] width 12 height 12
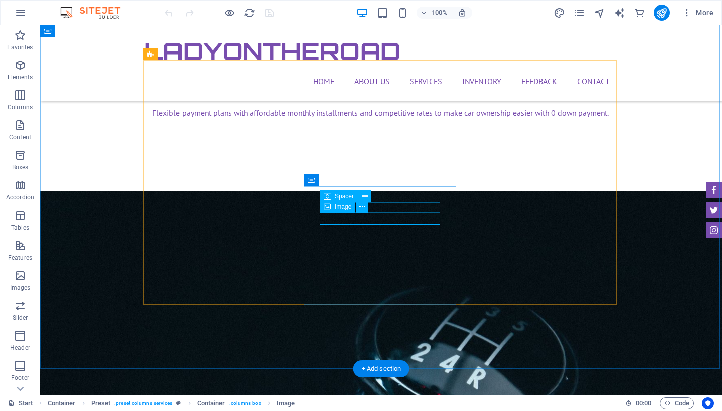
click at [332, 210] on div "Image" at bounding box center [338, 207] width 36 height 12
select select "%"
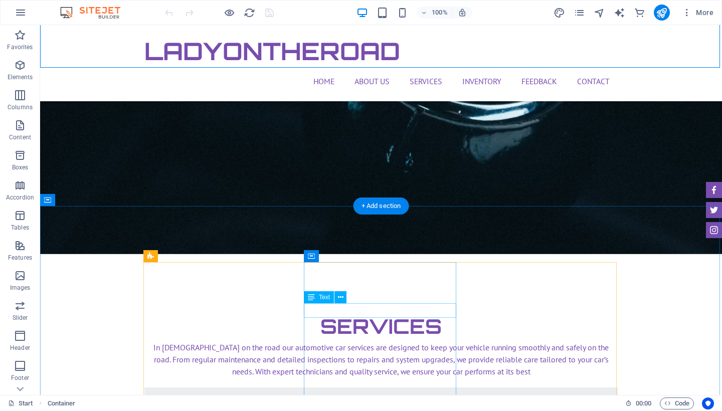
scroll to position [1490, 0]
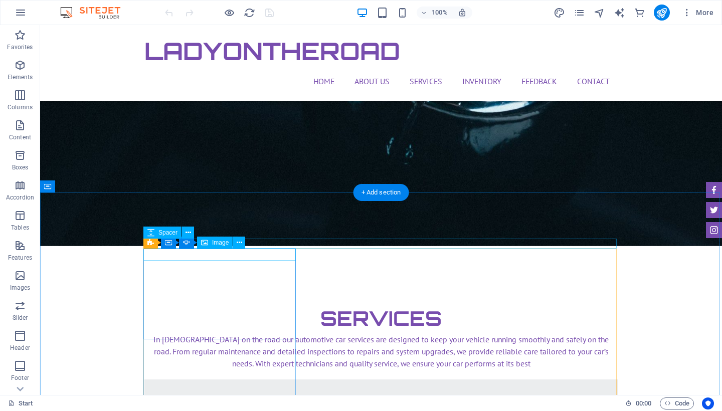
click at [213, 243] on span "Image" at bounding box center [220, 243] width 17 height 6
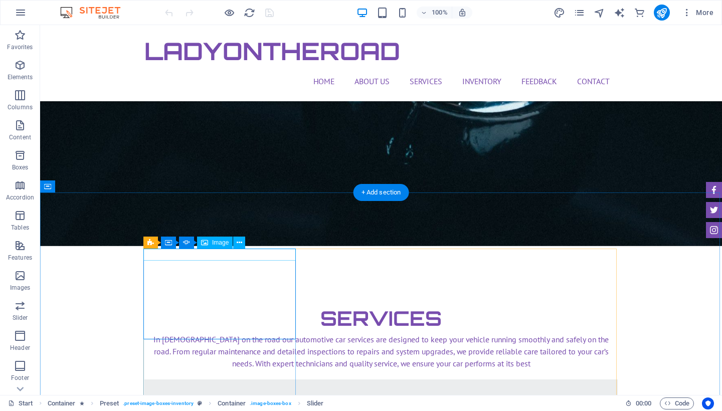
click at [215, 245] on span "Image" at bounding box center [220, 243] width 17 height 6
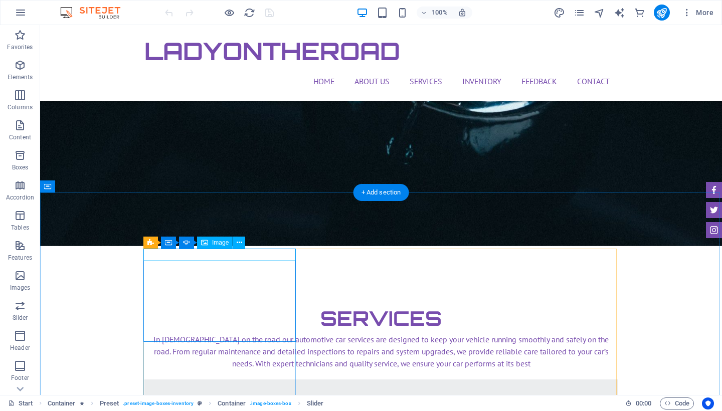
click at [211, 244] on div "Image" at bounding box center [215, 243] width 36 height 12
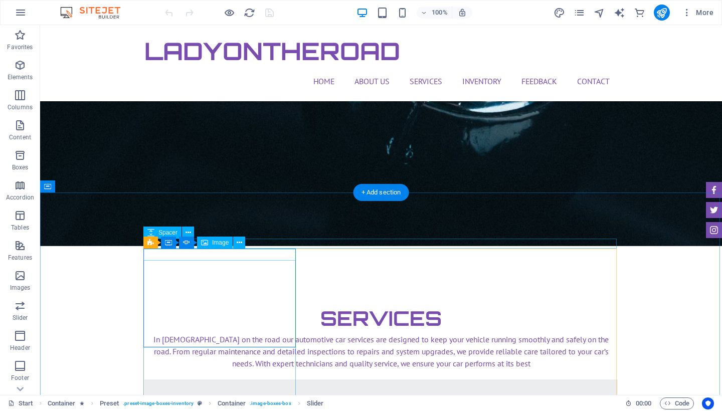
click at [210, 244] on div "Image" at bounding box center [215, 243] width 36 height 12
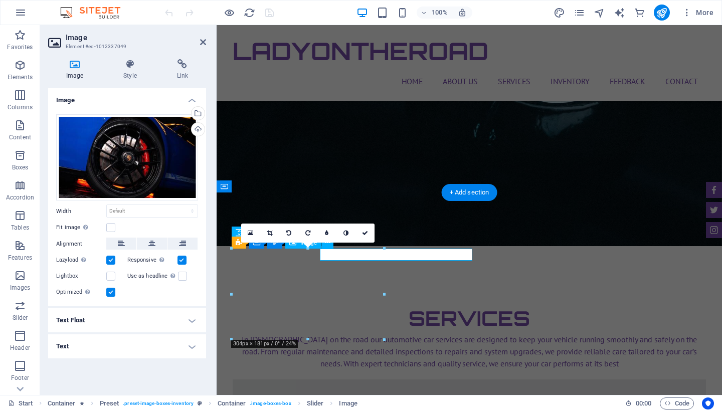
click at [210, 244] on div "Image Style Link Image Drag files here, click to choose files or select files f…" at bounding box center [127, 223] width 174 height 344
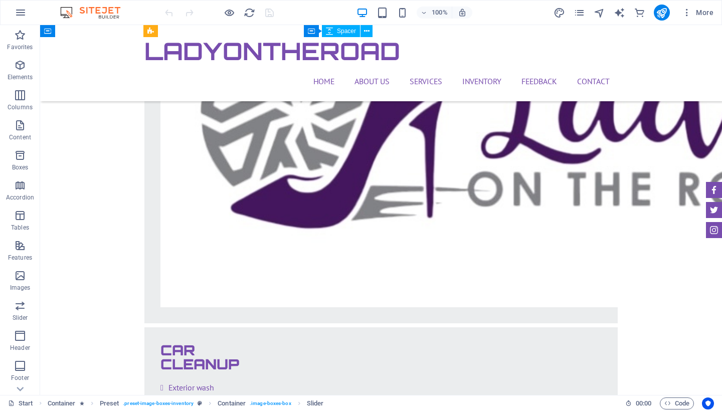
scroll to position [2425, 0]
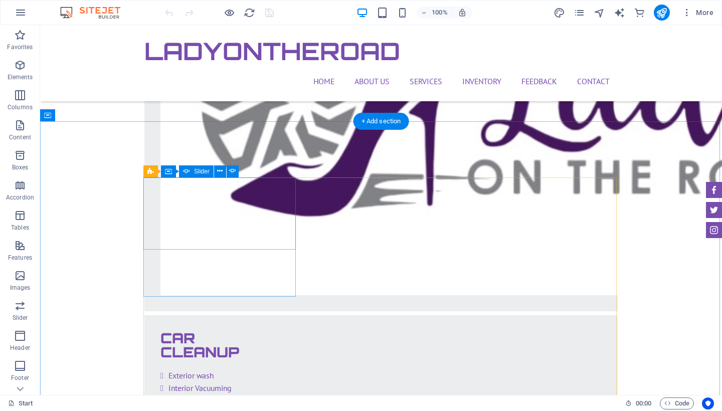
select select "ms"
select select "s"
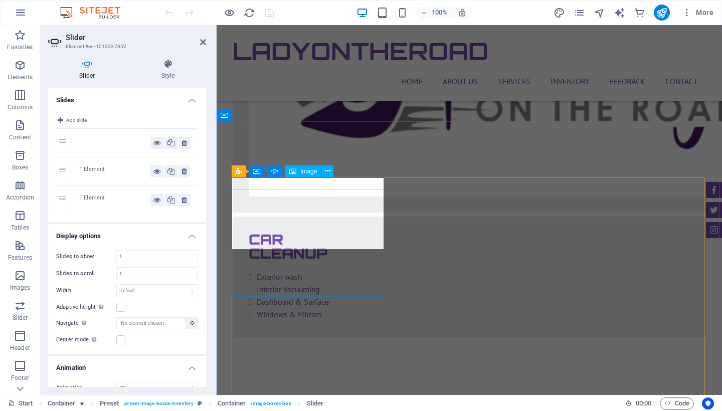
click at [289, 175] on icon at bounding box center [292, 172] width 7 height 12
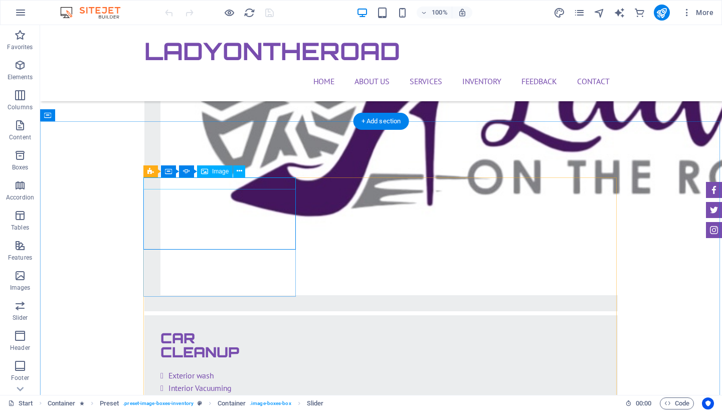
click at [214, 174] on span "Image" at bounding box center [220, 172] width 17 height 6
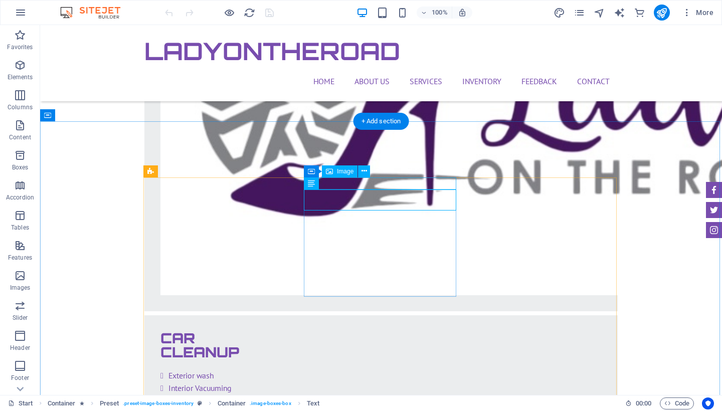
click at [347, 172] on span "Image" at bounding box center [345, 172] width 17 height 6
select select "%"
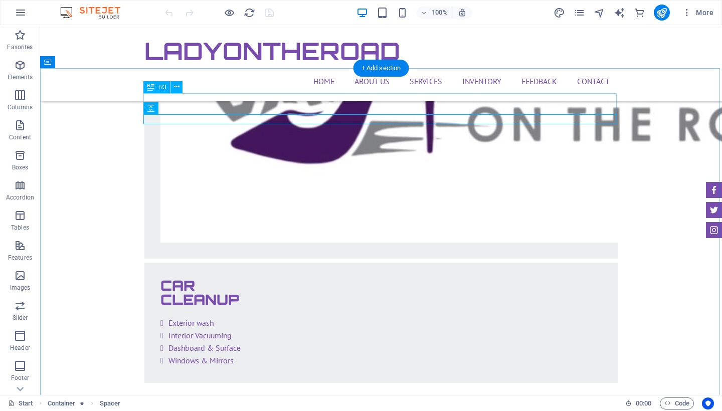
scroll to position [2478, 0]
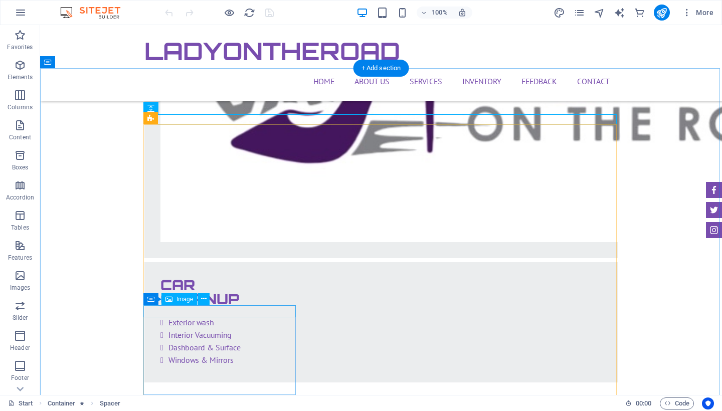
click at [191, 301] on span "Image" at bounding box center [185, 299] width 17 height 6
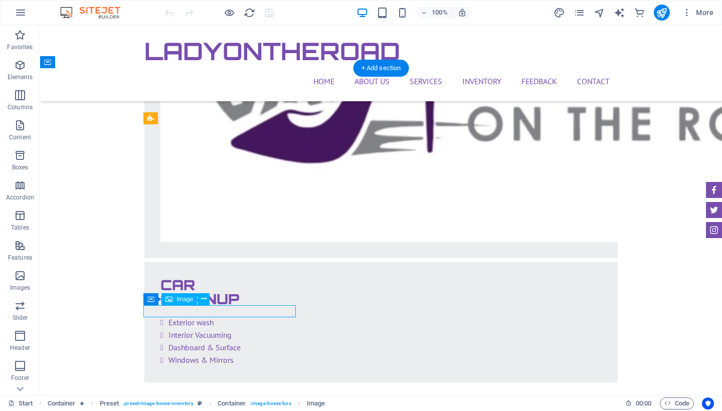
click at [191, 301] on span "Image" at bounding box center [185, 299] width 17 height 6
select select "%"
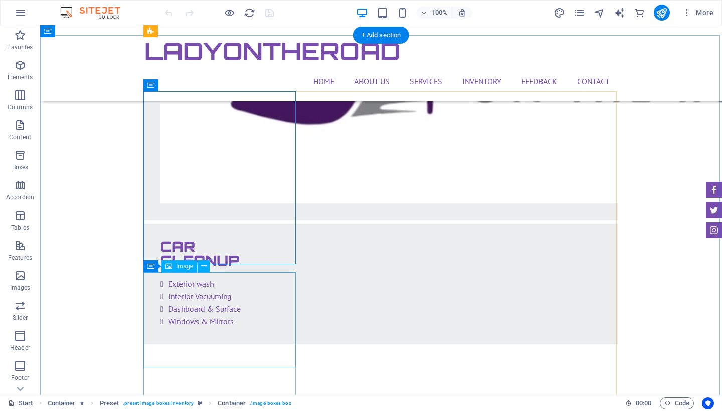
scroll to position [2510, 0]
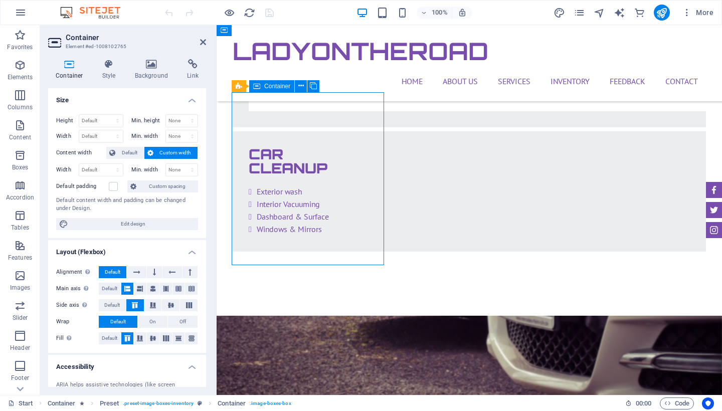
drag, startPoint x: 233, startPoint y: 261, endPoint x: 242, endPoint y: 228, distance: 34.3
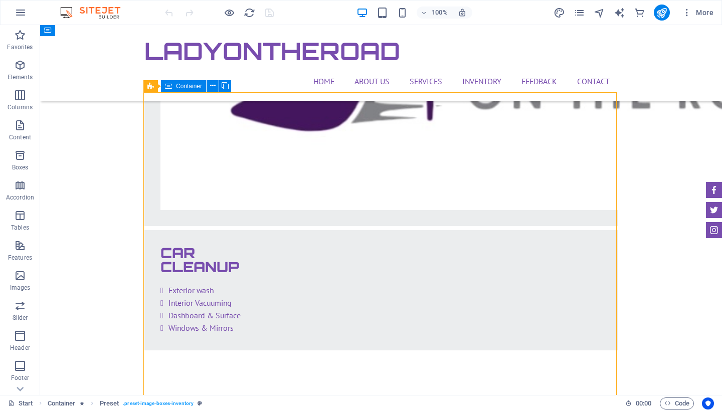
drag, startPoint x: 55, startPoint y: 265, endPoint x: 232, endPoint y: 216, distance: 183.8
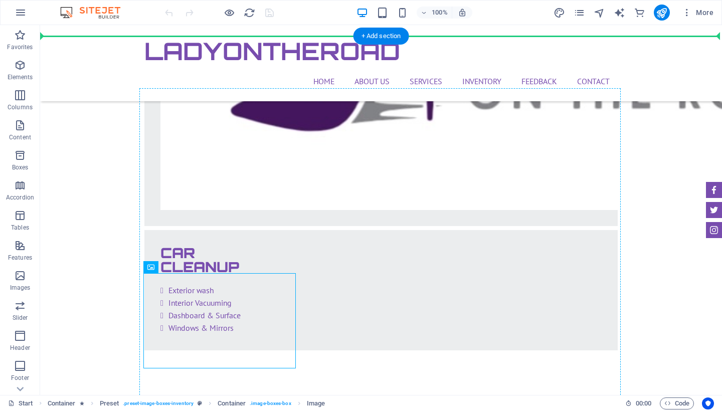
drag, startPoint x: 227, startPoint y: 306, endPoint x: 225, endPoint y: 260, distance: 45.2
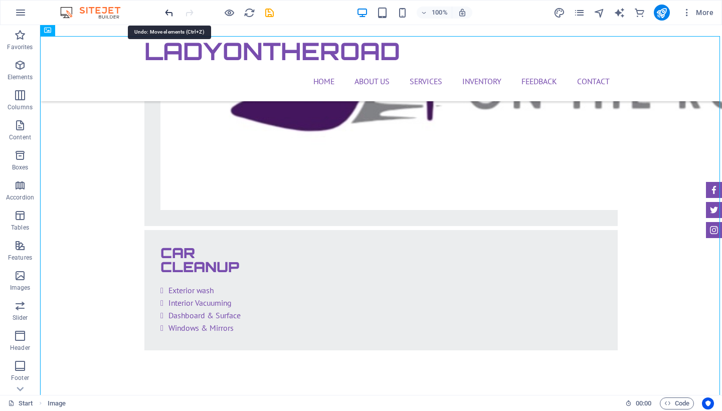
click at [169, 12] on icon "undo" at bounding box center [170, 13] width 12 height 12
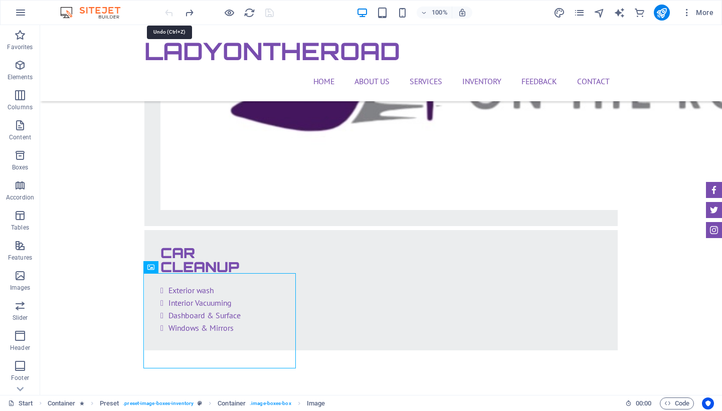
click at [169, 12] on div at bounding box center [219, 13] width 112 height 16
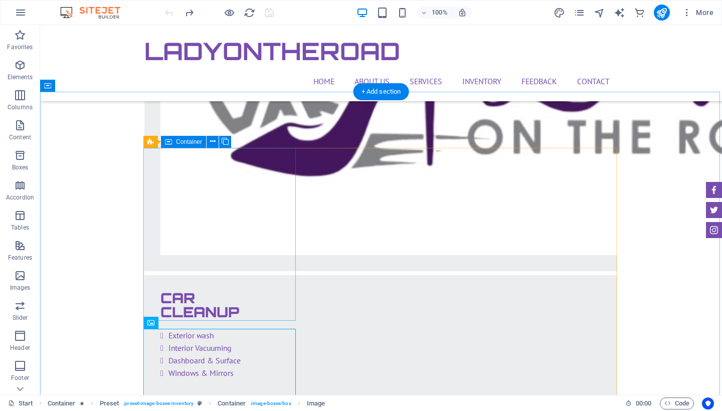
scroll to position [2471, 0]
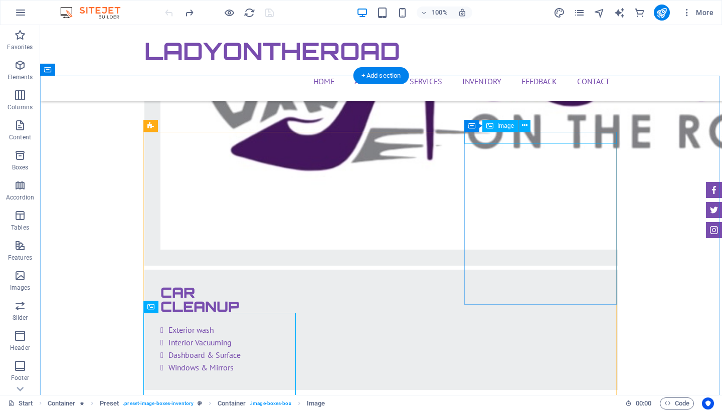
click at [506, 124] on span "Image" at bounding box center [506, 126] width 17 height 6
select select "%"
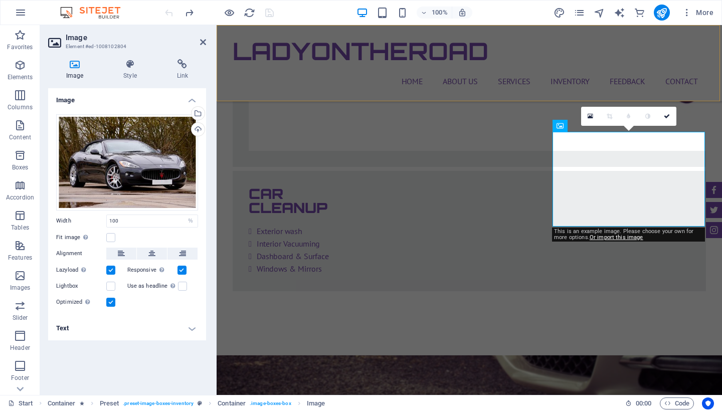
click at [551, 98] on div "LadyOnTheRoad Home About us Services Inventory Feedback Contact Menu" at bounding box center [470, 63] width 506 height 76
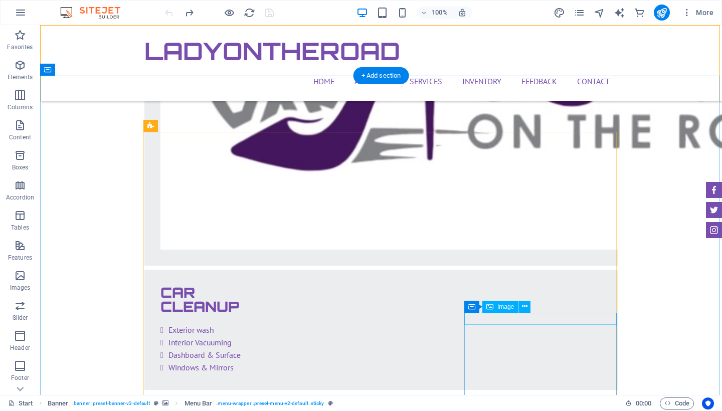
click at [512, 308] on span "Image" at bounding box center [506, 307] width 17 height 6
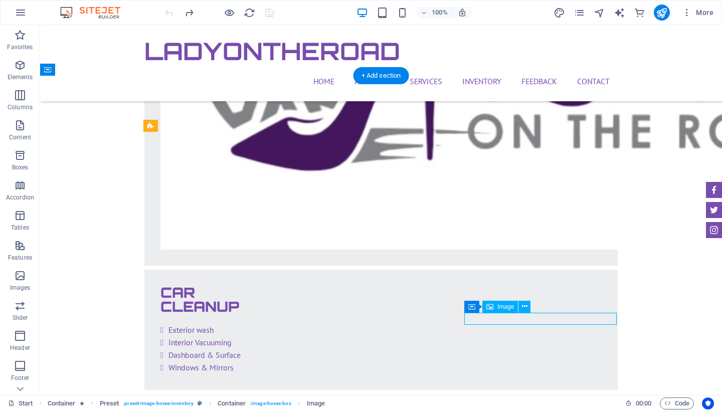
click at [512, 308] on span "Image" at bounding box center [506, 307] width 17 height 6
select select "%"
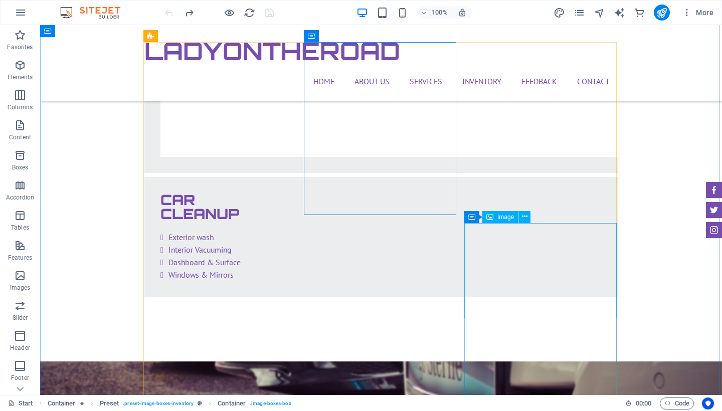
scroll to position [2565, 0]
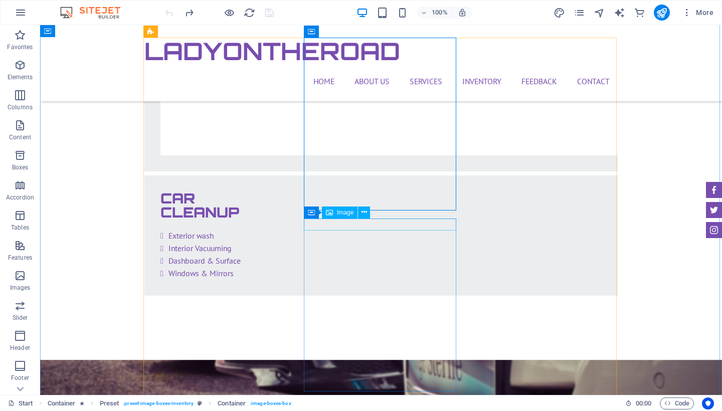
click at [347, 212] on span "Image" at bounding box center [345, 213] width 17 height 6
select select "%"
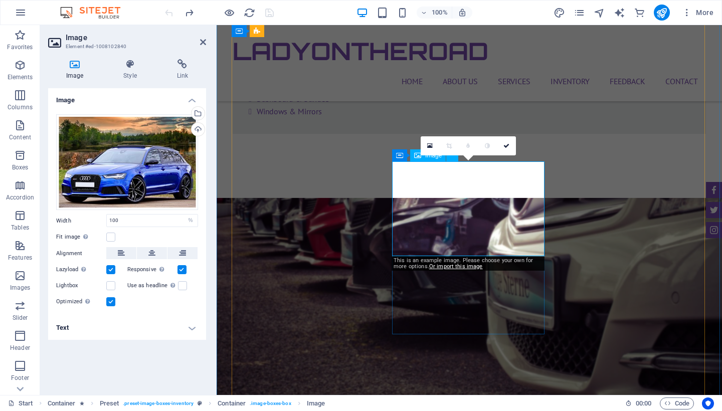
scroll to position [2630, 0]
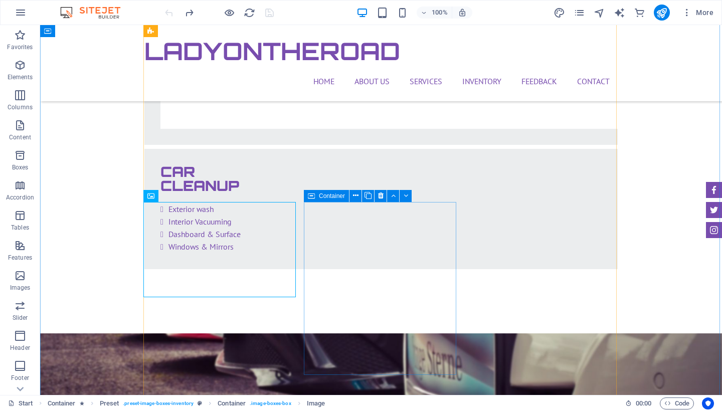
scroll to position [2577, 0]
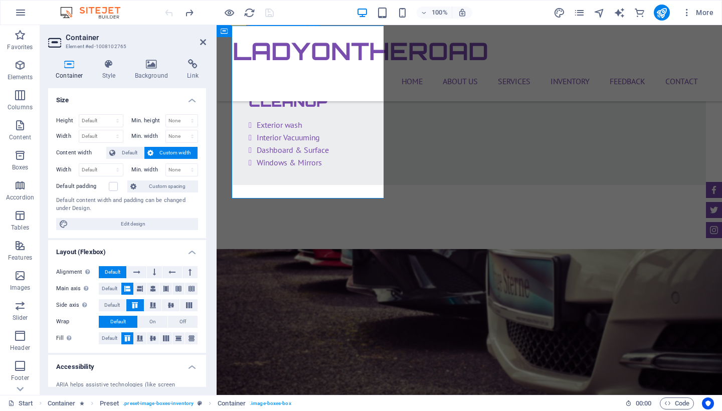
click at [156, 221] on span "Edit design" at bounding box center [133, 224] width 124 height 12
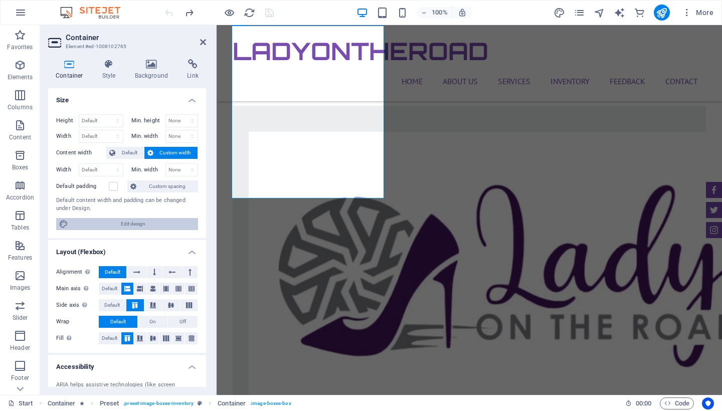
select select "px"
select select "400"
select select "px"
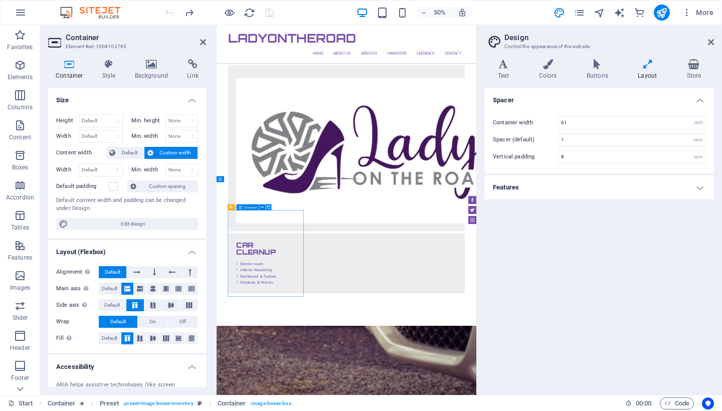
drag, startPoint x: 241, startPoint y: 567, endPoint x: 263, endPoint y: 538, distance: 36.5
click at [154, 69] on icon at bounding box center [151, 64] width 49 height 10
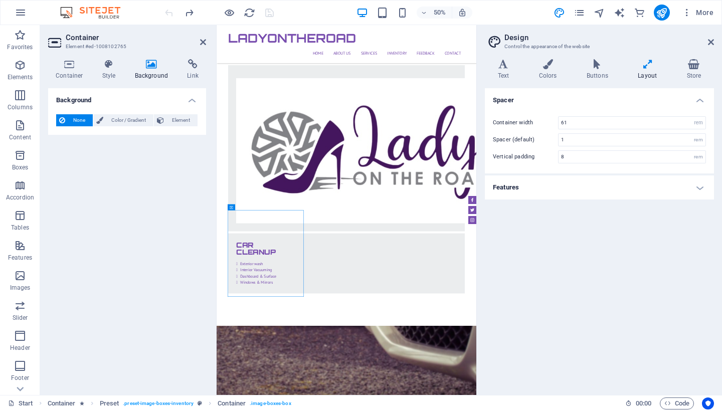
click at [197, 42] on h2 "Container" at bounding box center [136, 37] width 140 height 9
click at [712, 36] on h2 "Design" at bounding box center [610, 37] width 210 height 9
click at [712, 38] on icon at bounding box center [711, 42] width 6 height 8
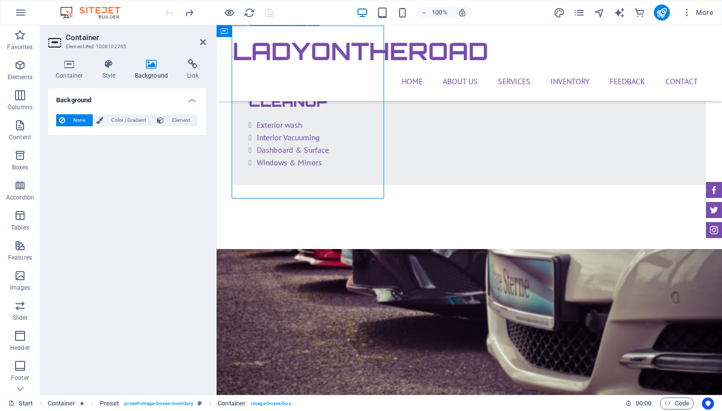
drag, startPoint x: 379, startPoint y: 196, endPoint x: 373, endPoint y: 182, distance: 15.3
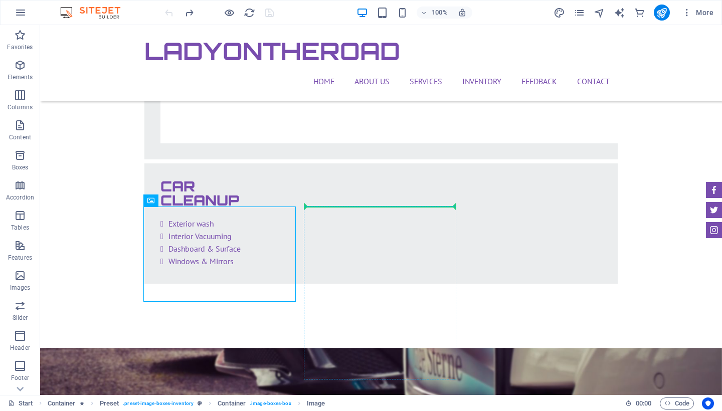
drag, startPoint x: 193, startPoint y: 220, endPoint x: 370, endPoint y: 213, distance: 176.7
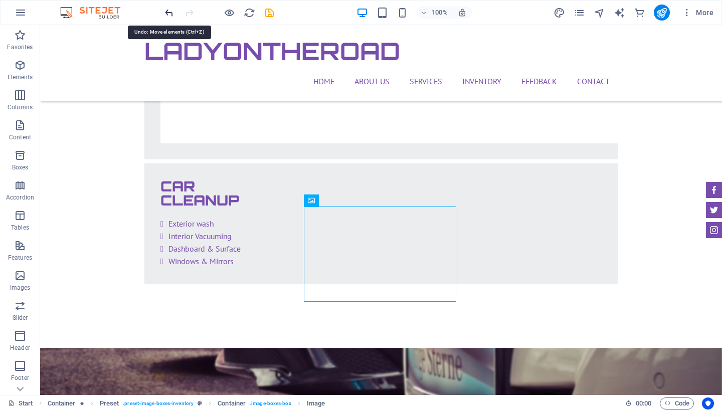
click at [165, 8] on icon "undo" at bounding box center [170, 13] width 12 height 12
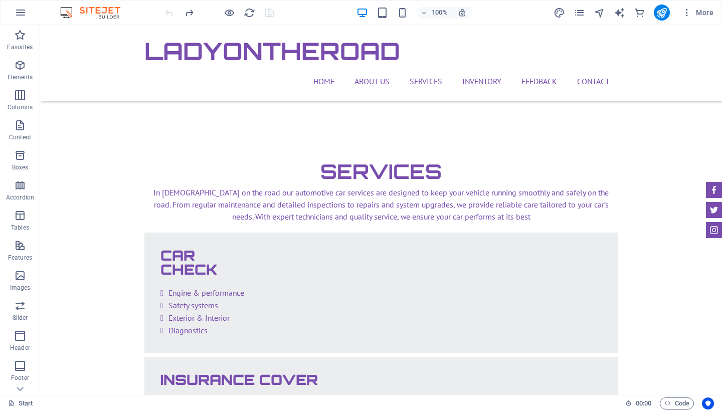
scroll to position [1644, 0]
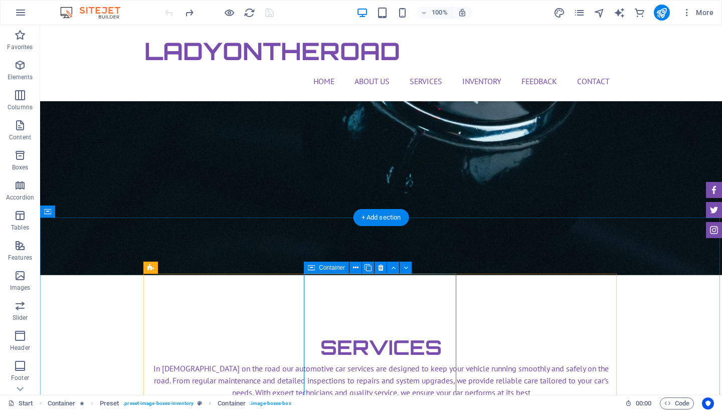
scroll to position [1465, 0]
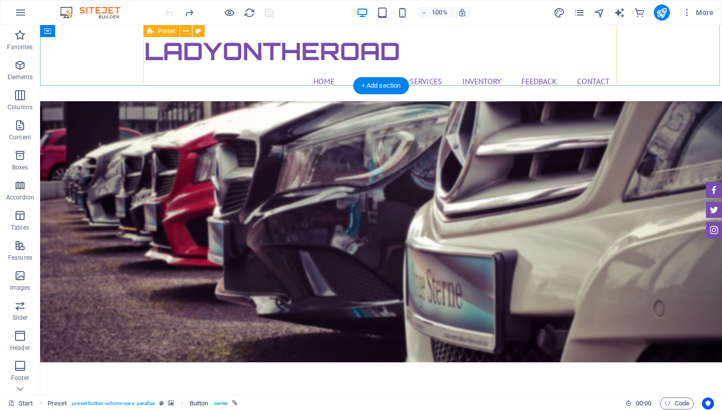
scroll to position [2935, 0]
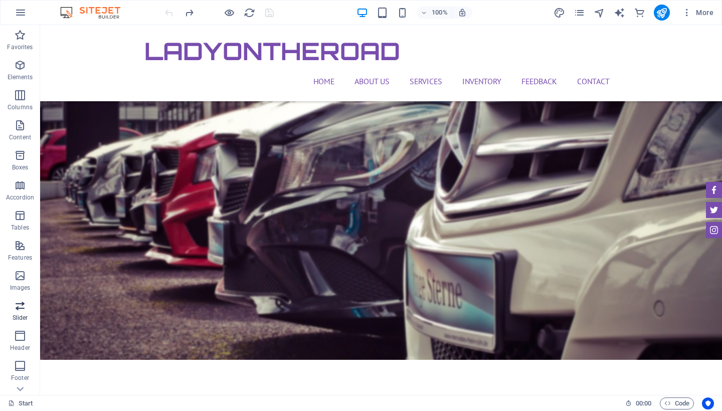
click at [23, 302] on icon "button" at bounding box center [20, 306] width 12 height 12
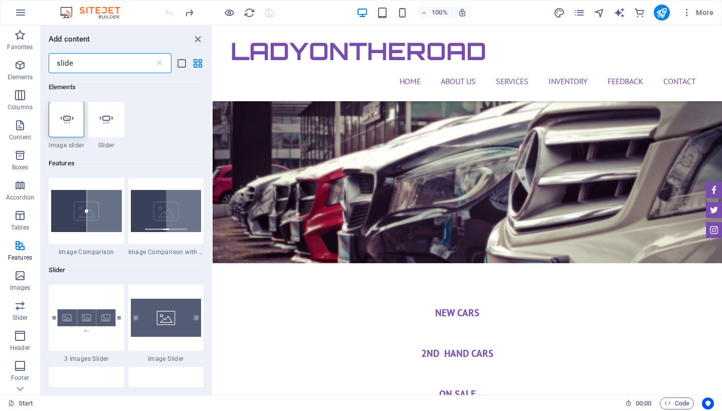
scroll to position [0, 0]
type input "slide"
click at [116, 127] on div at bounding box center [106, 120] width 36 height 36
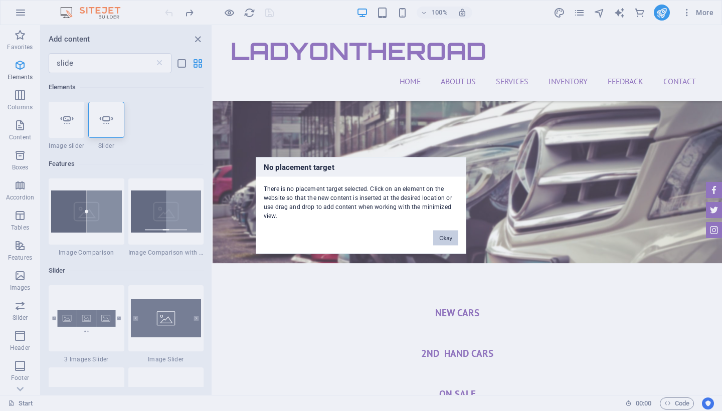
click at [455, 237] on button "Okay" at bounding box center [445, 238] width 25 height 15
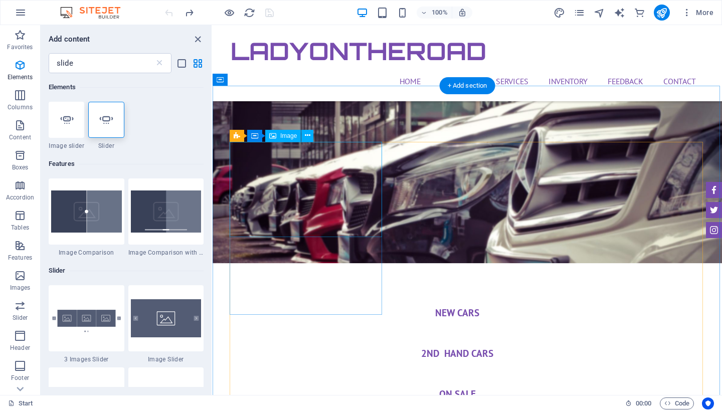
select select "%"
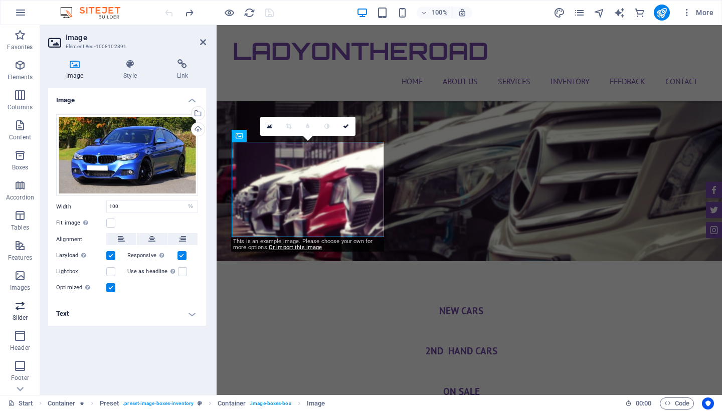
click at [27, 311] on span "Slider" at bounding box center [20, 312] width 40 height 24
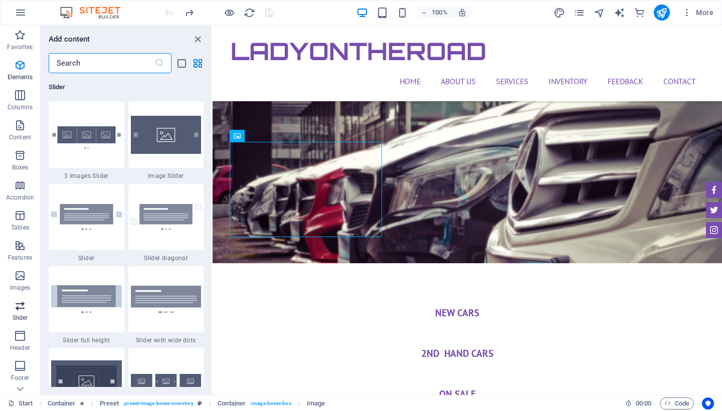
scroll to position [5688, 0]
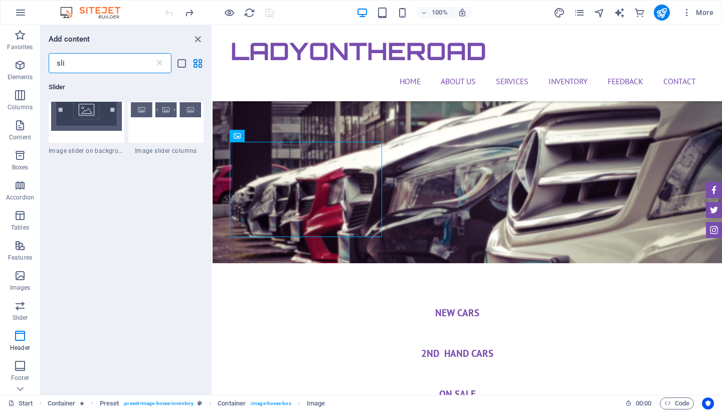
type input "slid"
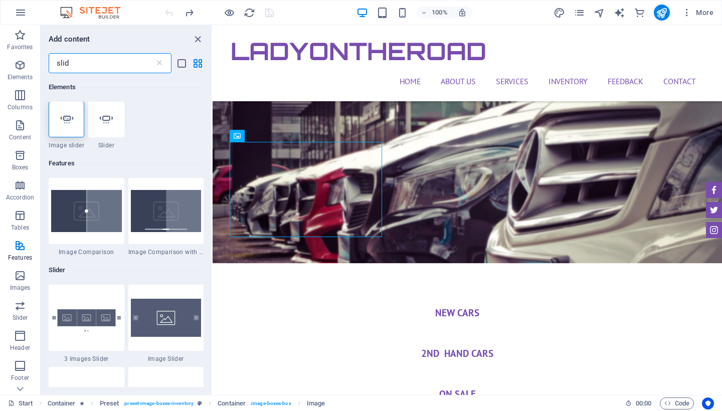
scroll to position [0, 0]
click at [113, 122] on div at bounding box center [106, 120] width 36 height 36
select select "ms"
select select "s"
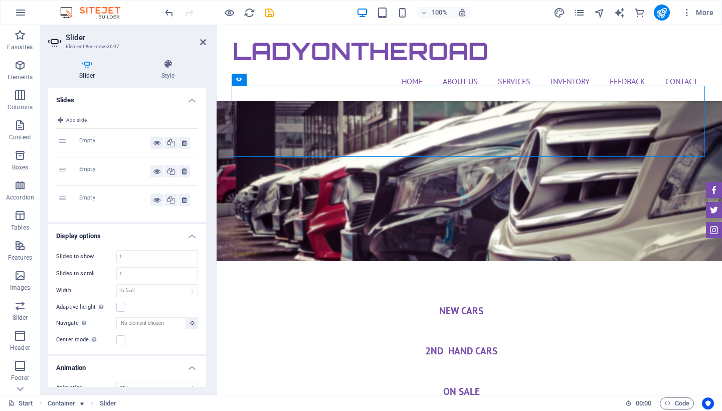
drag, startPoint x: 267, startPoint y: 137, endPoint x: 256, endPoint y: 209, distance: 72.0
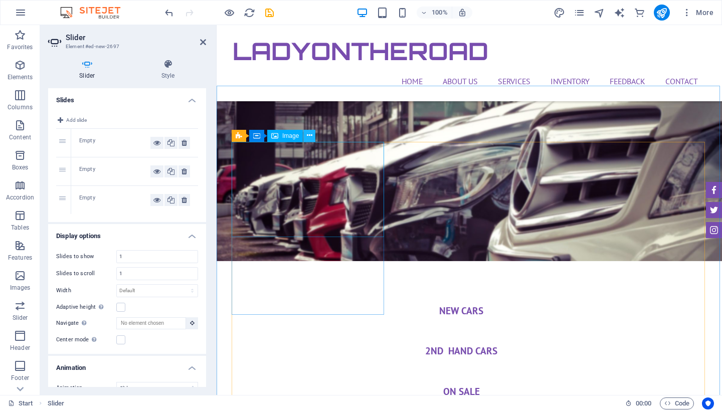
click at [309, 141] on icon at bounding box center [310, 135] width 6 height 11
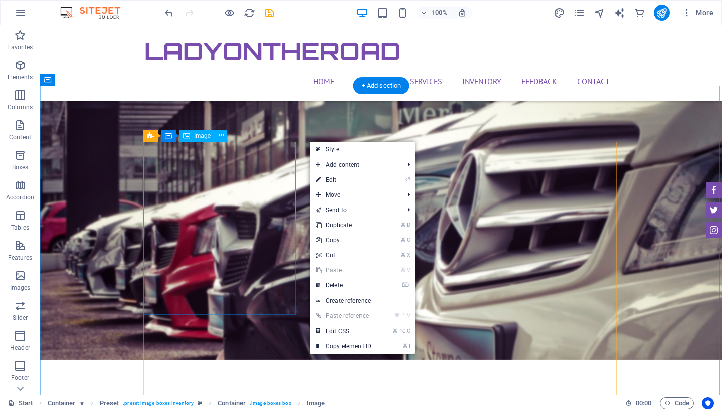
drag, startPoint x: 349, startPoint y: 162, endPoint x: 241, endPoint y: 183, distance: 110.4
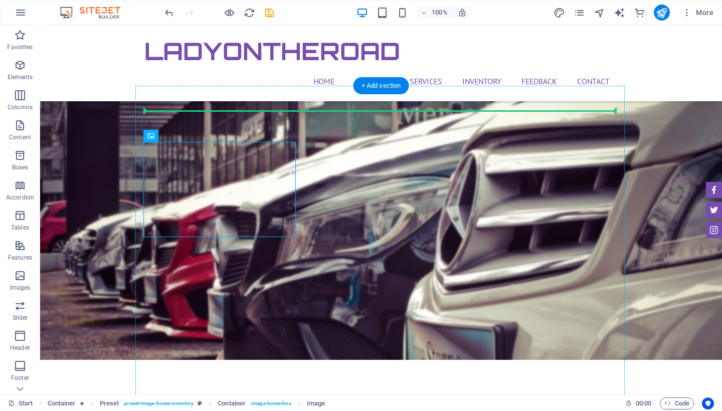
drag, startPoint x: 236, startPoint y: 179, endPoint x: 225, endPoint y: 121, distance: 58.3
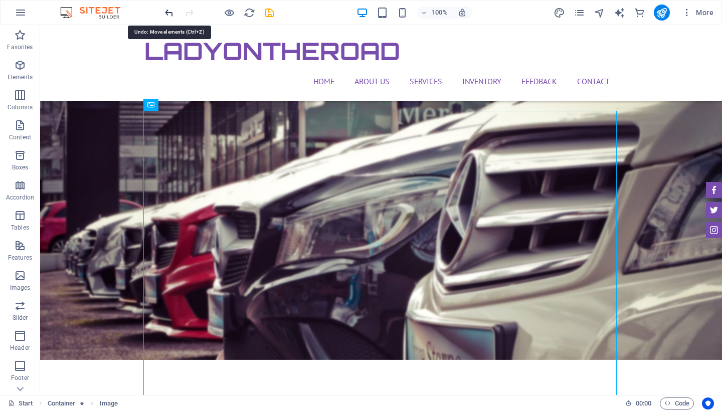
click at [171, 17] on icon "undo" at bounding box center [170, 13] width 12 height 12
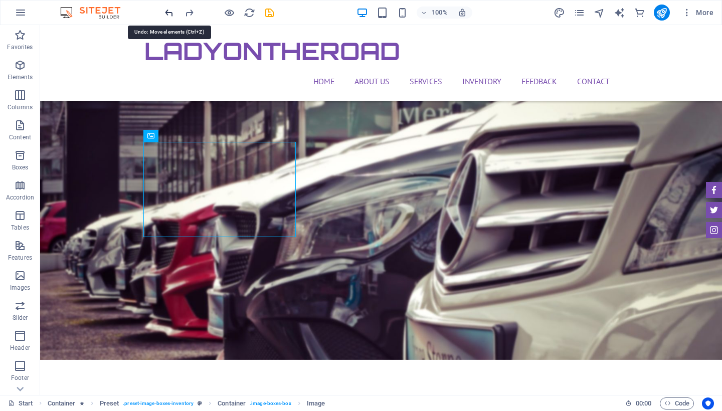
click at [171, 17] on icon "undo" at bounding box center [170, 13] width 12 height 12
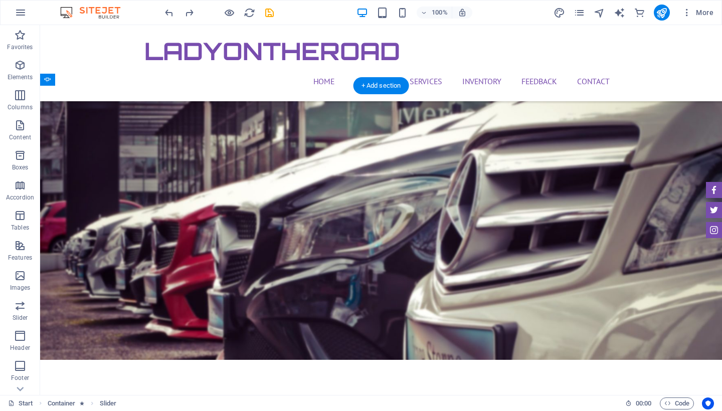
drag, startPoint x: 240, startPoint y: 144, endPoint x: 221, endPoint y: 183, distance: 43.5
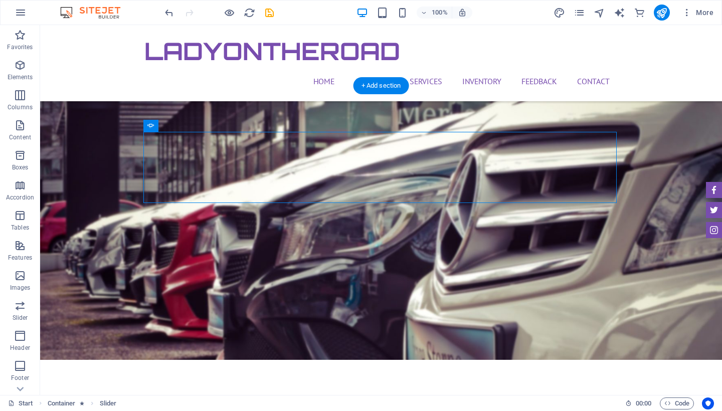
drag, startPoint x: 614, startPoint y: 169, endPoint x: 271, endPoint y: 188, distance: 342.7
drag, startPoint x: 270, startPoint y: 187, endPoint x: 257, endPoint y: 223, distance: 37.9
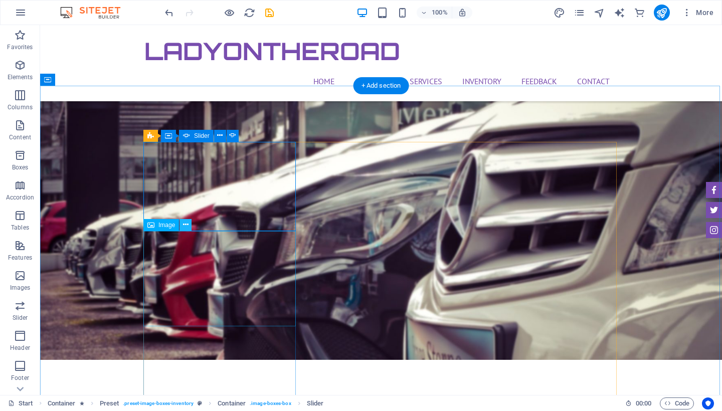
click at [183, 226] on icon at bounding box center [186, 225] width 6 height 11
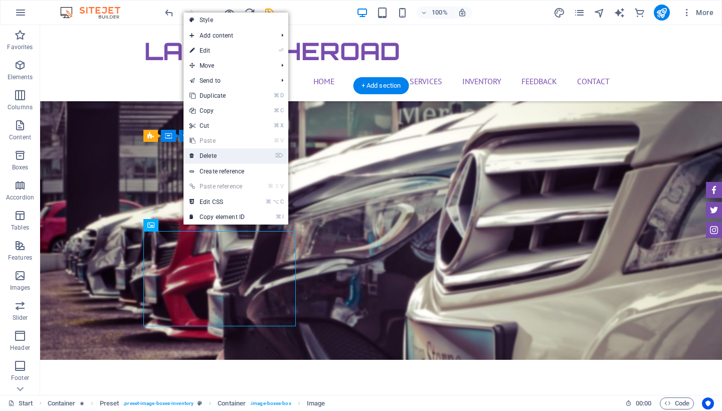
click at [235, 159] on link "⌦ Delete" at bounding box center [217, 156] width 67 height 15
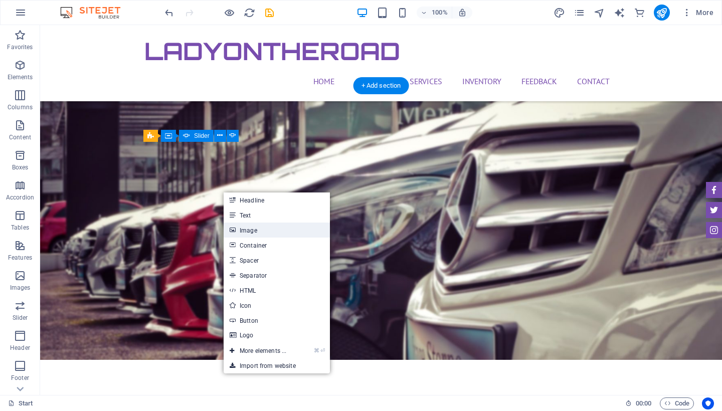
click at [288, 233] on link "Image" at bounding box center [277, 230] width 106 height 15
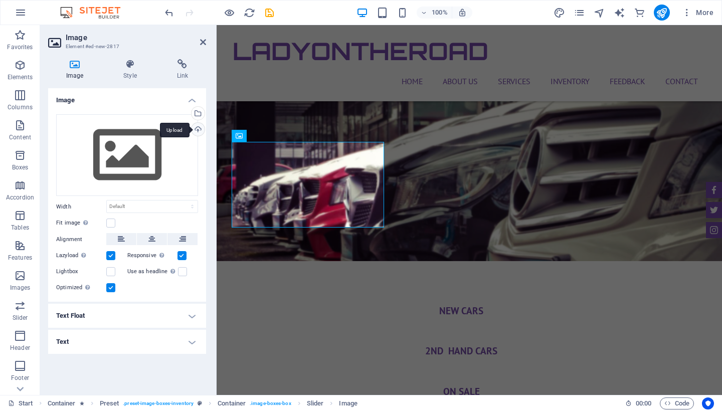
click at [196, 130] on div "Upload" at bounding box center [197, 130] width 15 height 15
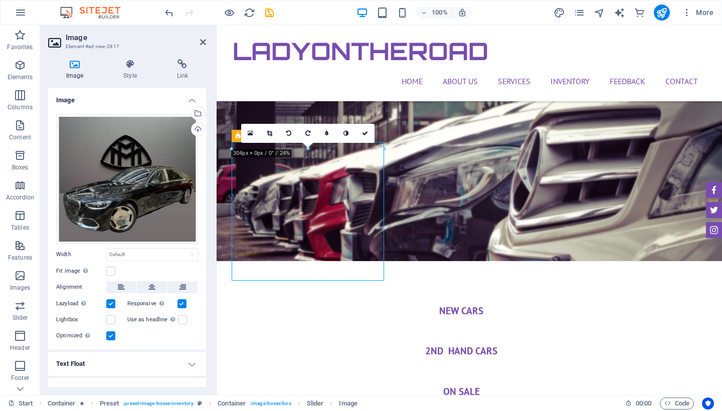
drag, startPoint x: 381, startPoint y: 153, endPoint x: 381, endPoint y: 186, distance: 32.6
click at [272, 133] on icon at bounding box center [270, 133] width 6 height 6
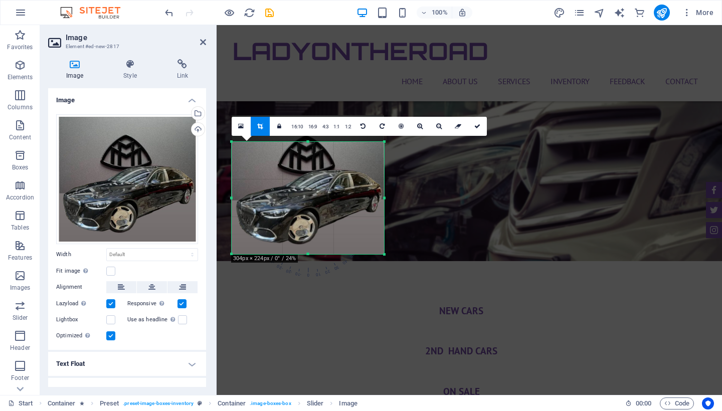
drag, startPoint x: 308, startPoint y: 142, endPoint x: 306, endPoint y: 169, distance: 26.6
click at [306, 169] on div "180 170 160 150 140 130 120 110 100 90 80 70 60 50 40 30 20 10 0 -10 -20 -30 -4…" at bounding box center [308, 198] width 153 height 112
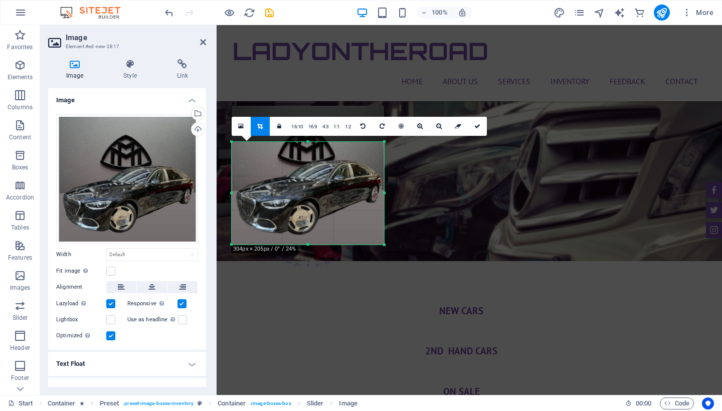
drag, startPoint x: 308, startPoint y: 142, endPoint x: 307, endPoint y: 151, distance: 8.7
click at [307, 152] on div "180 170 160 150 140 130 120 110 100 90 80 70 60 50 40 30 20 10 0 -10 -20 -30 -4…" at bounding box center [308, 193] width 153 height 103
click at [258, 128] on icon at bounding box center [260, 126] width 6 height 6
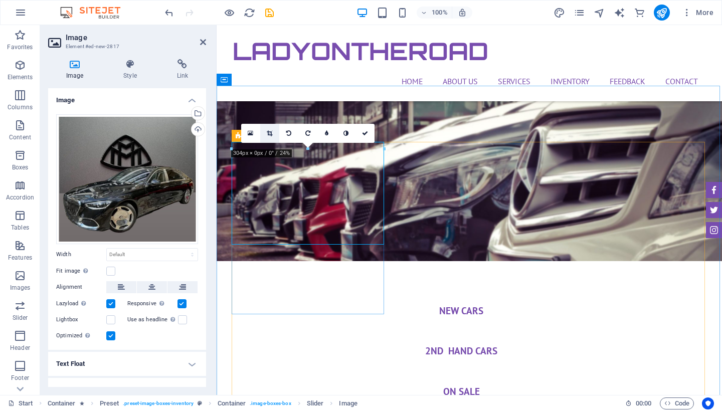
click at [268, 130] on icon at bounding box center [270, 133] width 6 height 6
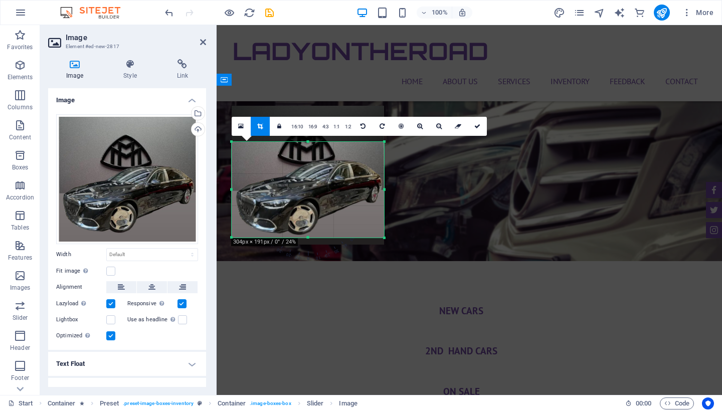
drag, startPoint x: 307, startPoint y: 245, endPoint x: 308, endPoint y: 238, distance: 7.1
click at [308, 238] on div at bounding box center [308, 238] width 153 height 4
click at [309, 237] on div at bounding box center [308, 238] width 153 height 4
click at [262, 130] on link at bounding box center [260, 126] width 19 height 19
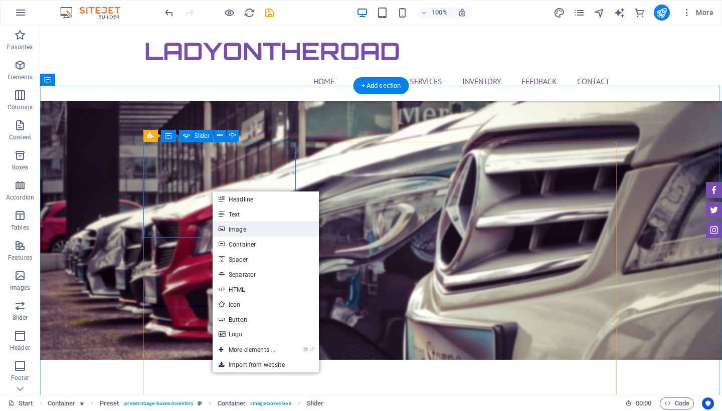
click at [225, 233] on link "Image" at bounding box center [266, 229] width 106 height 15
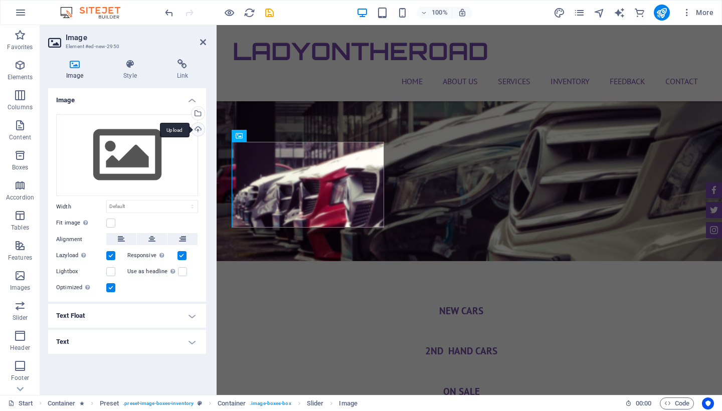
click at [196, 129] on div "Upload" at bounding box center [197, 130] width 15 height 15
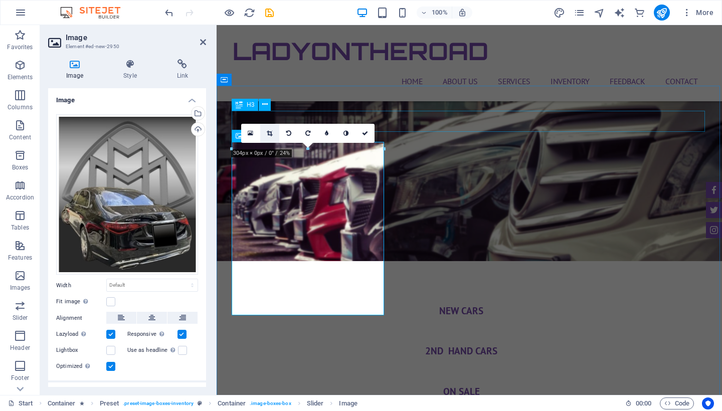
click at [266, 134] on link at bounding box center [269, 133] width 19 height 19
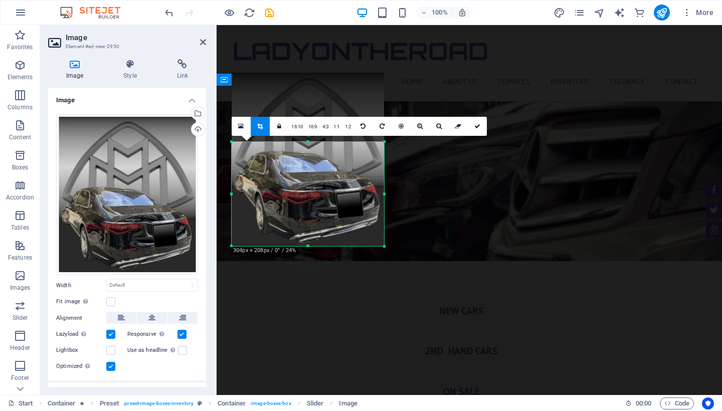
drag, startPoint x: 307, startPoint y: 141, endPoint x: 314, endPoint y: 221, distance: 80.0
click at [314, 211] on div "180 170 160 150 140 130 120 110 100 90 80 70 60 50 40 30 20 10 0 -10 -20 -30 -4…" at bounding box center [308, 194] width 153 height 104
click at [263, 126] on icon at bounding box center [260, 126] width 6 height 6
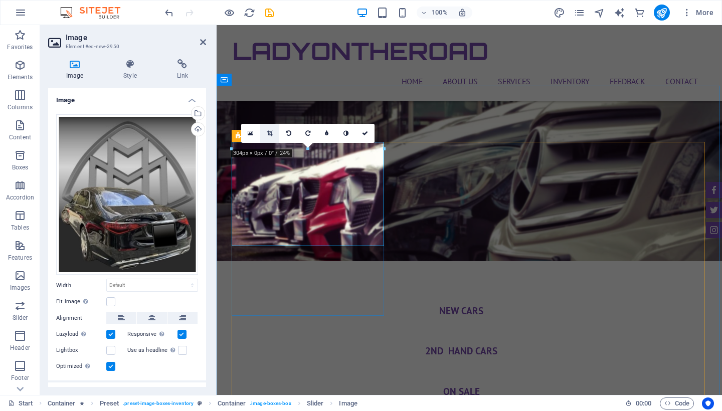
click at [272, 128] on link at bounding box center [269, 133] width 19 height 19
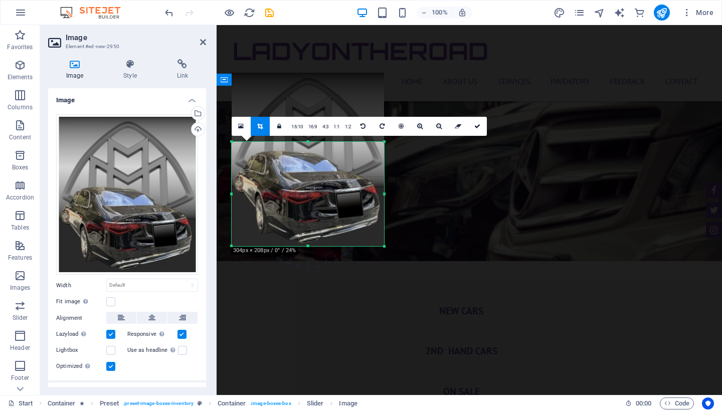
click at [307, 137] on div at bounding box center [308, 160] width 153 height 174
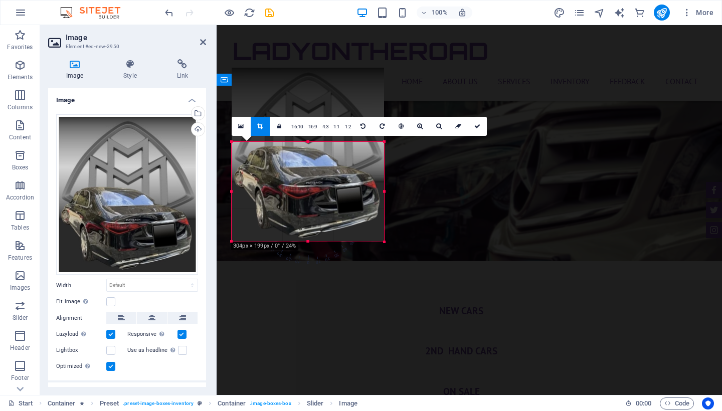
drag, startPoint x: 307, startPoint y: 142, endPoint x: 308, endPoint y: 147, distance: 5.1
click at [308, 147] on div "180 170 160 150 140 130 120 110 100 90 80 70 60 50 40 30 20 10 0 -10 -20 -30 -4…" at bounding box center [308, 192] width 153 height 100
click at [263, 127] on link at bounding box center [260, 126] width 19 height 19
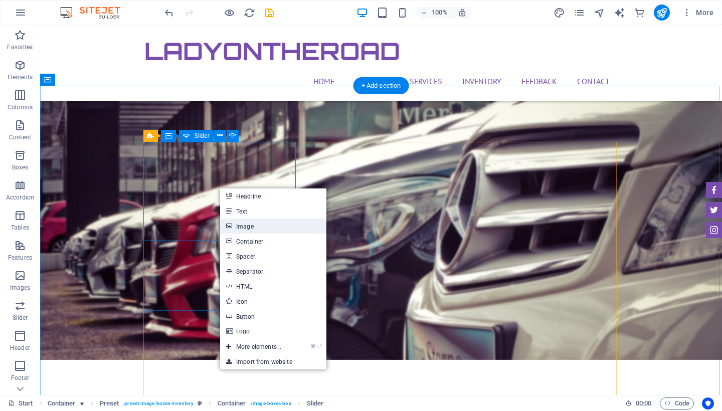
click at [238, 230] on link "Image" at bounding box center [273, 226] width 106 height 15
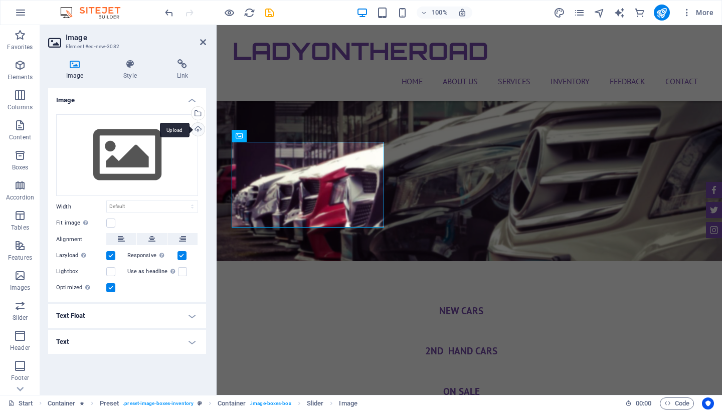
click at [203, 130] on div "Upload" at bounding box center [197, 130] width 15 height 15
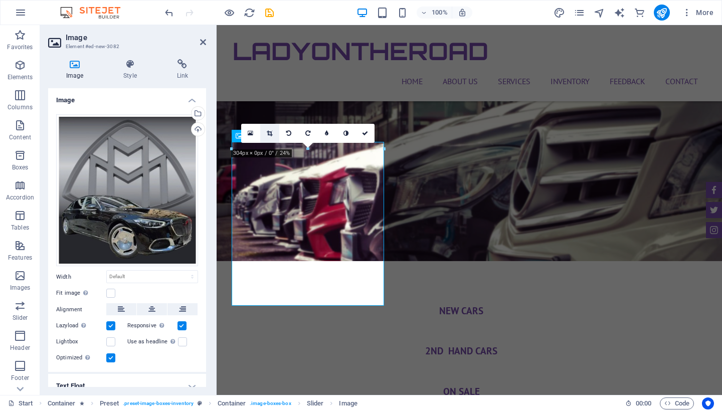
click at [268, 135] on icon at bounding box center [270, 133] width 6 height 6
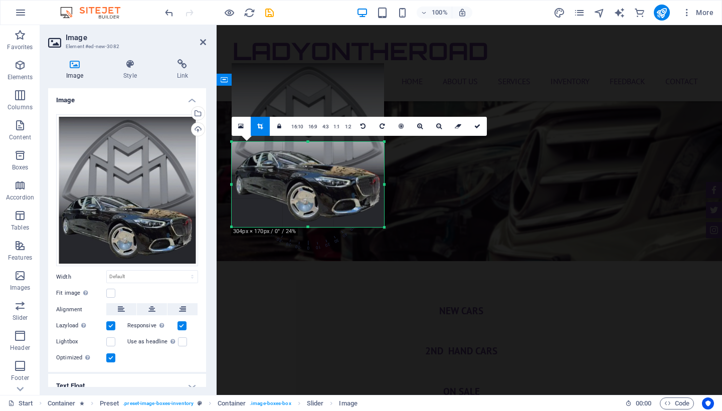
drag, startPoint x: 307, startPoint y: 141, endPoint x: 314, endPoint y: 220, distance: 79.1
click at [314, 220] on div "180 170 160 150 140 130 120 110 100 90 80 70 60 50 40 30 20 10 0 -10 -20 -30 -4…" at bounding box center [308, 184] width 153 height 85
click at [261, 131] on link at bounding box center [260, 126] width 19 height 19
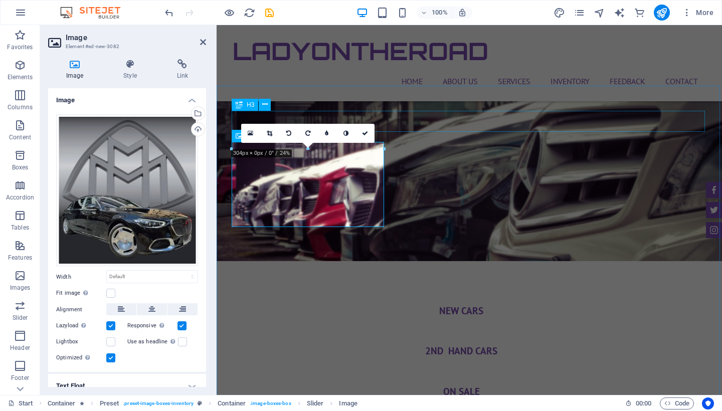
click at [287, 81] on nav "Home About us Services Inventory Feedback Contact" at bounding box center [470, 81] width 474 height 24
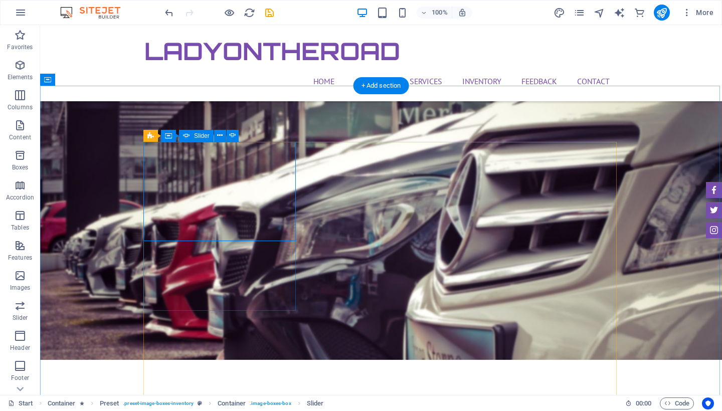
click at [238, 137] on icon at bounding box center [240, 135] width 6 height 11
click at [210, 136] on div "Image" at bounding box center [215, 136] width 36 height 12
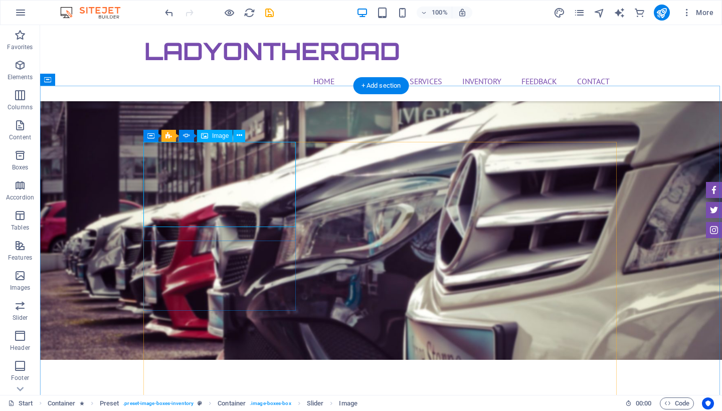
click at [210, 136] on div "Image" at bounding box center [215, 136] width 36 height 12
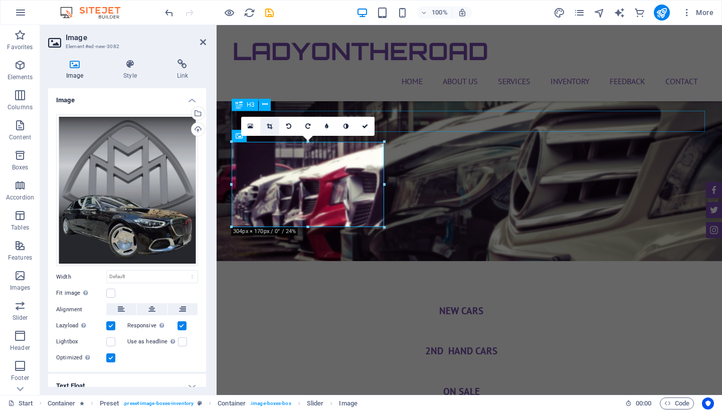
click at [271, 123] on icon at bounding box center [270, 126] width 6 height 6
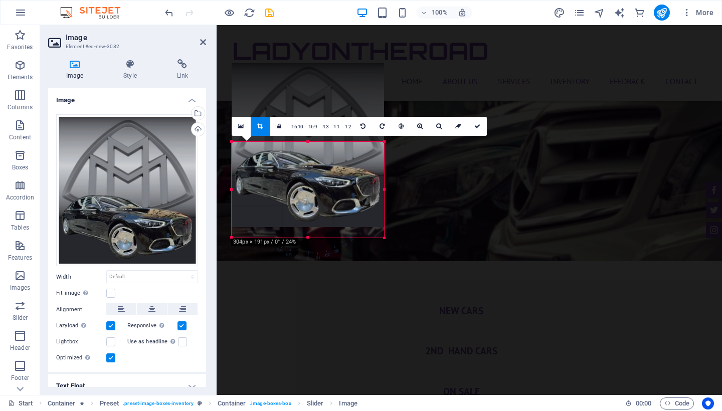
drag, startPoint x: 308, startPoint y: 227, endPoint x: 307, endPoint y: 234, distance: 7.0
click at [307, 234] on div "180 170 160 150 140 130 120 110 100 90 80 70 60 50 40 30 20 10 0 -10 -20 -30 -4…" at bounding box center [308, 190] width 153 height 96
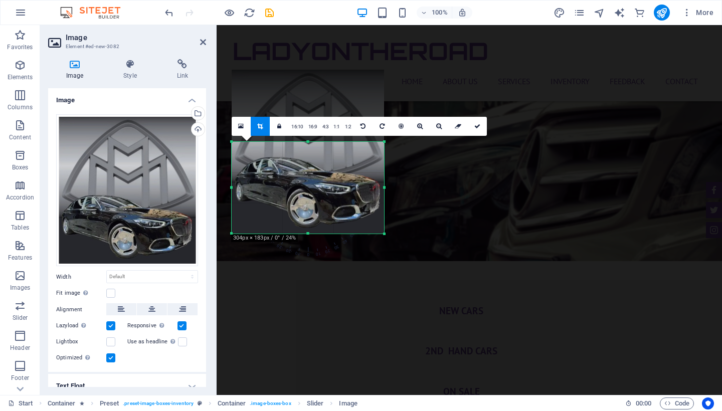
drag, startPoint x: 308, startPoint y: 142, endPoint x: 308, endPoint y: 136, distance: 6.5
click at [308, 142] on div "180 170 160 150 140 130 120 110 100 90 80 70 60 50 40 30 20 10 0 -10 -20 -30 -4…" at bounding box center [308, 188] width 153 height 92
click at [266, 134] on link at bounding box center [260, 126] width 19 height 19
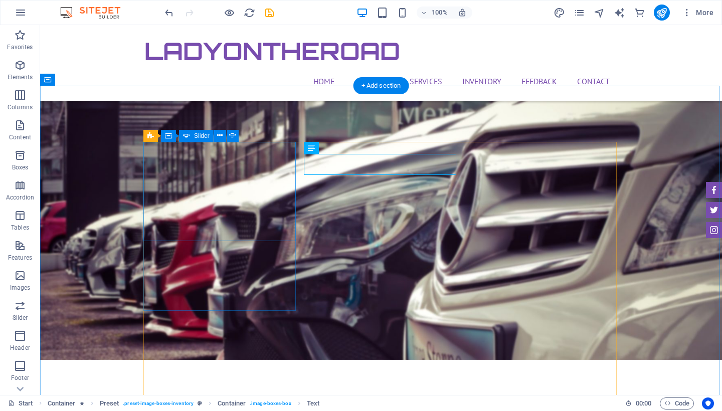
select select "ms"
select select "s"
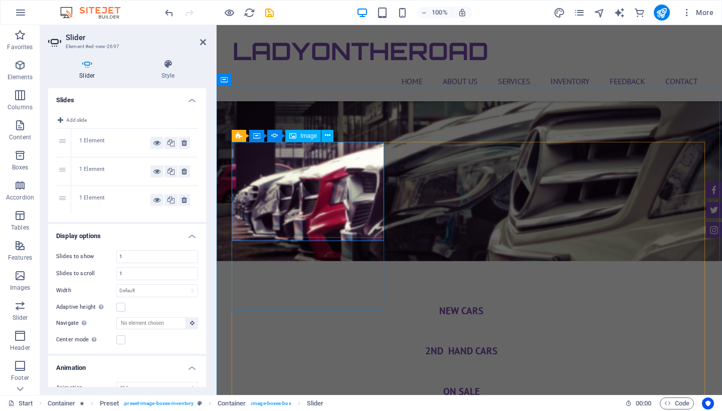
click at [307, 136] on span "Image" at bounding box center [309, 136] width 17 height 6
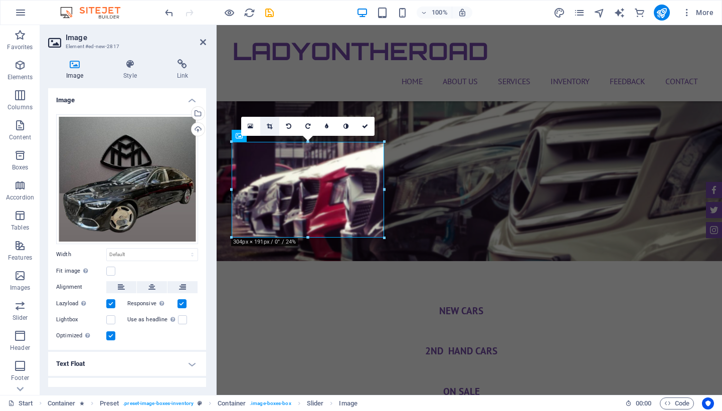
click at [273, 124] on link at bounding box center [269, 126] width 19 height 19
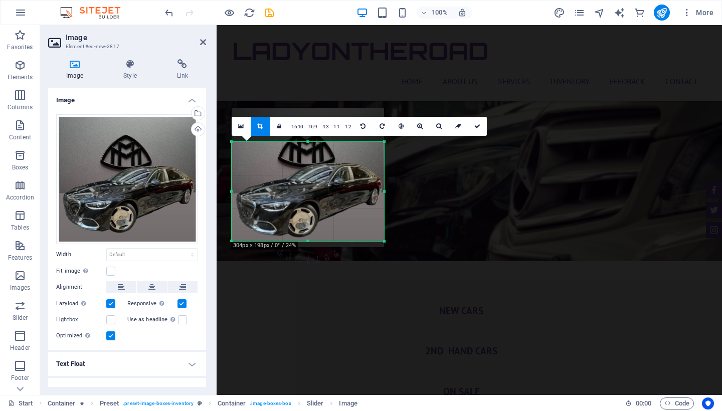
click at [308, 142] on div "180 170 160 150 140 130 120 110 100 90 80 70 60 50 40 30 20 10 0 -10 -20 -30 -4…" at bounding box center [308, 191] width 153 height 99
click at [265, 132] on link at bounding box center [260, 126] width 19 height 19
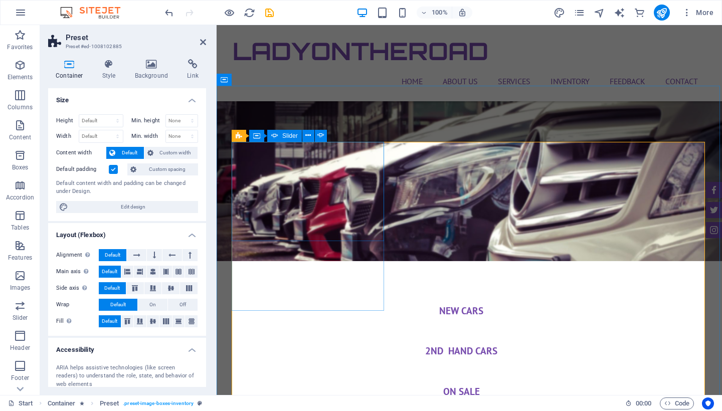
click at [299, 137] on div "Image" at bounding box center [303, 136] width 36 height 12
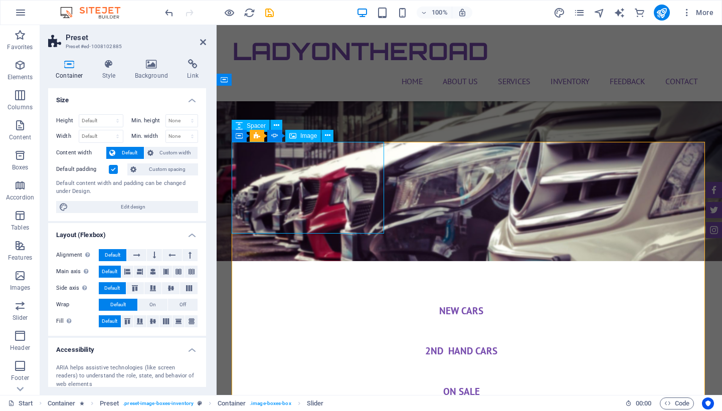
click at [299, 137] on div "Image" at bounding box center [303, 136] width 36 height 12
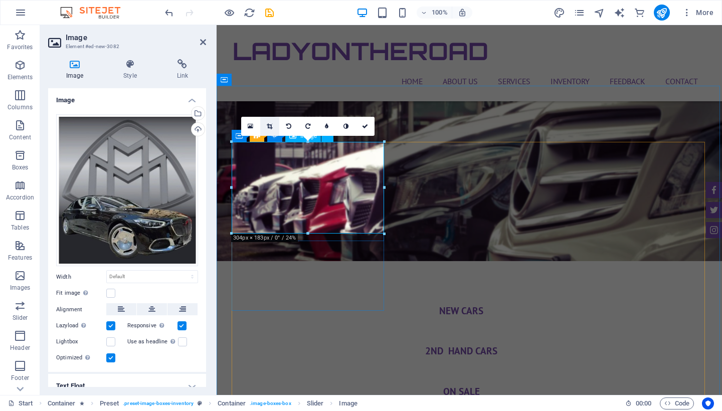
click at [269, 128] on icon at bounding box center [270, 126] width 6 height 6
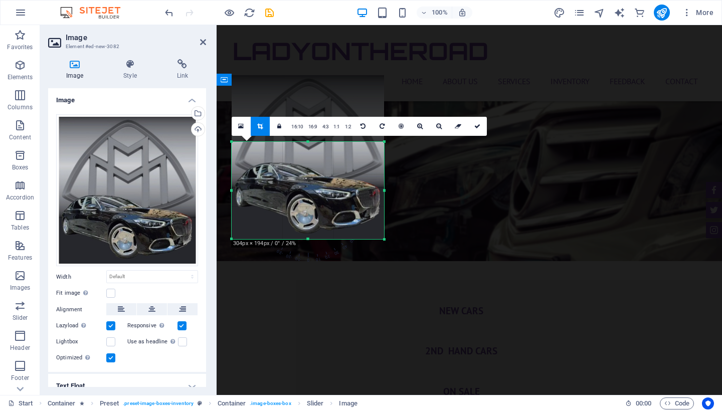
drag, startPoint x: 307, startPoint y: 142, endPoint x: 307, endPoint y: 136, distance: 5.5
click at [307, 142] on div "180 170 160 150 140 130 120 110 100 90 80 70 60 50 40 30 20 10 0 -10 -20 -30 -4…" at bounding box center [308, 190] width 153 height 97
click at [262, 120] on link at bounding box center [260, 126] width 19 height 19
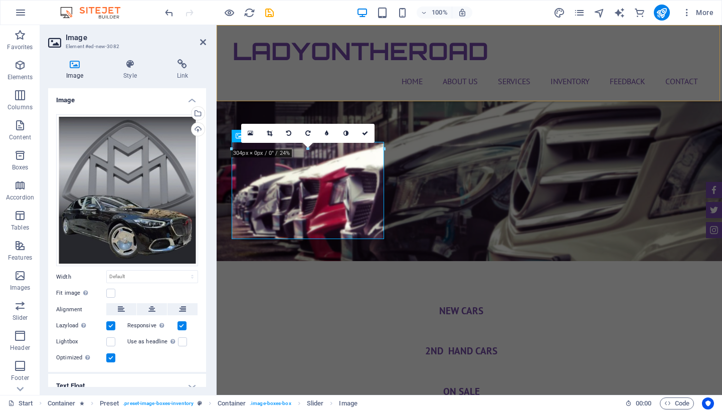
click at [324, 98] on div "LadyOnTheRoad Home About us Services Inventory Feedback Contact Menu" at bounding box center [470, 63] width 506 height 76
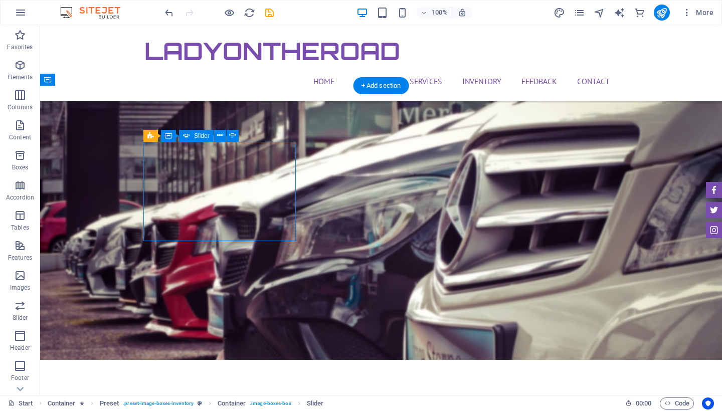
click at [205, 133] on icon at bounding box center [204, 136] width 7 height 12
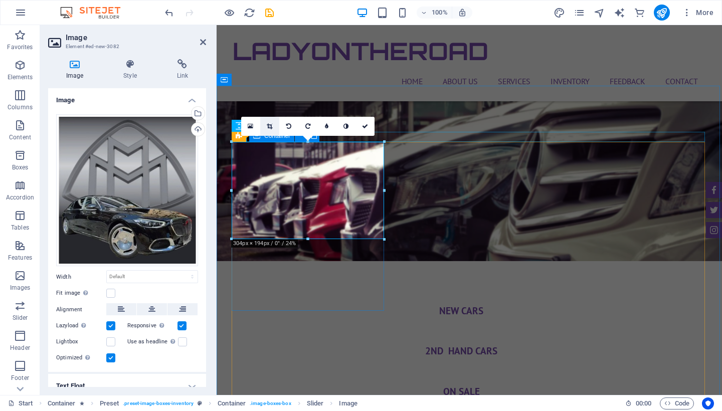
click at [267, 126] on icon at bounding box center [270, 126] width 6 height 6
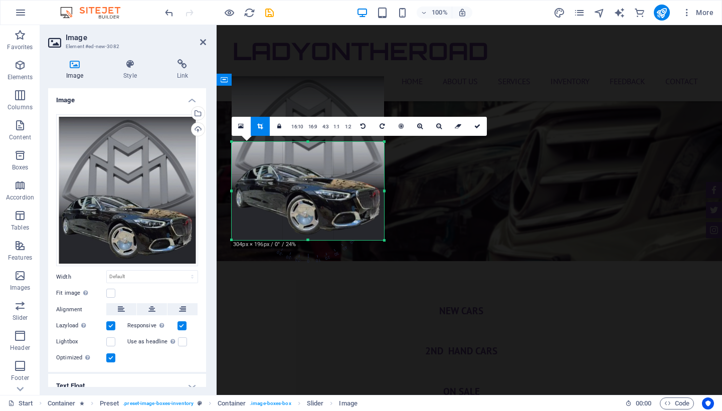
click at [306, 140] on div at bounding box center [308, 142] width 153 height 4
click at [307, 140] on div at bounding box center [308, 142] width 153 height 4
click at [257, 124] on link at bounding box center [260, 126] width 19 height 19
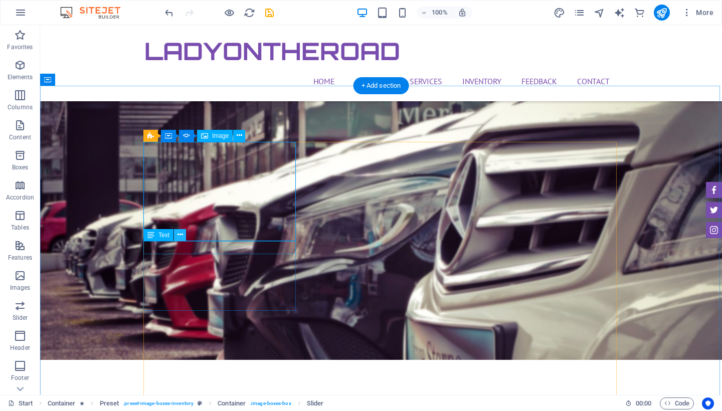
click at [185, 236] on button at bounding box center [180, 235] width 12 height 12
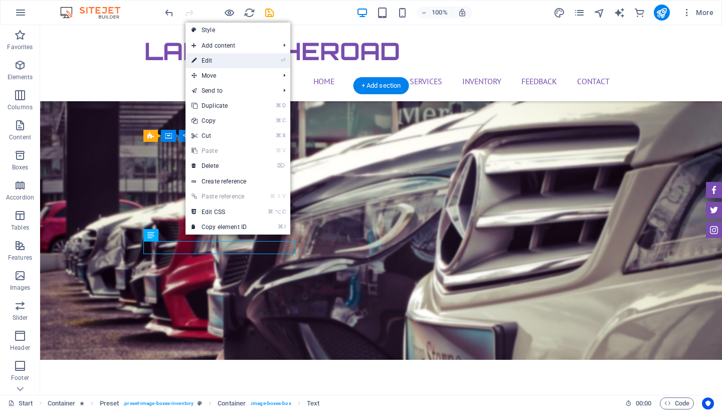
click at [221, 64] on link "⏎ Edit" at bounding box center [219, 60] width 67 height 15
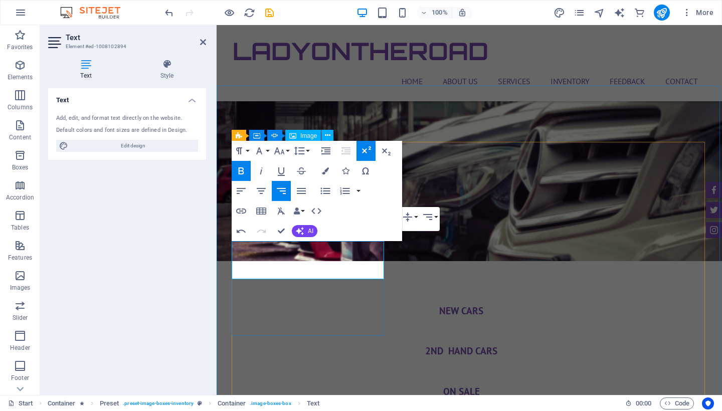
click at [369, 155] on icon "button" at bounding box center [366, 151] width 12 height 12
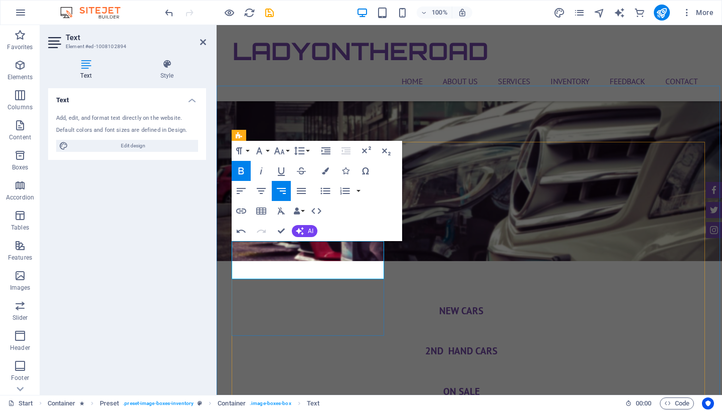
drag, startPoint x: 235, startPoint y: 248, endPoint x: 277, endPoint y: 274, distance: 49.6
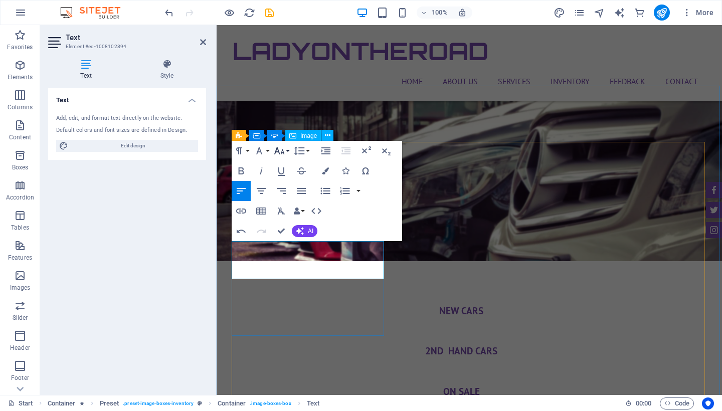
click at [279, 151] on icon "button" at bounding box center [279, 151] width 12 height 12
click at [296, 243] on link "14" at bounding box center [290, 245] width 36 height 15
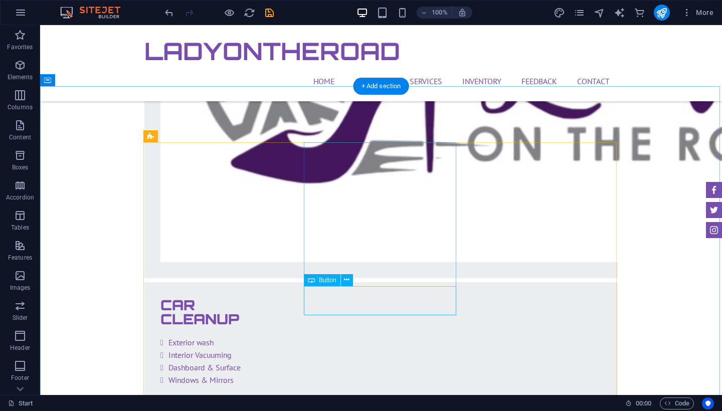
scroll to position [2457, 0]
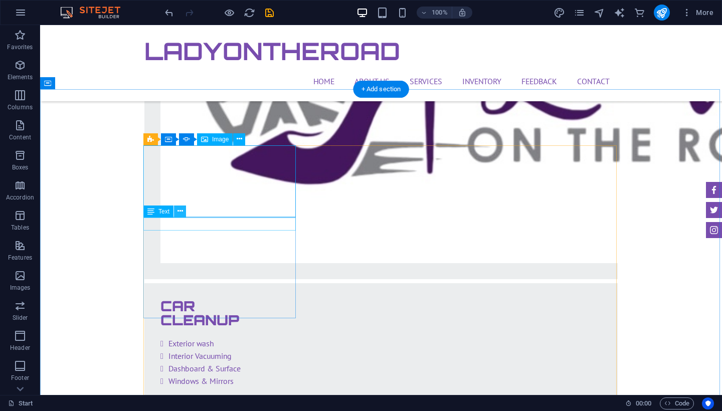
click at [179, 216] on icon at bounding box center [181, 211] width 6 height 11
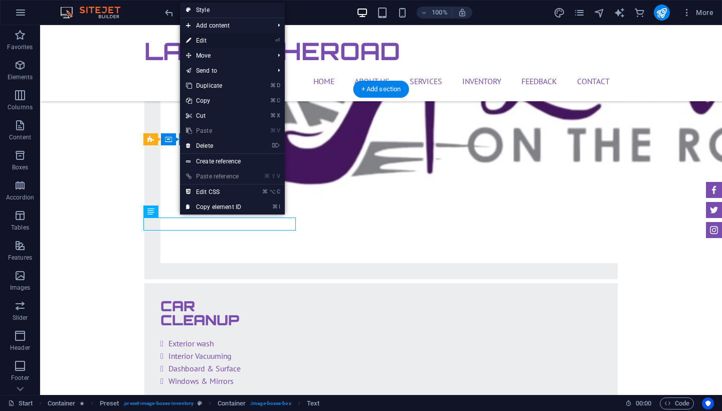
click at [217, 37] on link "⏎ Edit" at bounding box center [213, 40] width 67 height 15
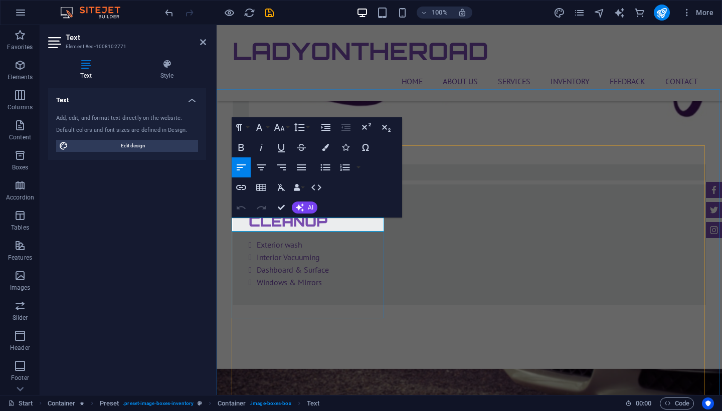
drag, startPoint x: 235, startPoint y: 225, endPoint x: 315, endPoint y: 227, distance: 79.3
drag, startPoint x: 232, startPoint y: 225, endPoint x: 305, endPoint y: 226, distance: 72.8
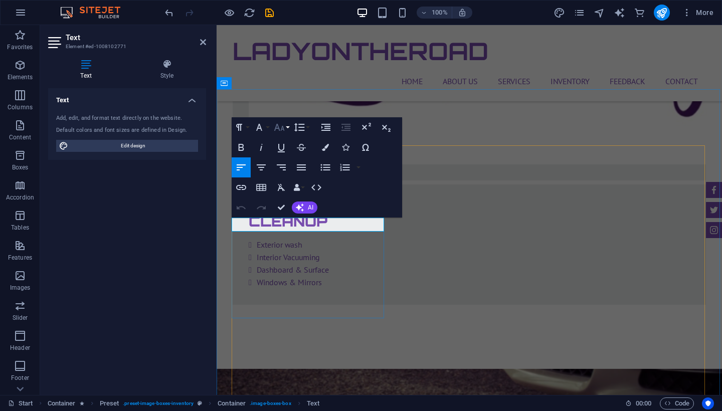
click at [281, 134] on button "Font Size" at bounding box center [281, 127] width 19 height 20
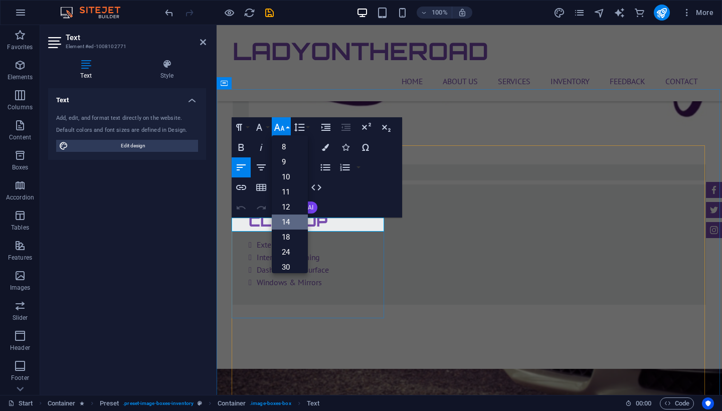
click at [294, 221] on link "14" at bounding box center [290, 222] width 36 height 15
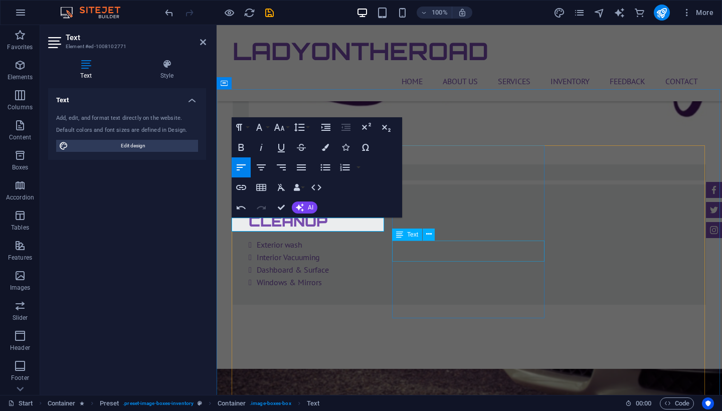
click at [438, 240] on div "Text" at bounding box center [416, 235] width 49 height 13
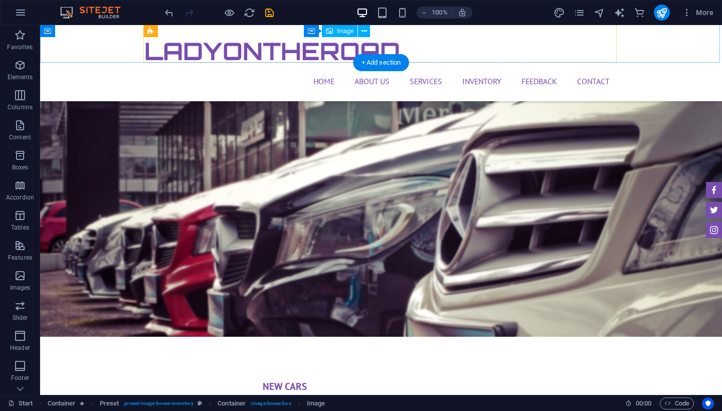
scroll to position [2959, 0]
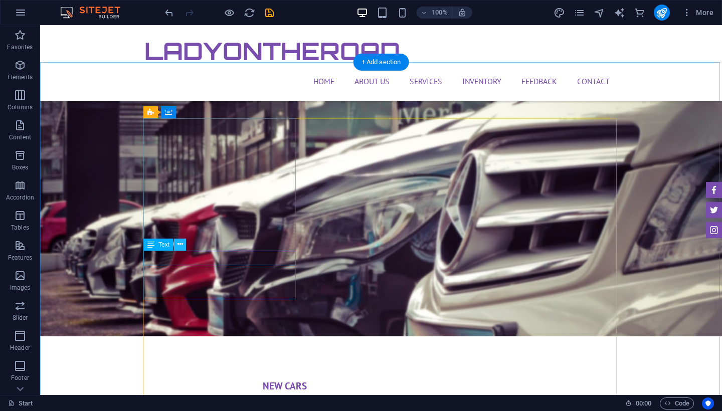
click at [182, 246] on icon at bounding box center [181, 244] width 6 height 11
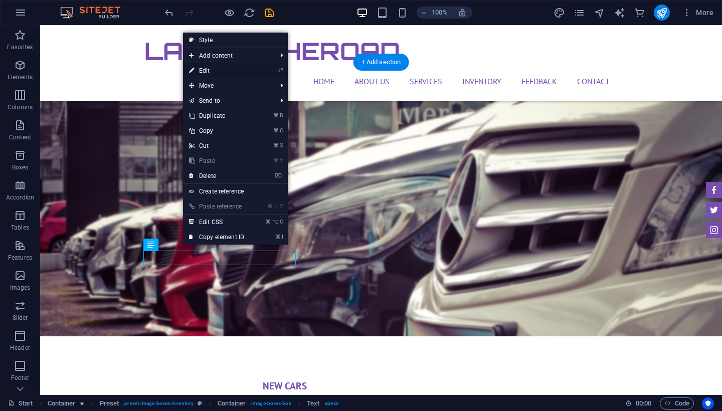
click at [241, 73] on link "⏎ Edit" at bounding box center [216, 70] width 67 height 15
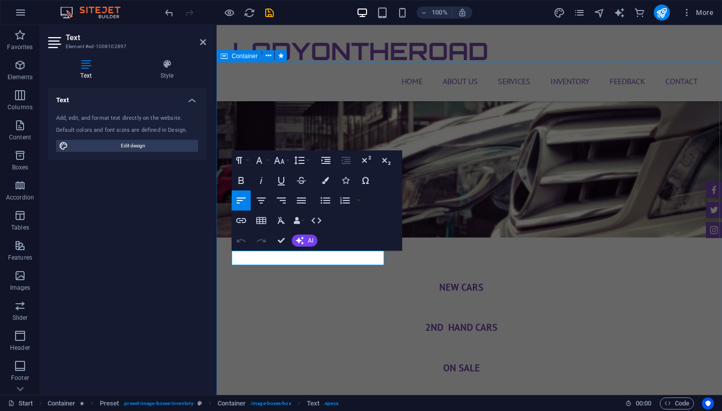
drag, startPoint x: 340, startPoint y: 260, endPoint x: 231, endPoint y: 261, distance: 108.9
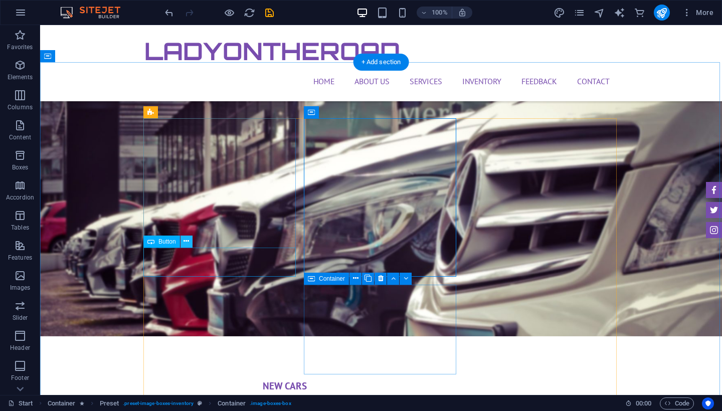
click at [187, 246] on icon at bounding box center [187, 241] width 6 height 11
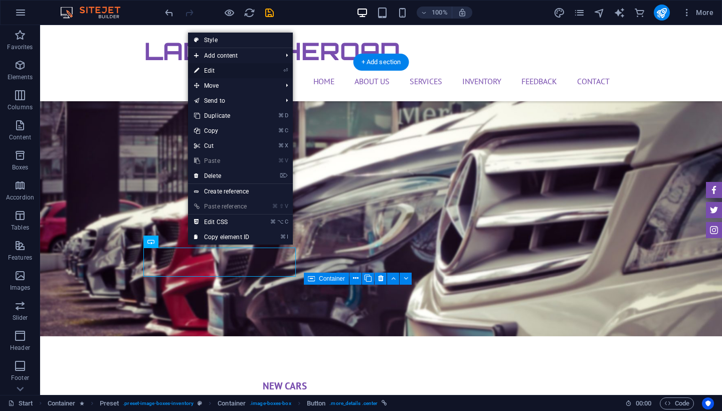
click at [243, 77] on link "⏎ Edit" at bounding box center [221, 70] width 67 height 15
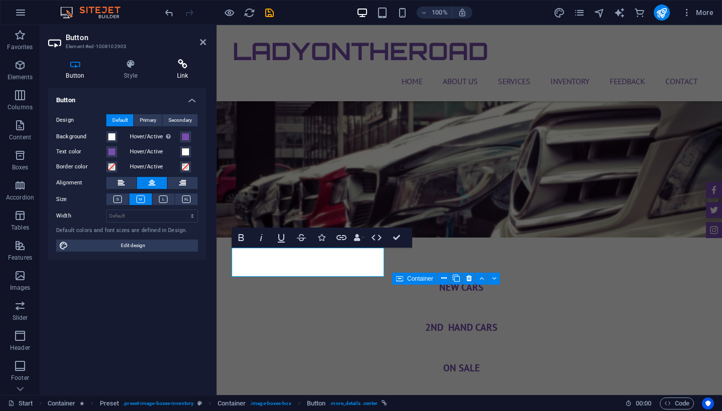
click at [187, 63] on icon at bounding box center [182, 64] width 47 height 10
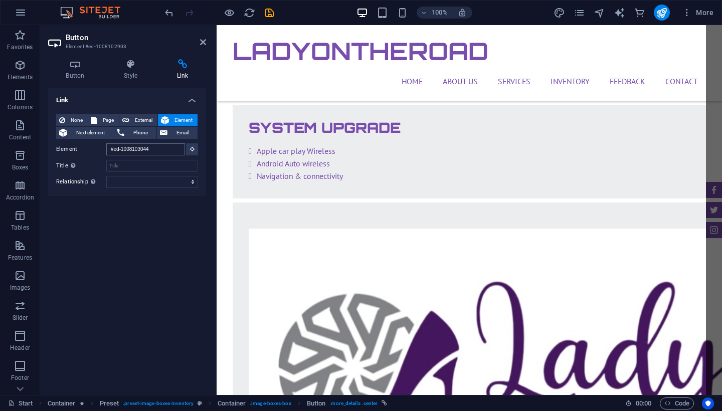
scroll to position [2092, 0]
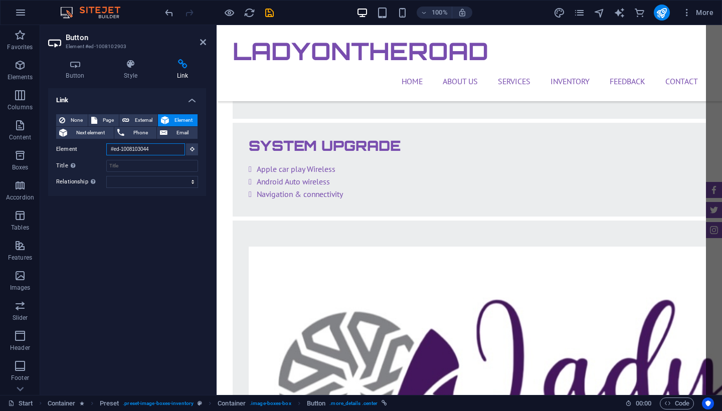
click at [161, 154] on input "#ed-1008103044" at bounding box center [145, 149] width 79 height 12
type input "#ed-100810304"
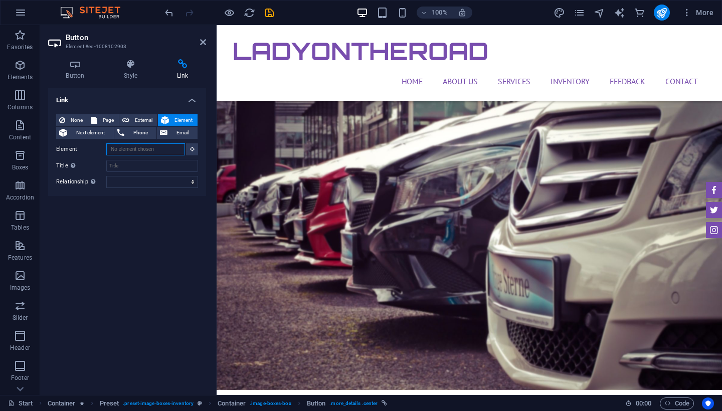
scroll to position [0, 0]
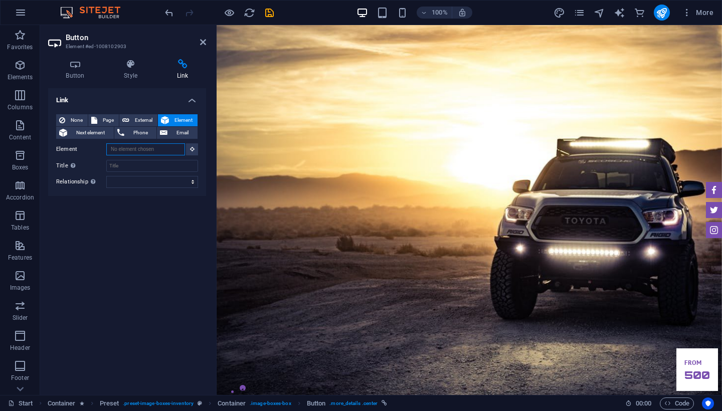
click at [151, 151] on input "Element" at bounding box center [145, 149] width 79 height 12
type input "o"
click at [116, 151] on input "Element" at bounding box center [145, 149] width 79 height 12
click at [112, 150] on input "Element" at bounding box center [145, 149] width 79 height 12
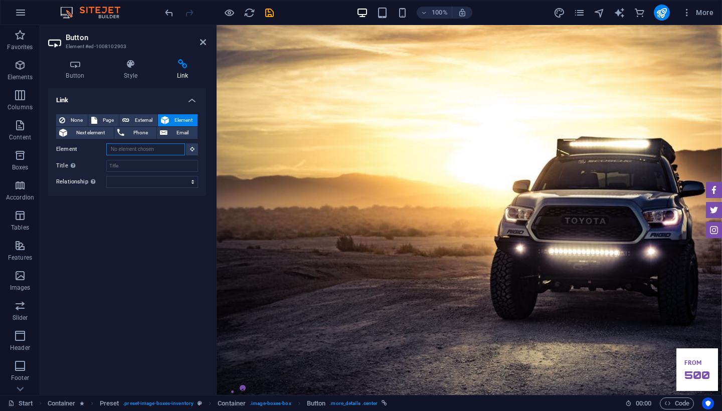
click at [110, 150] on input "Element" at bounding box center [145, 149] width 79 height 12
paste input "[URL][DOMAIN_NAME]"
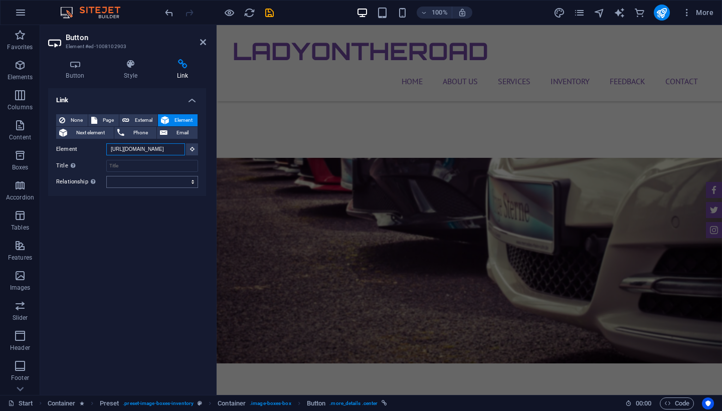
scroll to position [2654, 0]
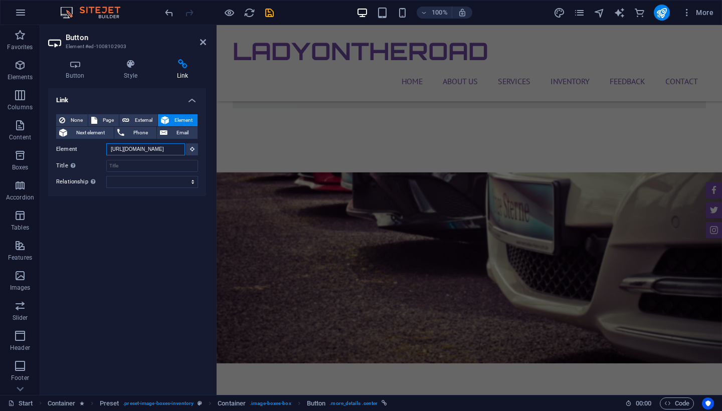
type input "[URL][DOMAIN_NAME]"
click at [257, 62] on div "LadyOnTheRoad" at bounding box center [470, 51] width 474 height 36
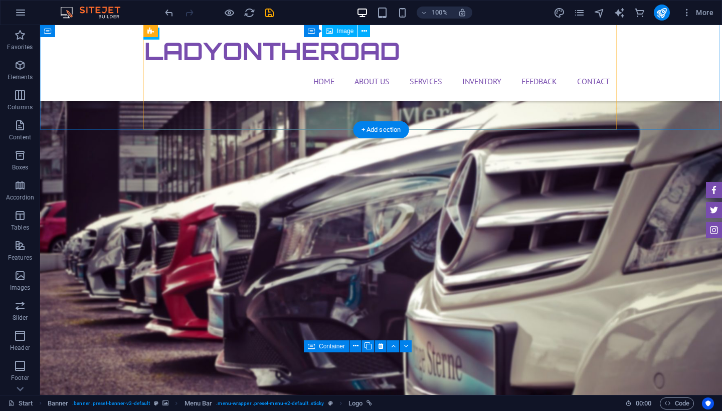
scroll to position [2887, 0]
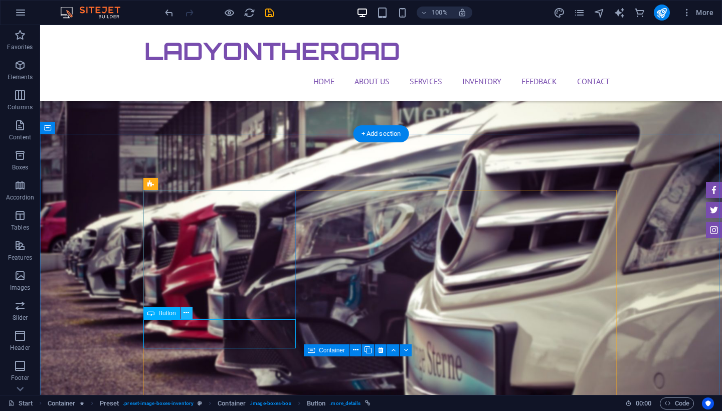
click at [185, 317] on icon at bounding box center [187, 313] width 6 height 11
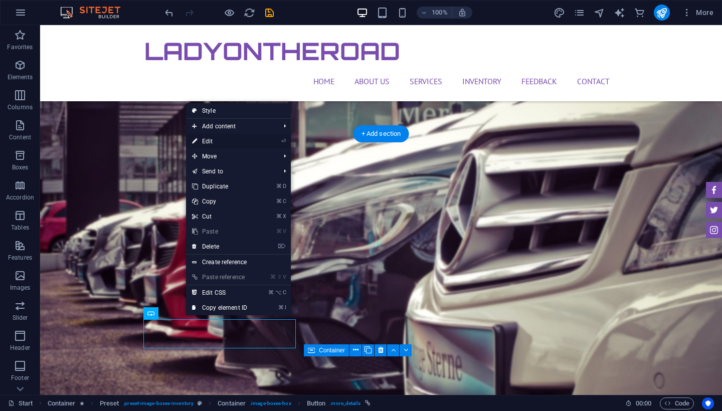
click at [234, 138] on link "⏎ Edit" at bounding box center [219, 141] width 67 height 15
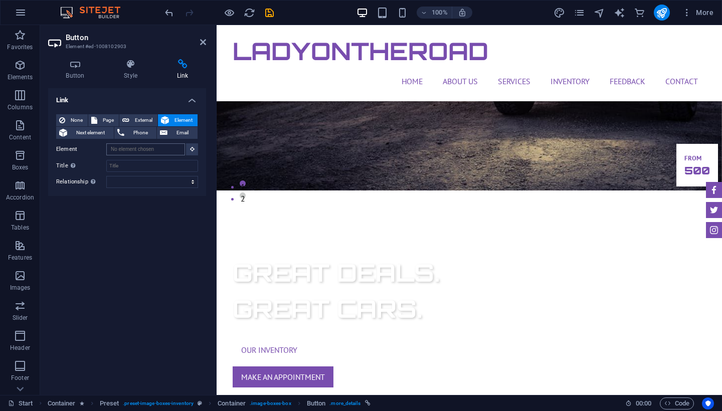
scroll to position [0, 0]
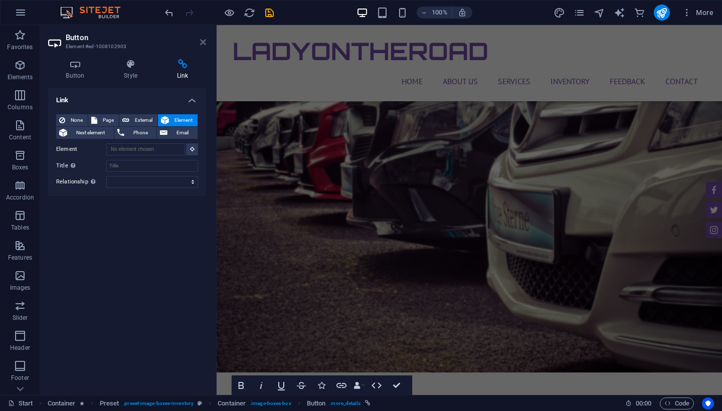
click at [205, 43] on icon at bounding box center [203, 42] width 6 height 8
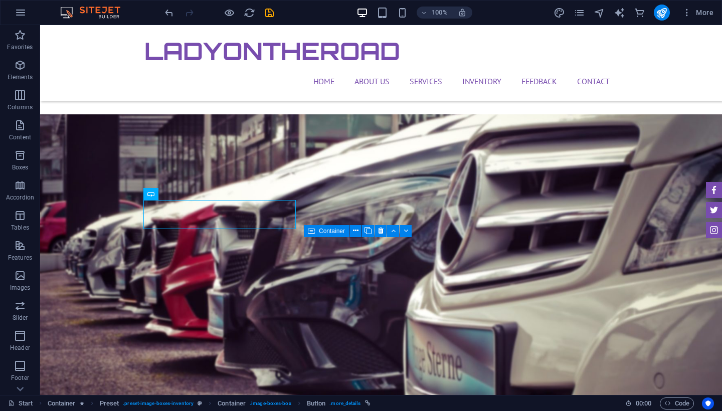
scroll to position [3007, 0]
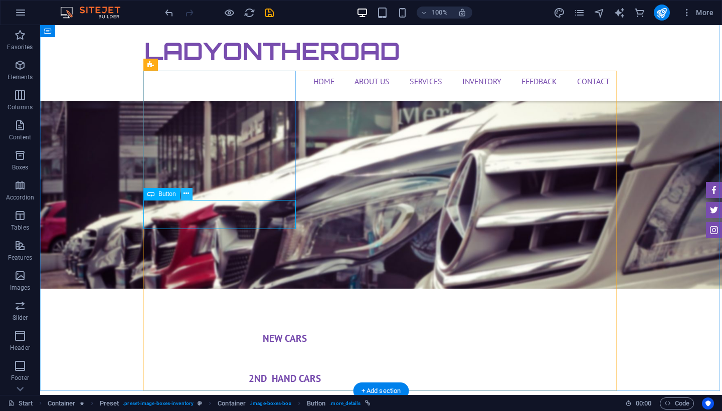
click at [186, 193] on icon at bounding box center [187, 194] width 6 height 11
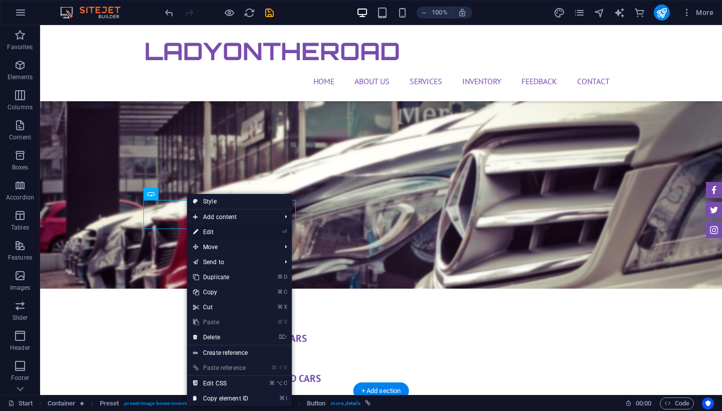
click at [217, 235] on link "⏎ Edit" at bounding box center [220, 232] width 67 height 15
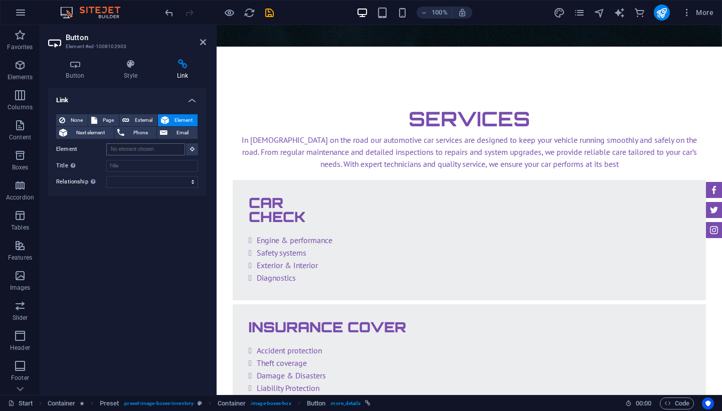
scroll to position [0, 0]
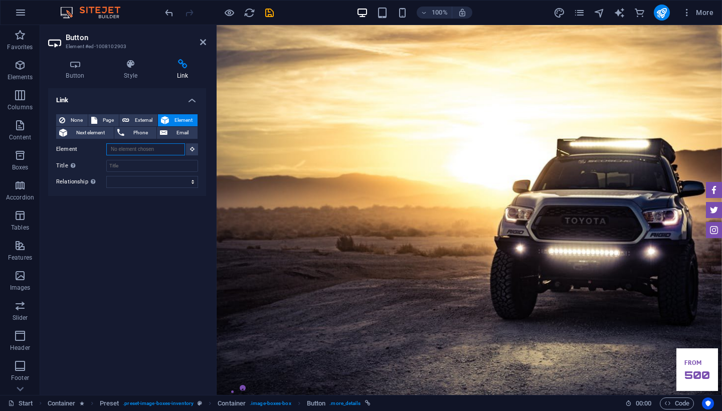
click at [171, 152] on input "Element" at bounding box center [145, 149] width 79 height 12
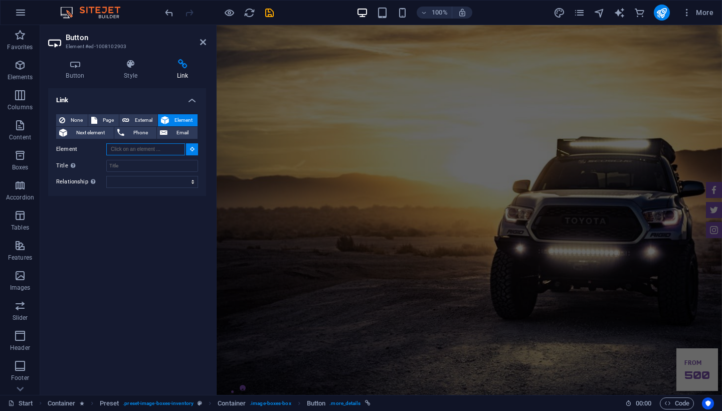
click at [159, 151] on input "Element" at bounding box center [145, 149] width 79 height 12
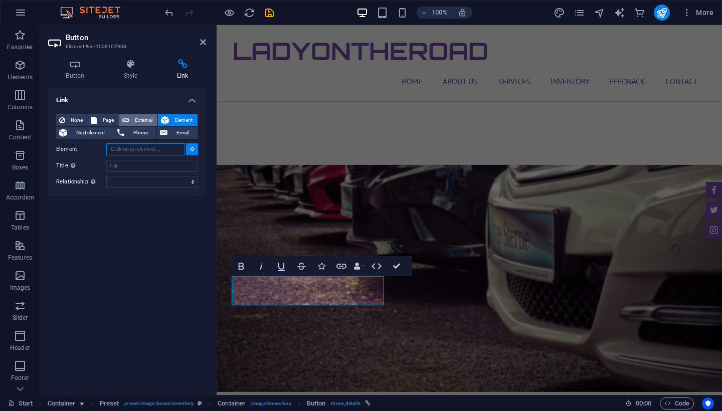
scroll to position [2930, 0]
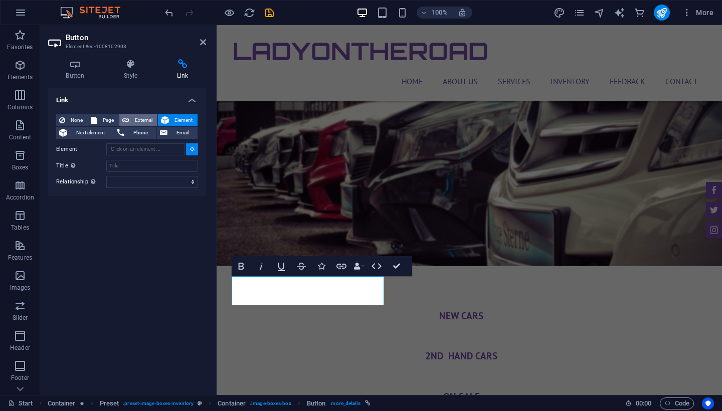
click at [145, 118] on span "External" at bounding box center [143, 120] width 22 height 12
select select "blank"
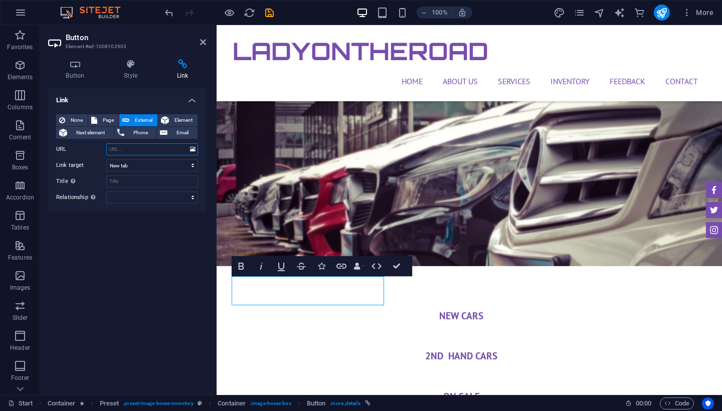
click at [146, 150] on input "URL" at bounding box center [152, 149] width 92 height 12
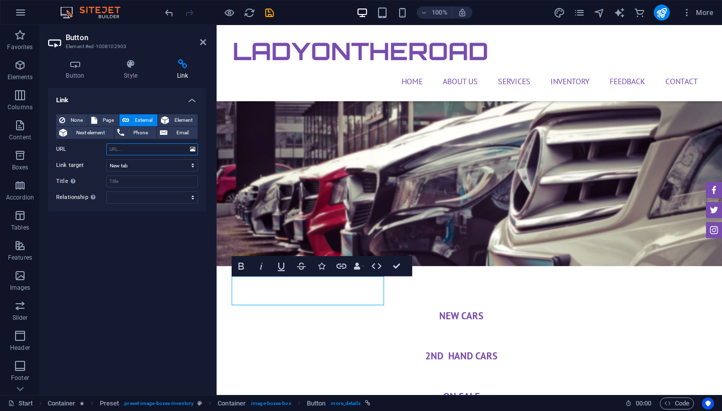
paste input "[URL][DOMAIN_NAME]"
type input "[URL][DOMAIN_NAME]"
click at [227, 48] on div "LadyOnTheRoad Home About us Services Inventory Feedback Contact Menu" at bounding box center [470, 63] width 506 height 76
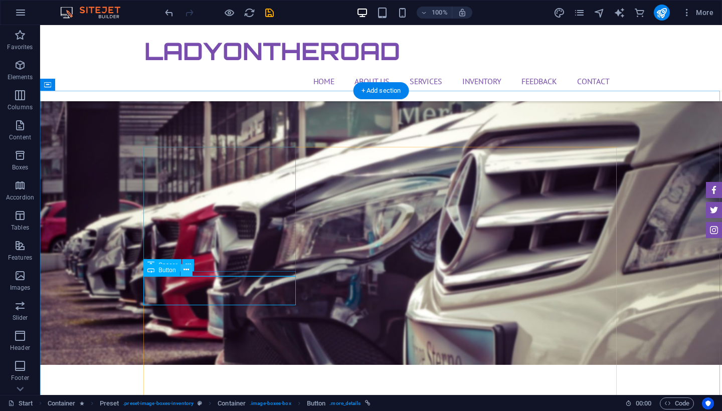
click at [186, 270] on icon at bounding box center [187, 270] width 6 height 11
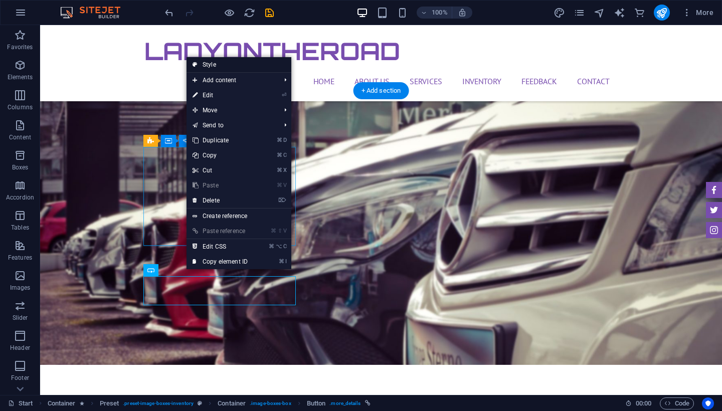
click at [232, 66] on link "Style" at bounding box center [239, 64] width 105 height 15
select select "px"
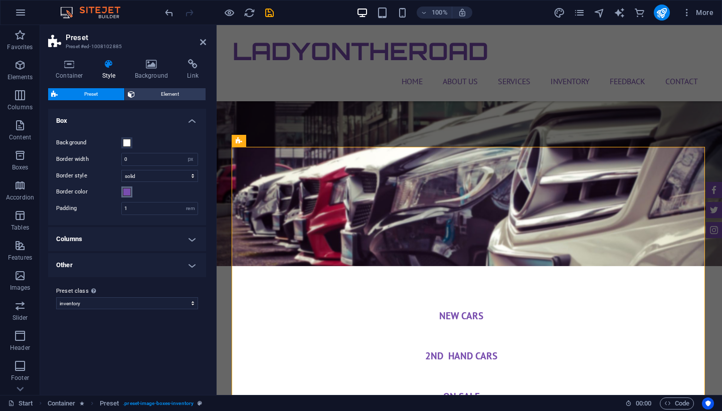
click at [128, 191] on span at bounding box center [127, 192] width 8 height 8
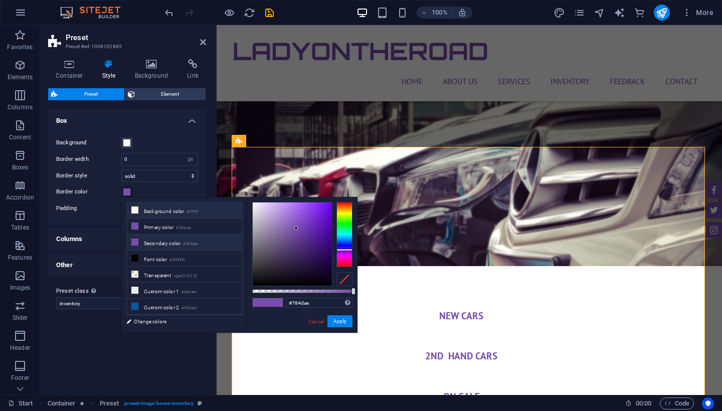
click at [156, 211] on li "Background color #ffffff" at bounding box center [184, 211] width 115 height 16
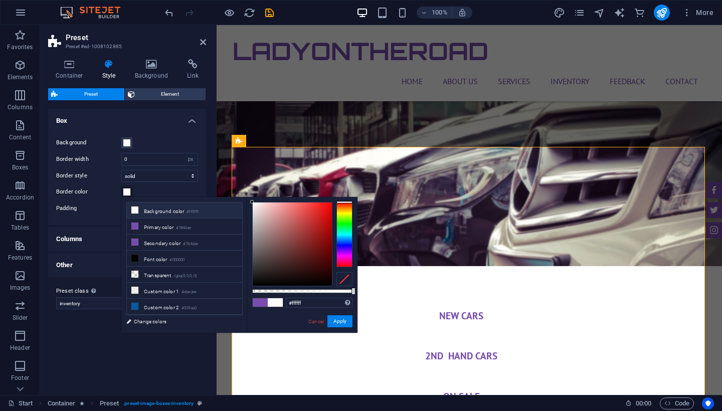
click at [264, 303] on span at bounding box center [260, 303] width 15 height 9
type input "#784dae"
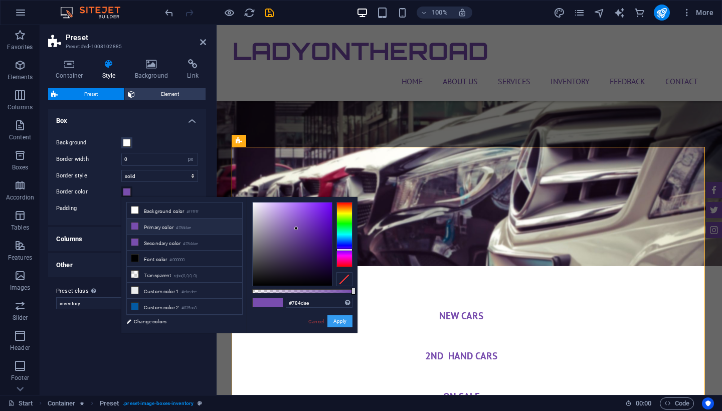
click at [334, 322] on button "Apply" at bounding box center [340, 322] width 25 height 12
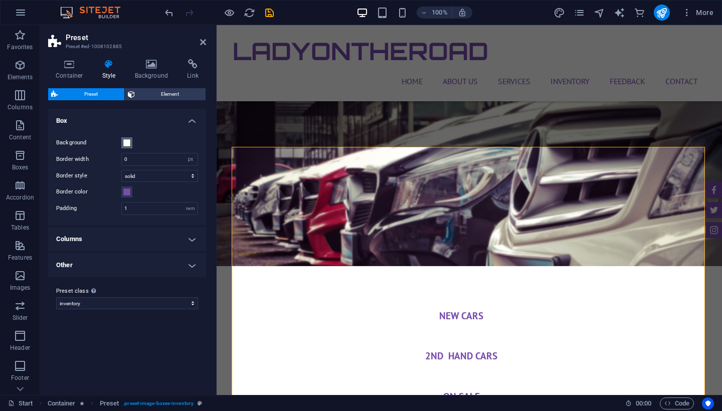
click at [126, 143] on span at bounding box center [127, 143] width 8 height 8
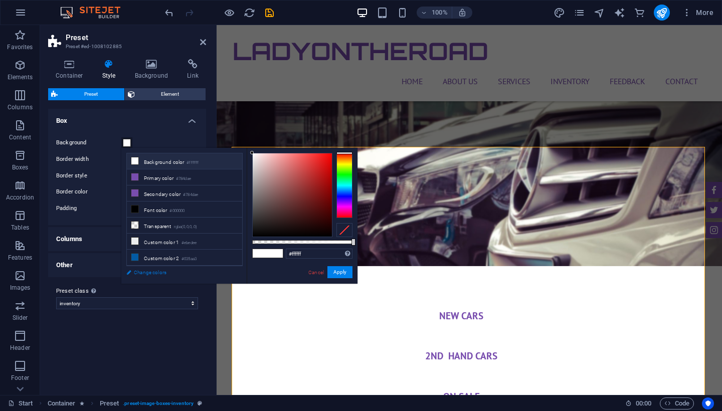
click at [141, 270] on link "Change colors" at bounding box center [179, 272] width 116 height 13
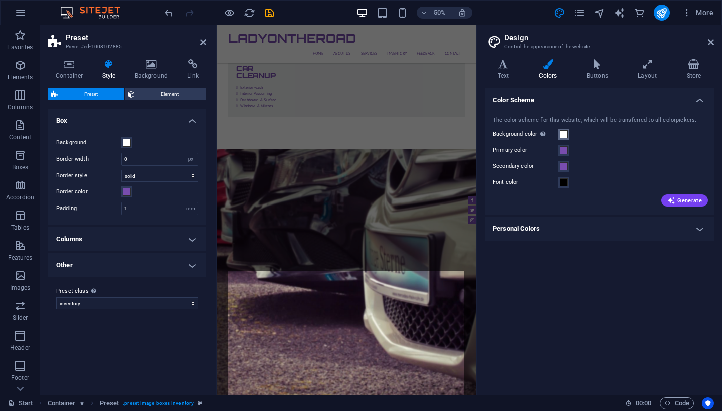
click at [565, 129] on button "Background color Only visible if it is not covered by other backgrounds." at bounding box center [563, 134] width 11 height 11
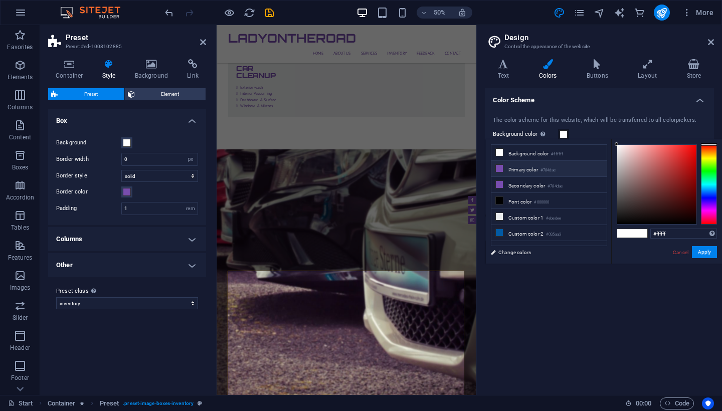
click at [502, 176] on li "Primary color #784dae" at bounding box center [549, 169] width 115 height 16
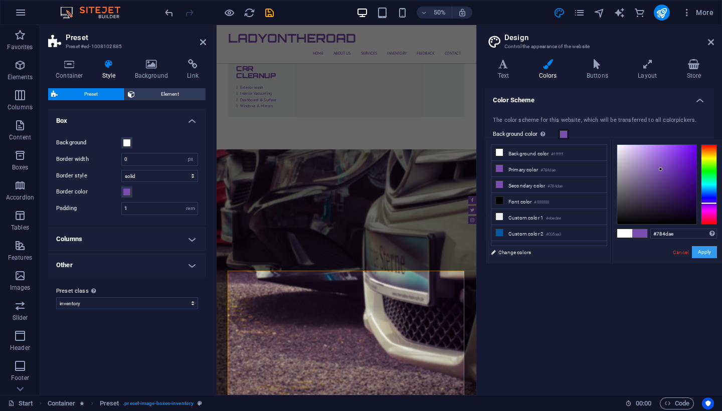
click at [714, 254] on button "Apply" at bounding box center [704, 252] width 25 height 12
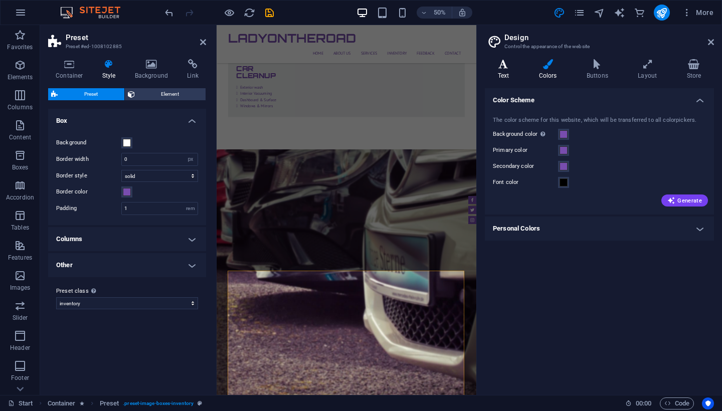
click at [498, 67] on icon at bounding box center [503, 64] width 37 height 10
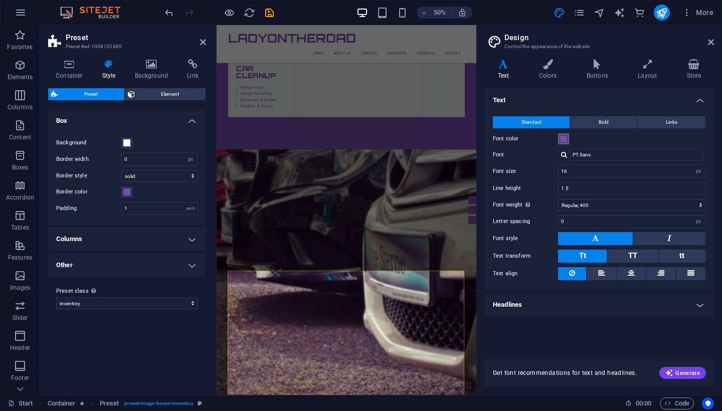
click at [565, 139] on span at bounding box center [564, 139] width 8 height 8
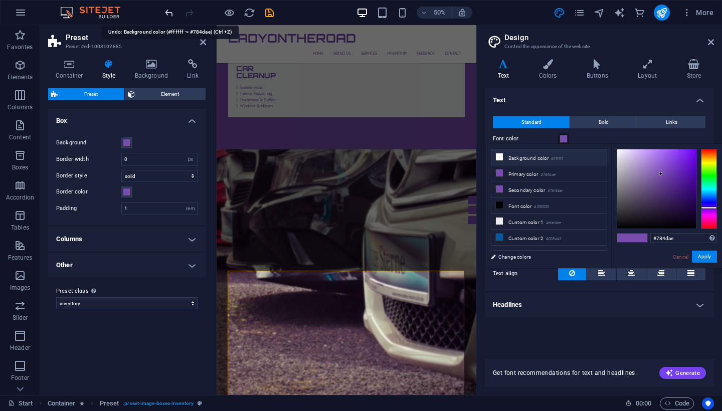
click at [167, 15] on icon "undo" at bounding box center [170, 13] width 12 height 12
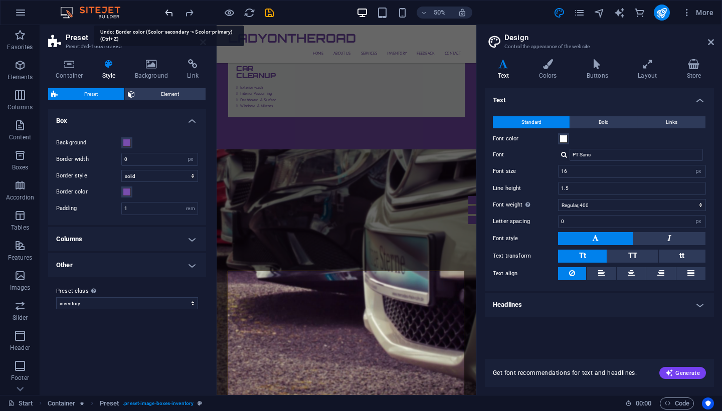
click at [167, 15] on icon "undo" at bounding box center [170, 13] width 12 height 12
click at [550, 68] on icon at bounding box center [548, 64] width 44 height 10
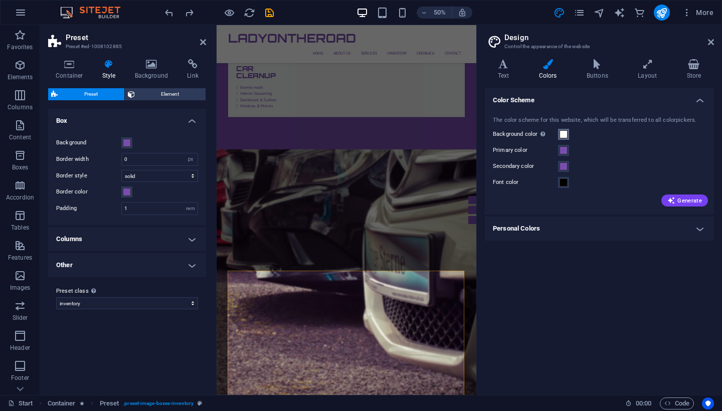
click at [558, 133] on button "Background color Only visible if it is not covered by other backgrounds." at bounding box center [563, 134] width 11 height 11
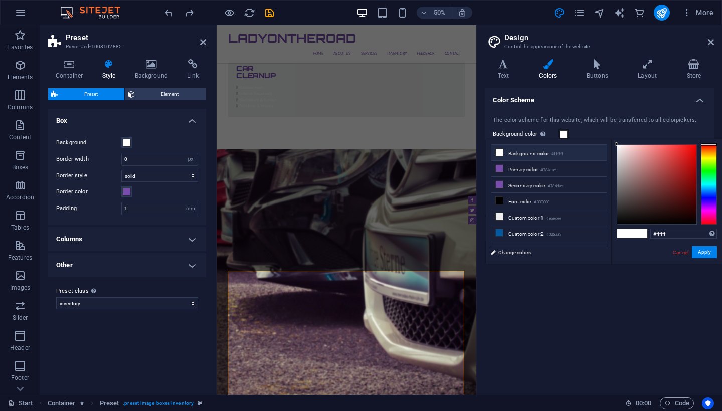
click at [533, 150] on li "Background color #ffffff" at bounding box center [549, 153] width 115 height 16
click at [533, 175] on li "Primary color #784dae" at bounding box center [549, 169] width 115 height 16
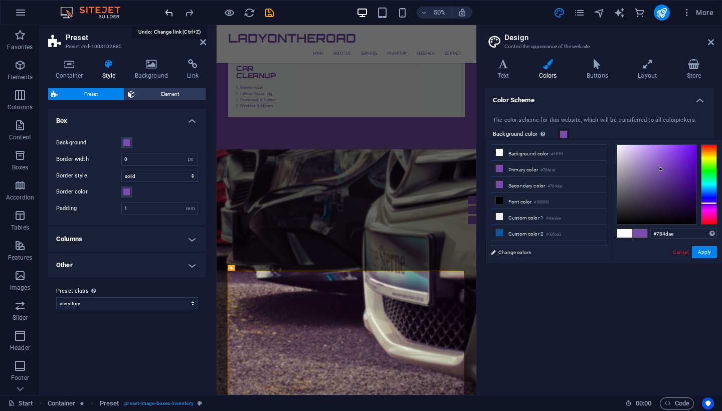
click at [165, 8] on icon "undo" at bounding box center [170, 13] width 12 height 12
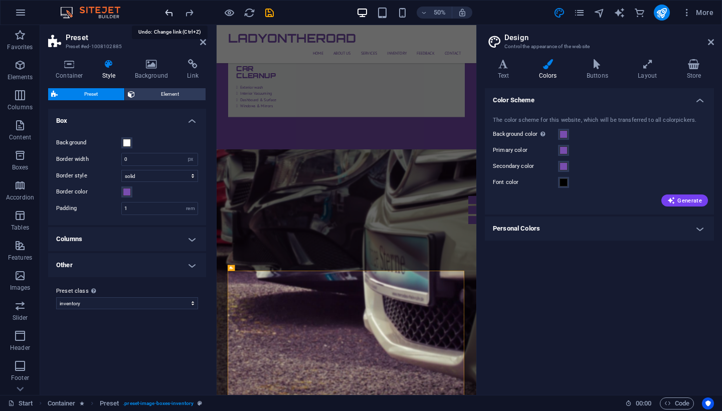
click at [165, 8] on icon "undo" at bounding box center [170, 13] width 12 height 12
click at [564, 132] on span at bounding box center [564, 134] width 8 height 8
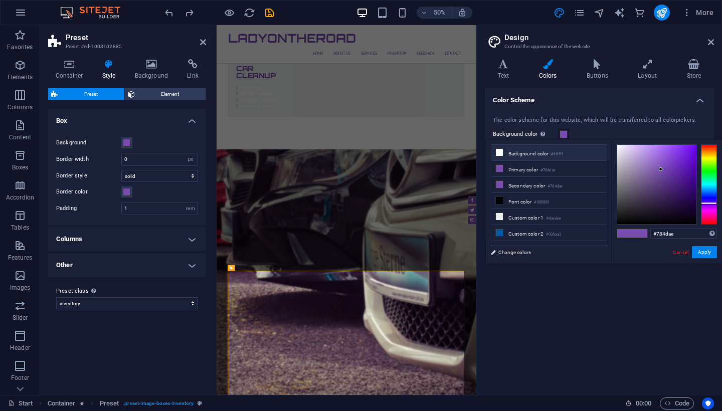
click at [530, 154] on li "Background color #ffffff" at bounding box center [549, 153] width 115 height 16
type input "#ffffff"
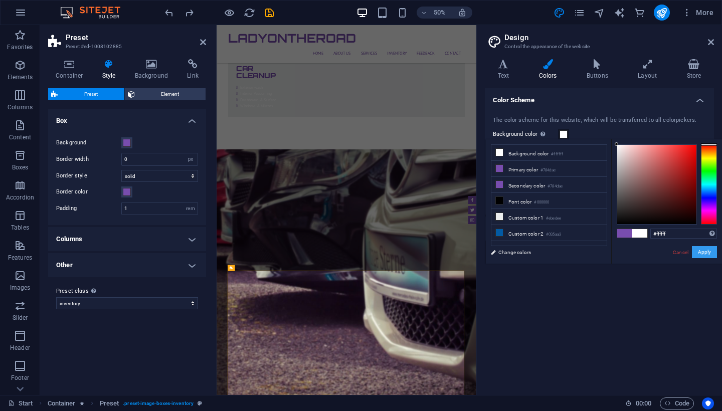
click at [711, 249] on button "Apply" at bounding box center [704, 252] width 25 height 12
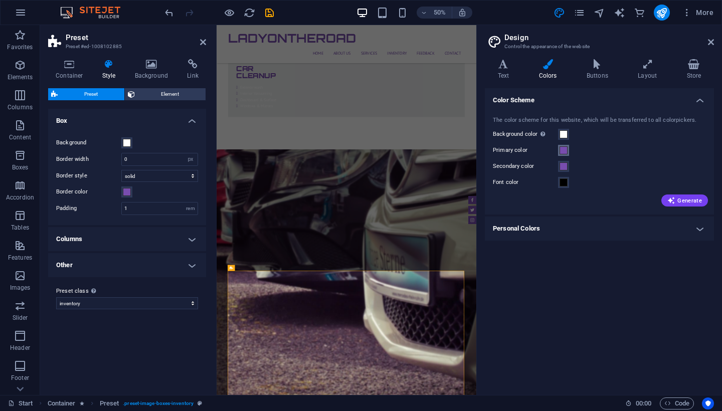
click at [562, 151] on span at bounding box center [564, 150] width 8 height 8
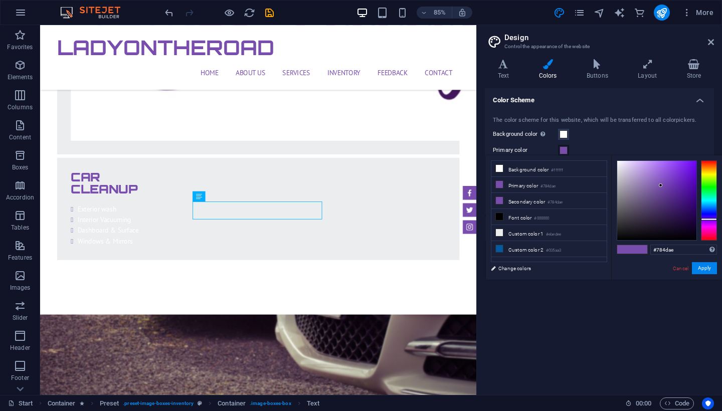
click at [715, 40] on aside "Design Control the appearance of the website Variants Text Colors Buttons Layou…" at bounding box center [600, 210] width 246 height 370
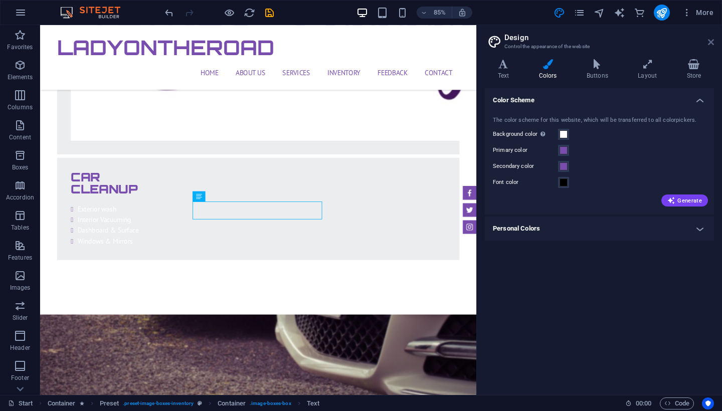
click at [711, 41] on icon at bounding box center [711, 42] width 6 height 8
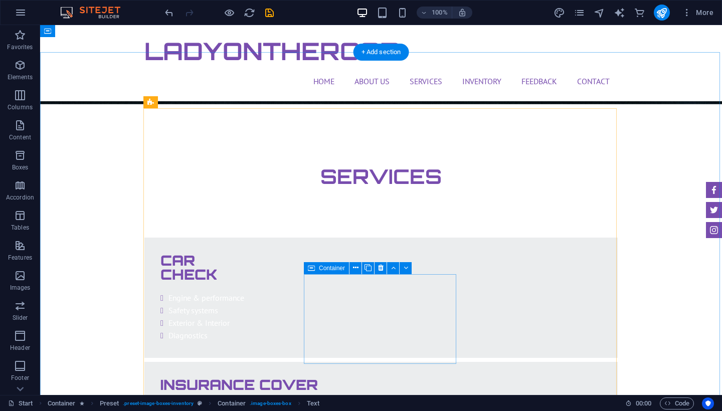
scroll to position [1630, 0]
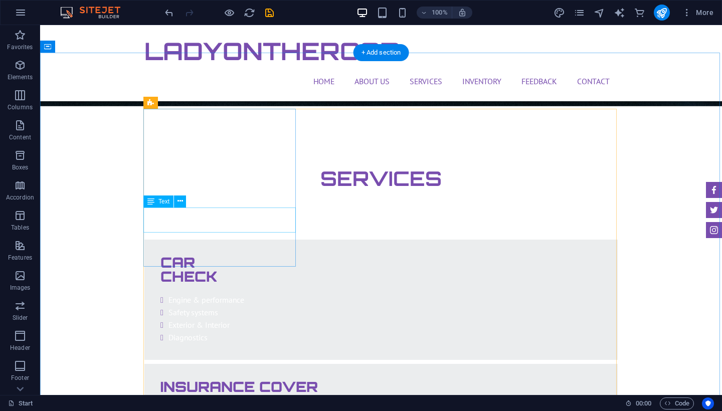
click at [168, 203] on span "Text" at bounding box center [164, 202] width 11 height 6
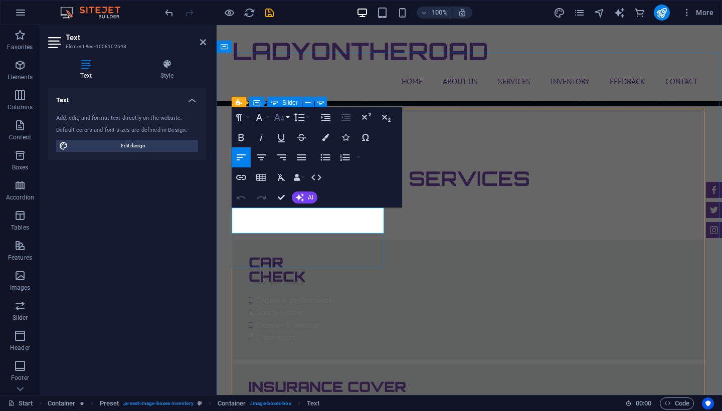
click at [280, 115] on icon "button" at bounding box center [279, 117] width 12 height 12
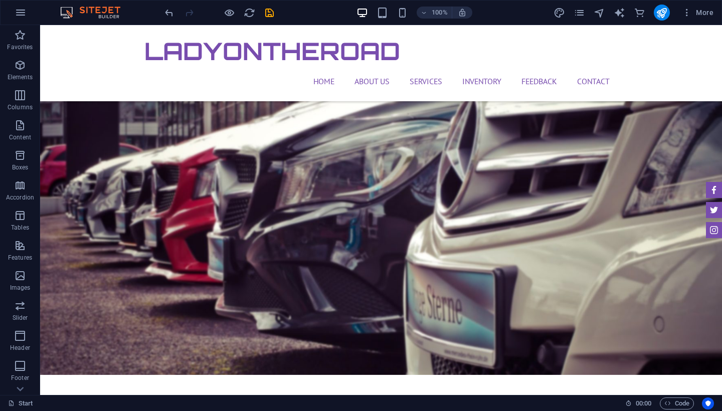
scroll to position [2918, 0]
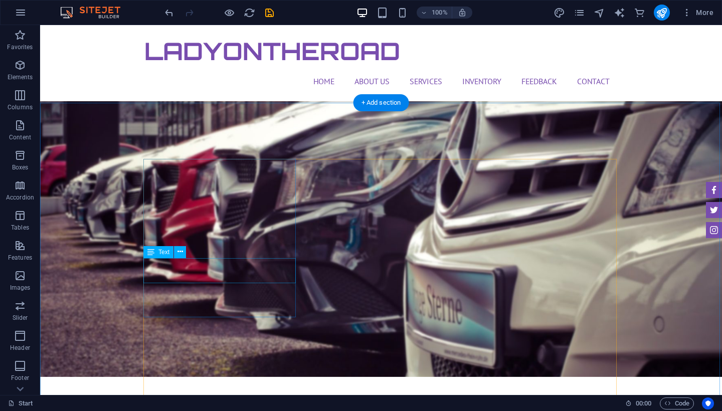
click at [165, 255] on span "Text" at bounding box center [164, 252] width 11 height 6
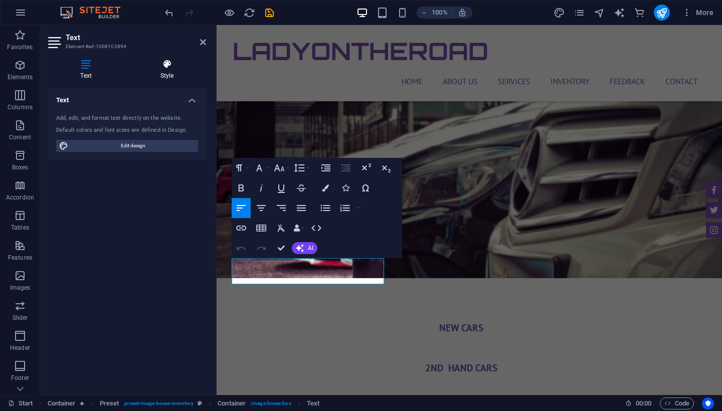
click at [169, 60] on icon at bounding box center [167, 64] width 78 height 10
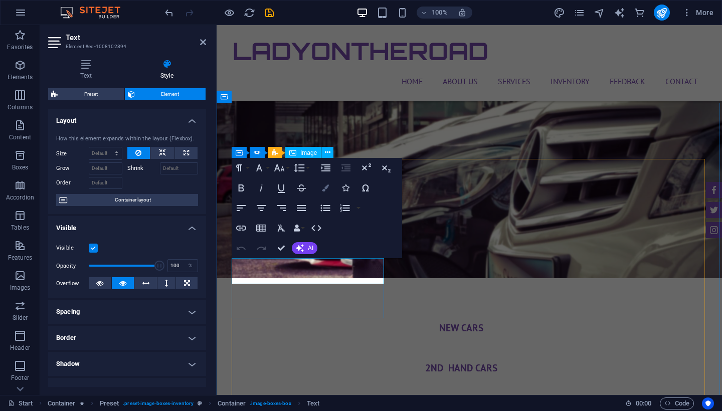
click at [322, 188] on button "Colors" at bounding box center [325, 188] width 19 height 20
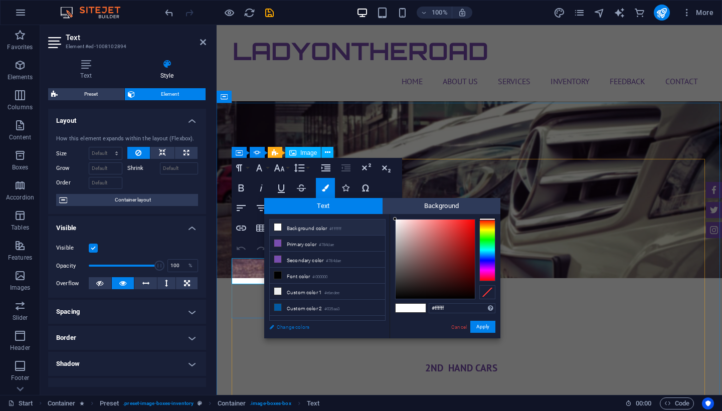
click at [292, 327] on link "Change colors" at bounding box center [322, 327] width 116 height 13
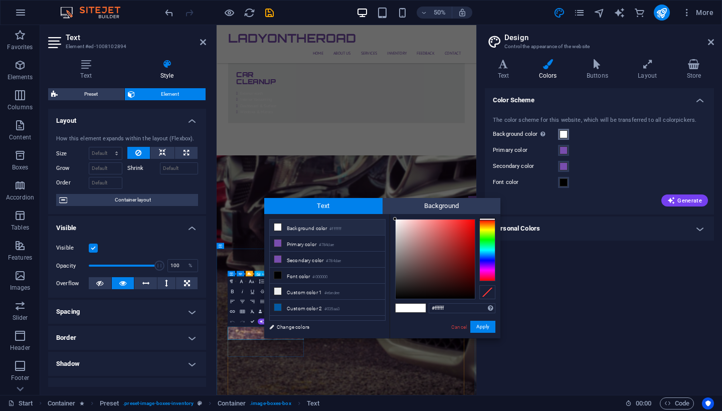
click at [565, 137] on span at bounding box center [564, 134] width 8 height 8
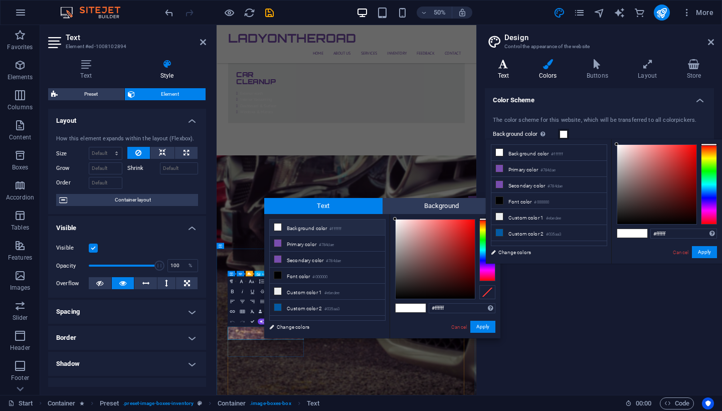
click at [496, 72] on h4 "Text" at bounding box center [505, 69] width 41 height 21
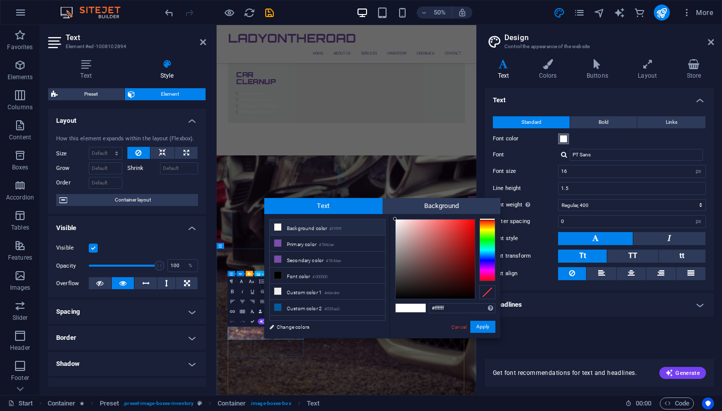
click at [566, 137] on span at bounding box center [564, 139] width 8 height 8
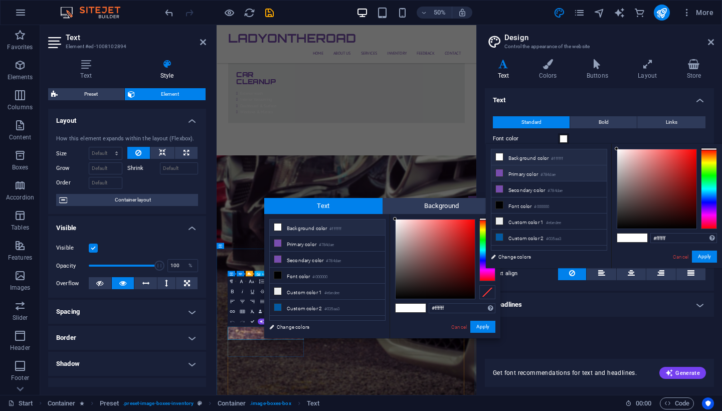
click at [550, 175] on small "#784dae" at bounding box center [548, 175] width 15 height 7
type input "#784dae"
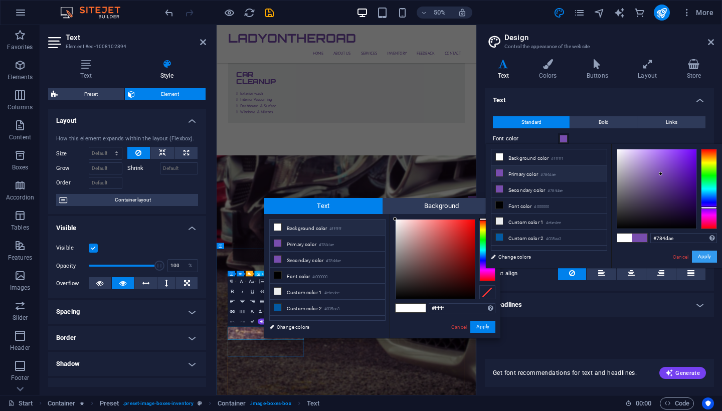
click at [705, 261] on button "Apply" at bounding box center [704, 257] width 25 height 12
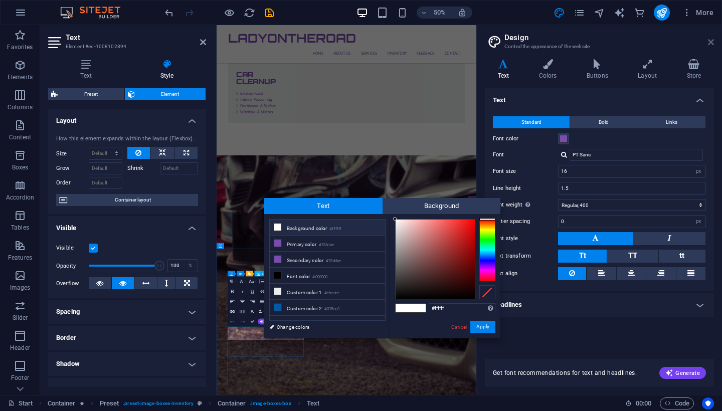
click at [709, 42] on icon at bounding box center [711, 42] width 6 height 8
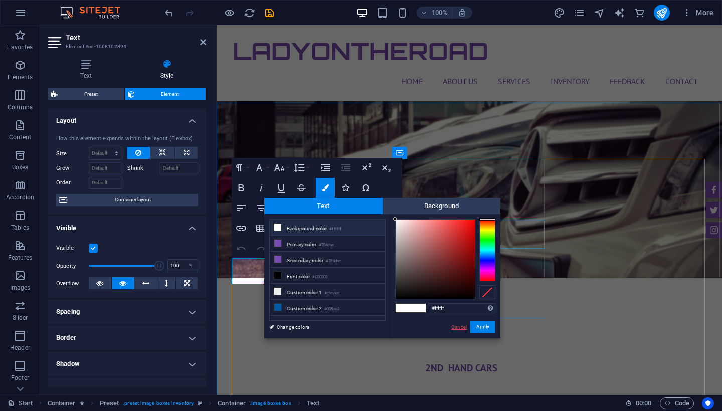
click at [457, 325] on link "Cancel" at bounding box center [460, 328] width 18 height 8
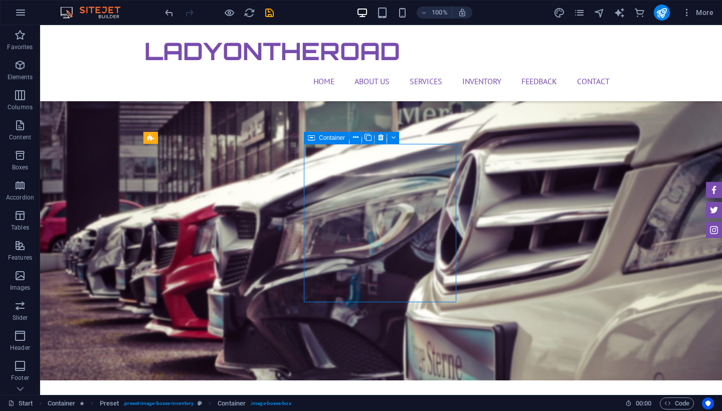
scroll to position [2913, 0]
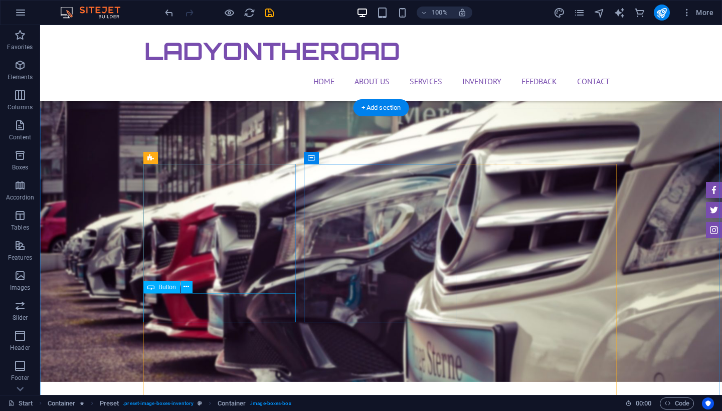
click at [186, 291] on icon at bounding box center [187, 287] width 6 height 11
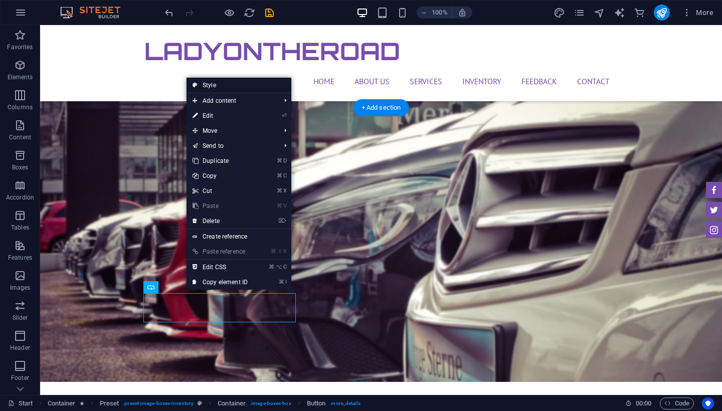
click at [227, 83] on link "Style" at bounding box center [239, 85] width 105 height 15
select select "px"
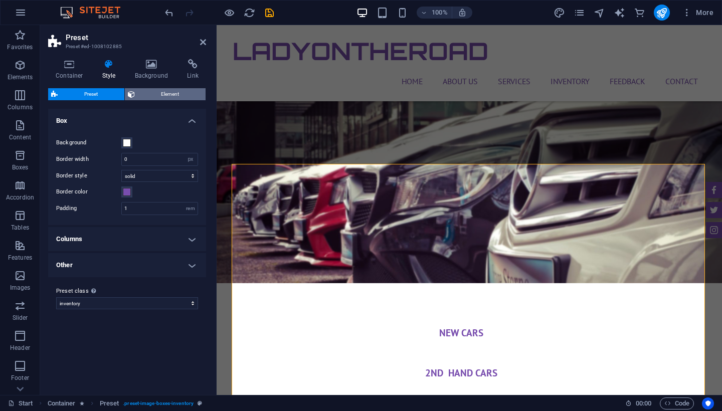
click at [166, 96] on span "Element" at bounding box center [170, 94] width 65 height 12
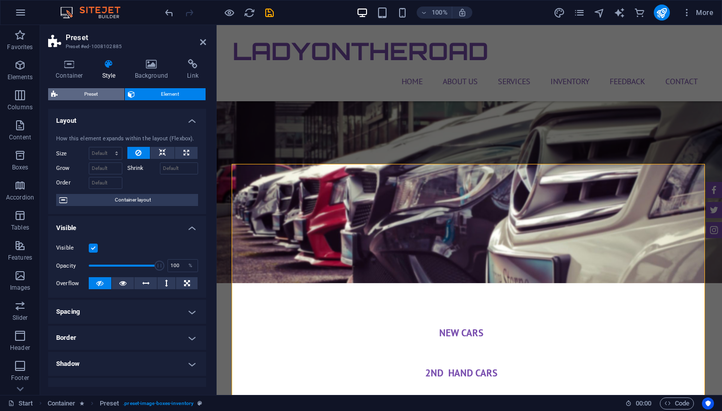
click at [99, 93] on span "Preset" at bounding box center [91, 94] width 61 height 12
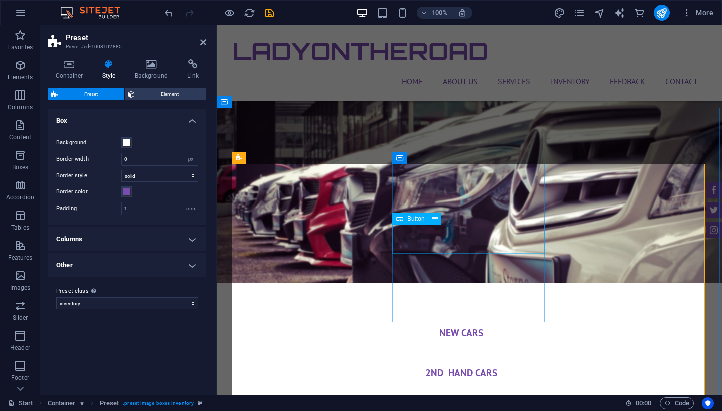
click at [435, 221] on icon at bounding box center [435, 218] width 6 height 11
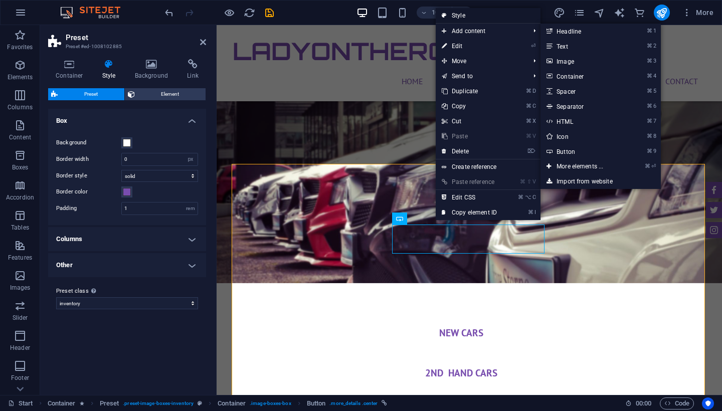
click at [469, 13] on link "Style" at bounding box center [488, 15] width 105 height 15
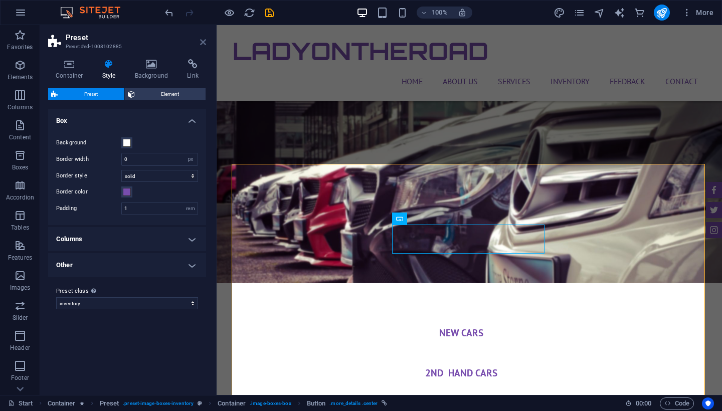
click at [205, 42] on icon at bounding box center [203, 42] width 6 height 8
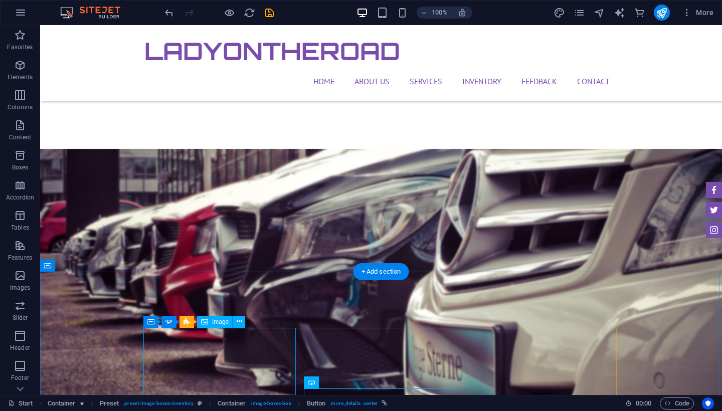
scroll to position [2734, 0]
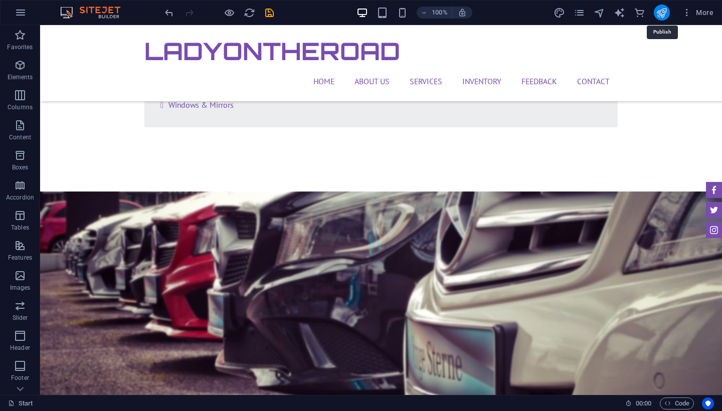
click at [664, 13] on icon "publish" at bounding box center [662, 13] width 12 height 12
checkbox input "false"
